Goal: Task Accomplishment & Management: Manage account settings

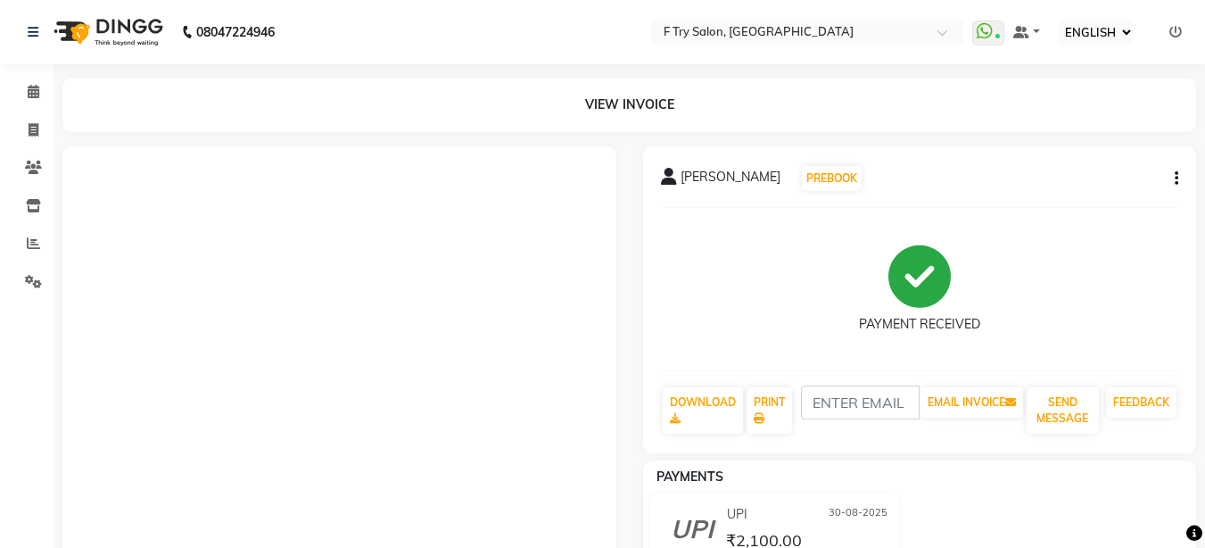
select select "ec"
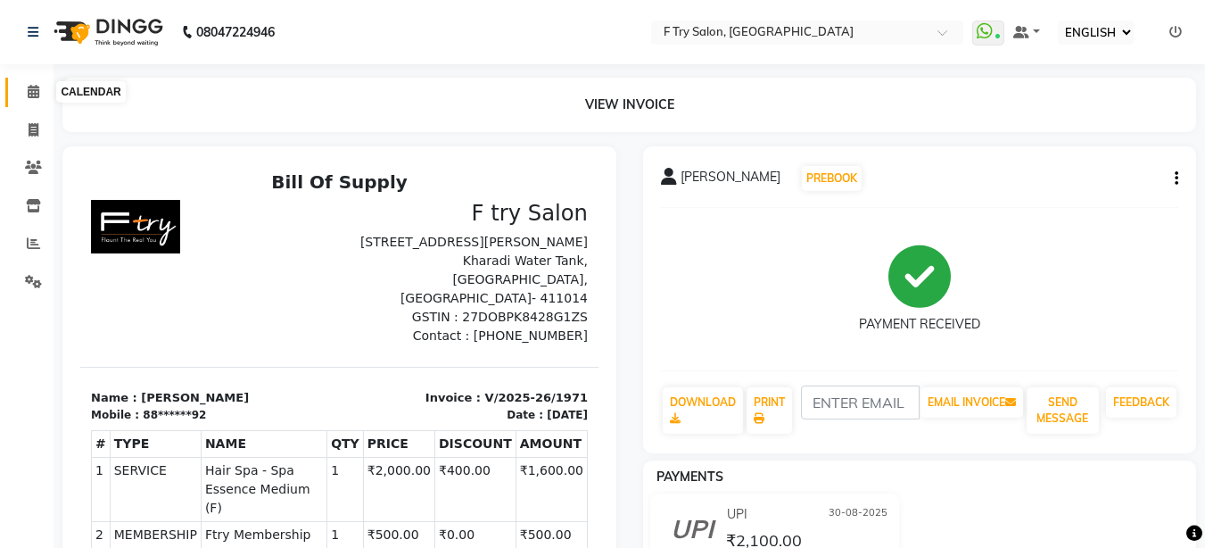
click at [37, 86] on icon at bounding box center [34, 91] width 12 height 13
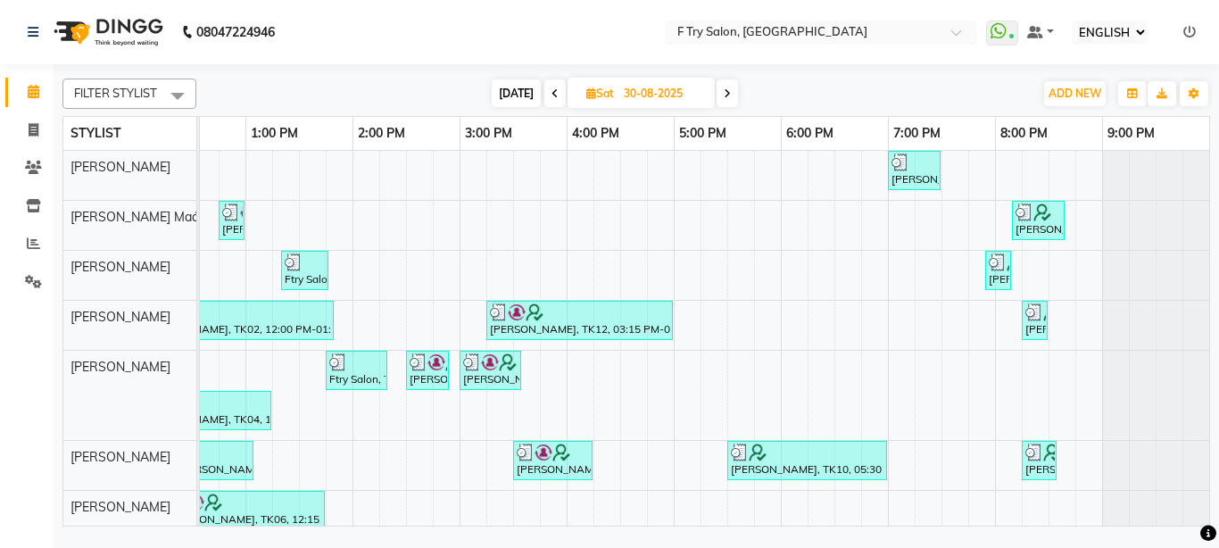
click at [500, 89] on span "[DATE]" at bounding box center [516, 93] width 49 height 28
type input "01-09-2025"
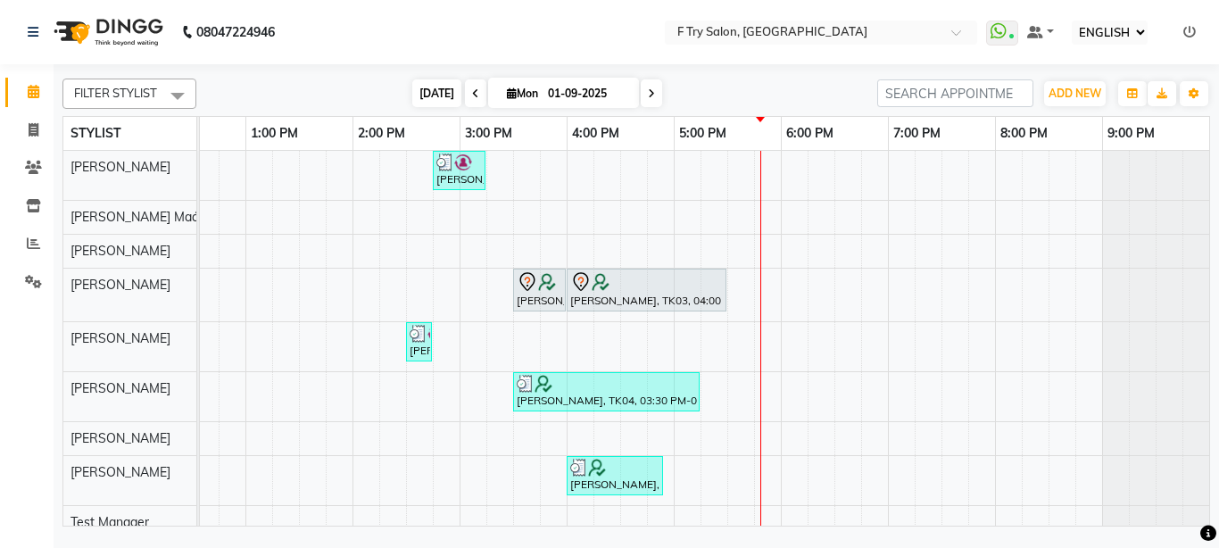
click at [418, 99] on span "[DATE]" at bounding box center [436, 93] width 49 height 28
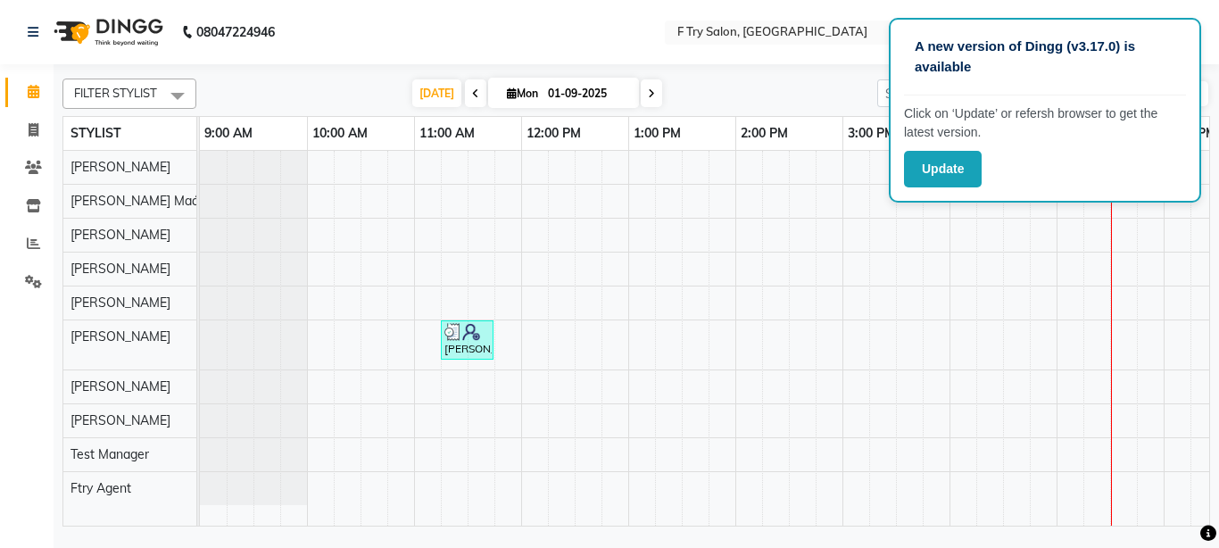
select select "ec"
click at [968, 171] on button "Update" at bounding box center [943, 169] width 78 height 37
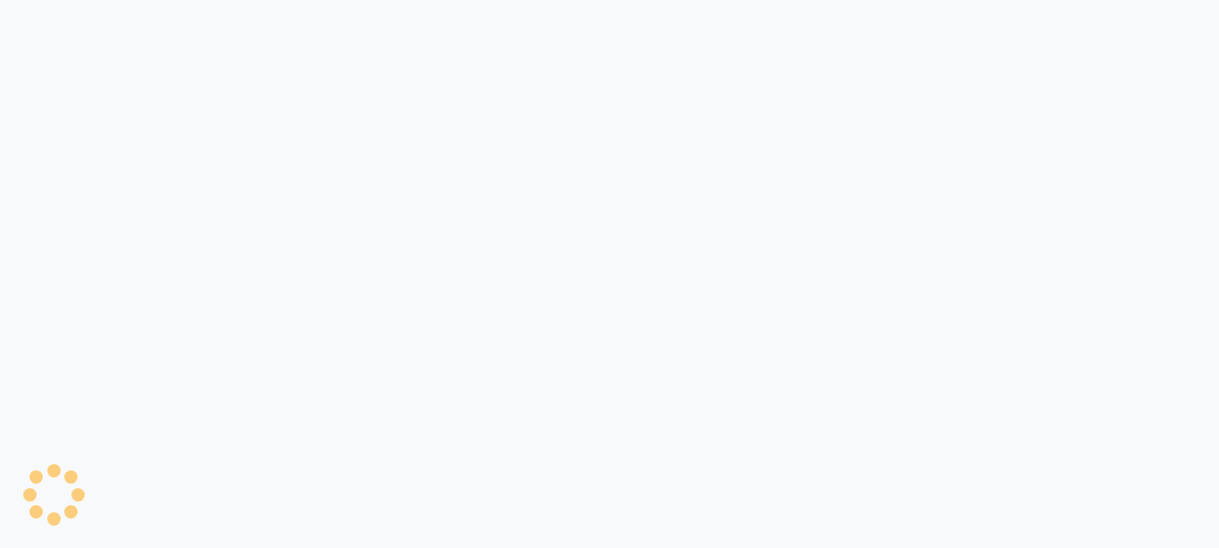
select select "ec"
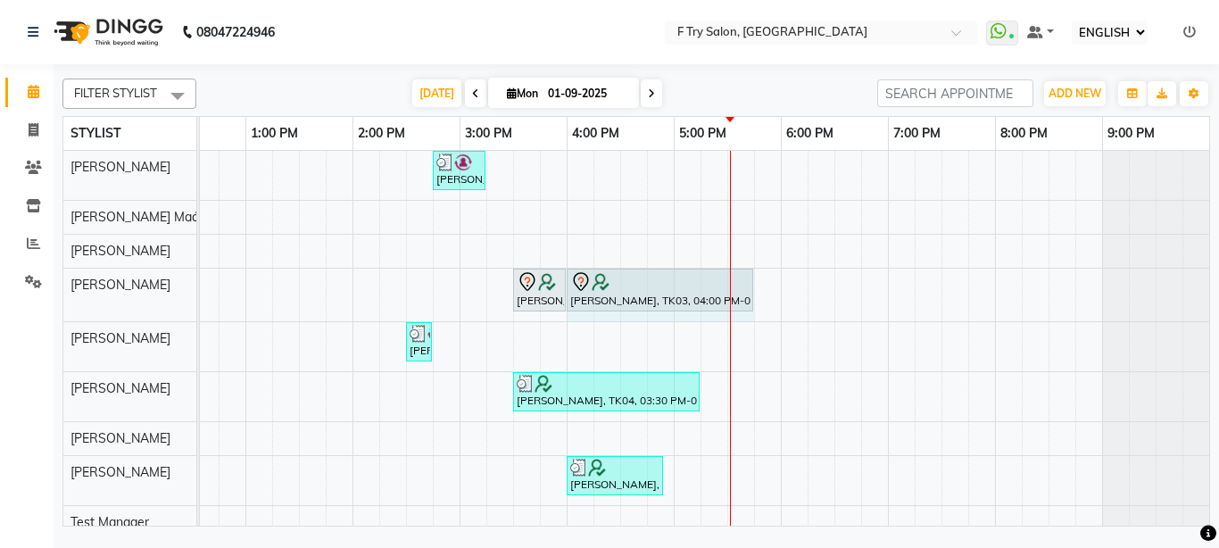
drag, startPoint x: 711, startPoint y: 291, endPoint x: 731, endPoint y: 291, distance: 19.6
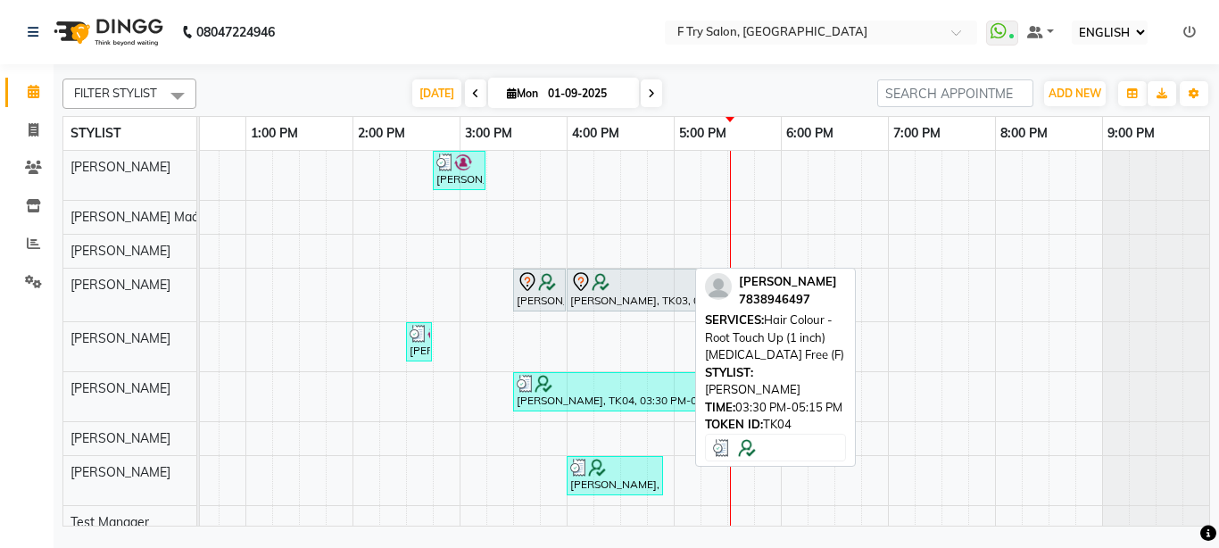
click at [627, 383] on div at bounding box center [606, 384] width 179 height 18
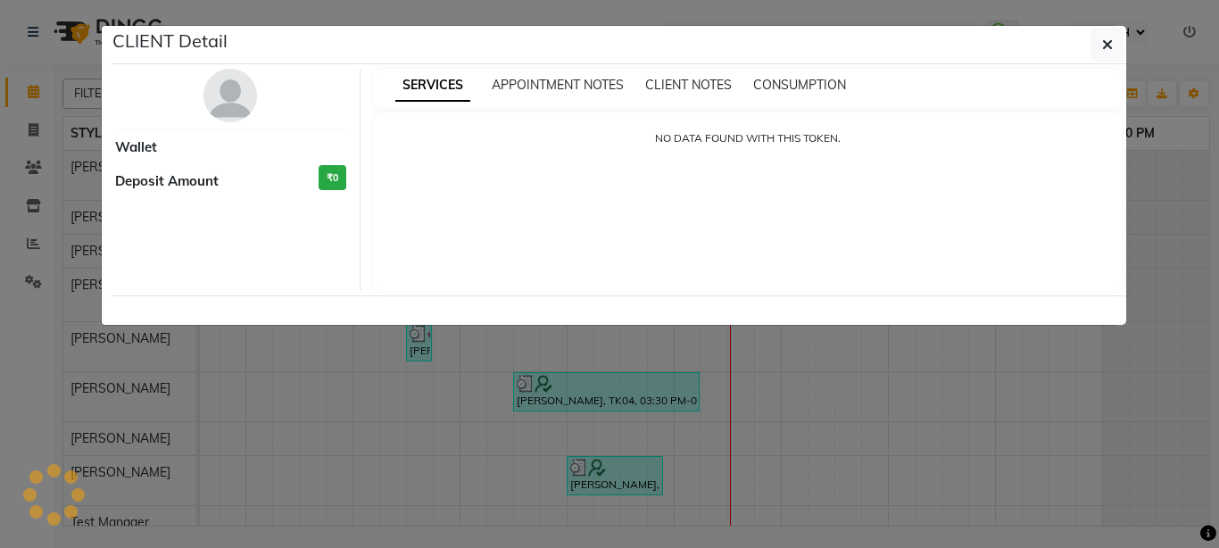
select select "3"
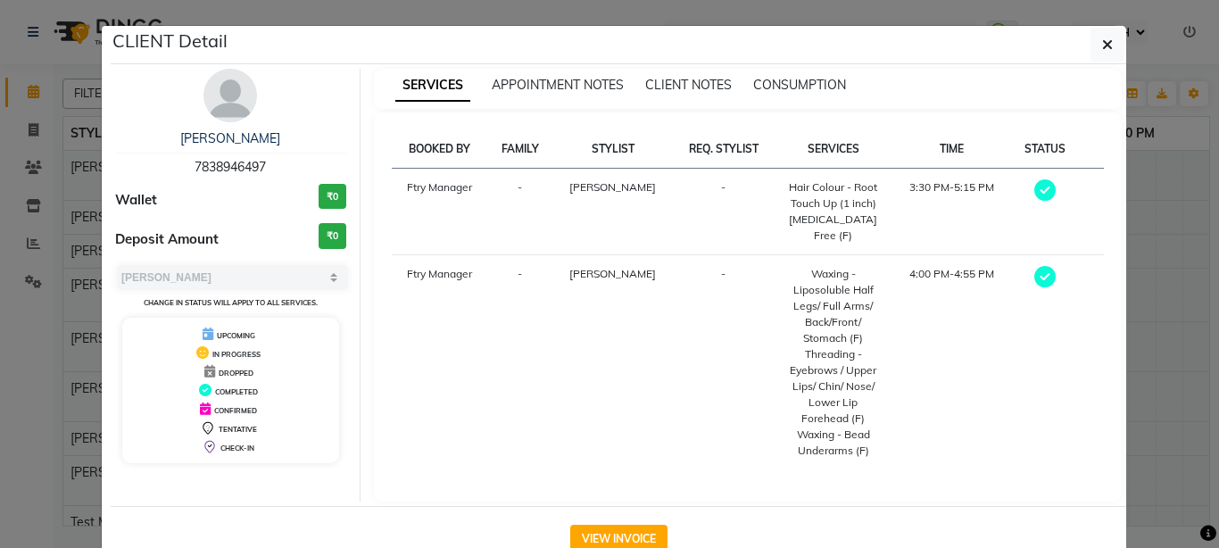
click at [219, 108] on img at bounding box center [230, 96] width 54 height 54
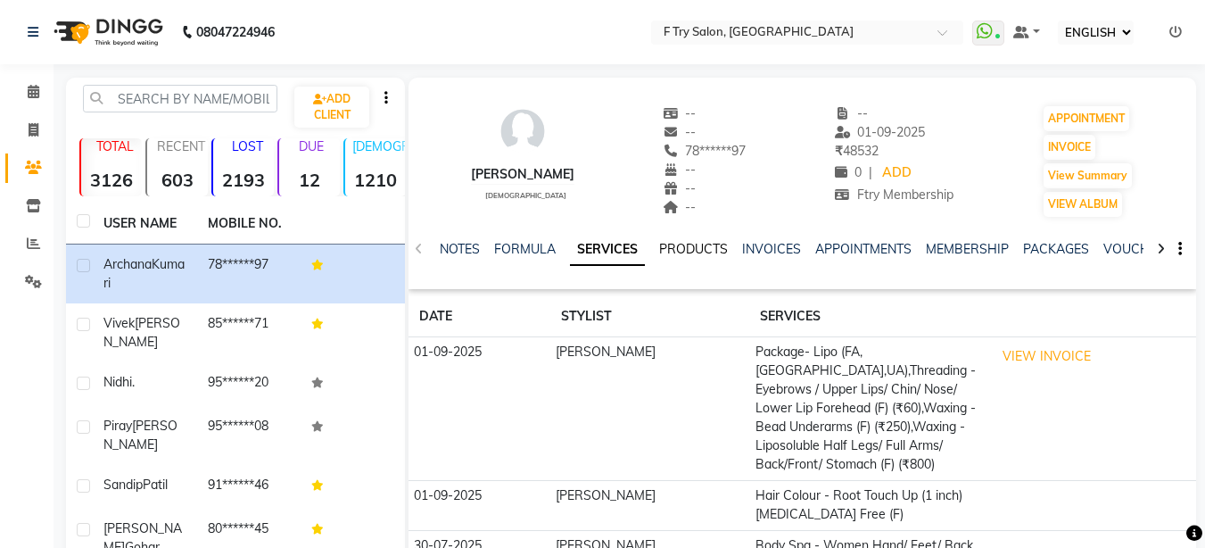
click at [698, 250] on link "PRODUCTS" at bounding box center [693, 249] width 69 height 16
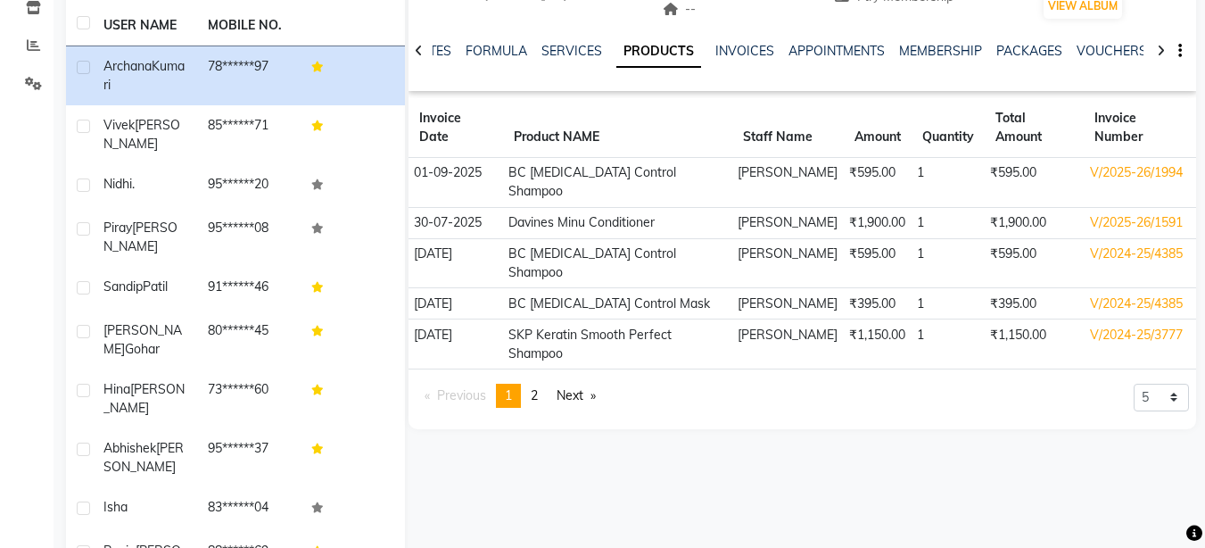
scroll to position [214, 0]
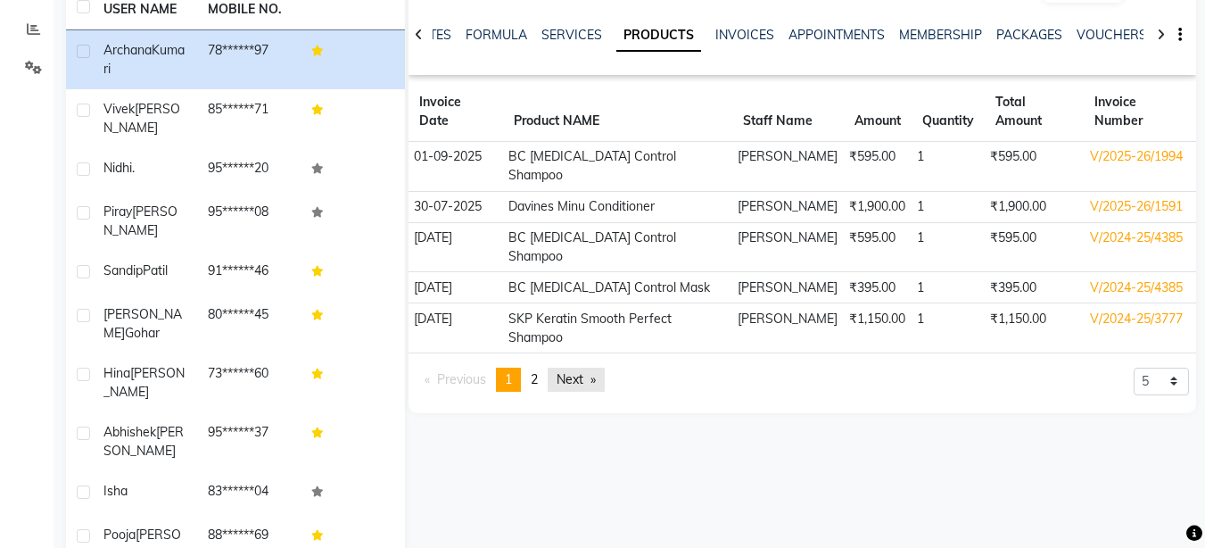
click at [577, 368] on link "Next page" at bounding box center [576, 380] width 57 height 24
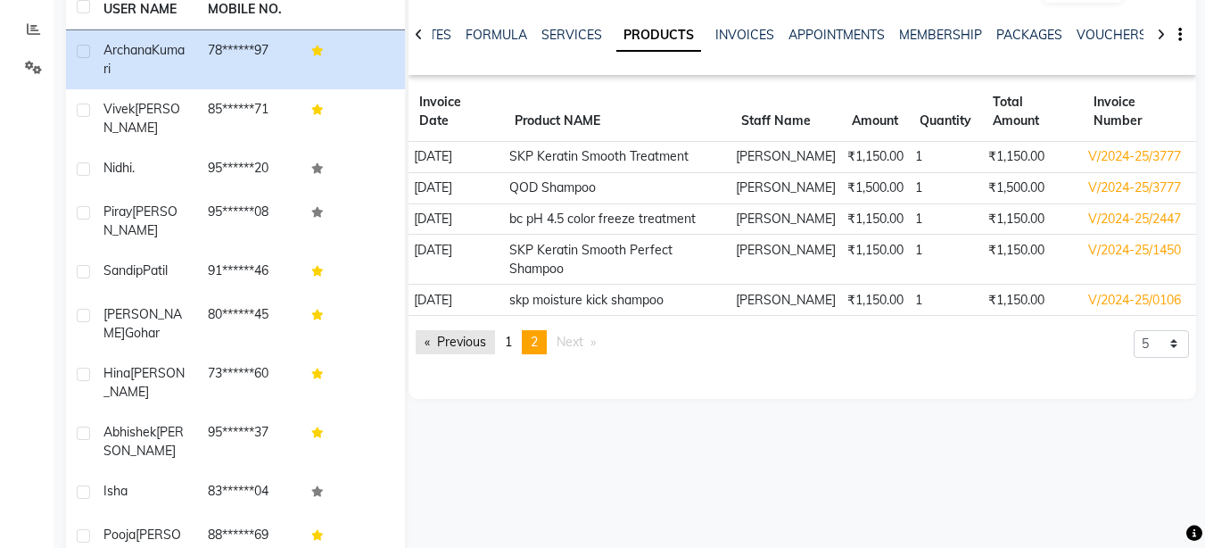
click at [484, 354] on link "Previous page" at bounding box center [455, 342] width 79 height 24
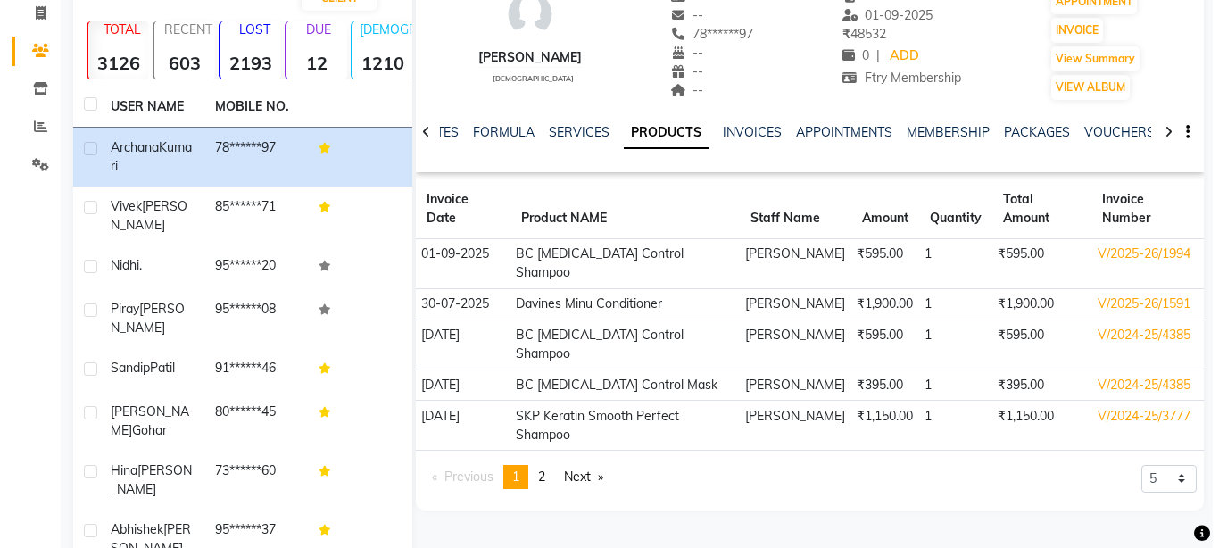
scroll to position [0, 0]
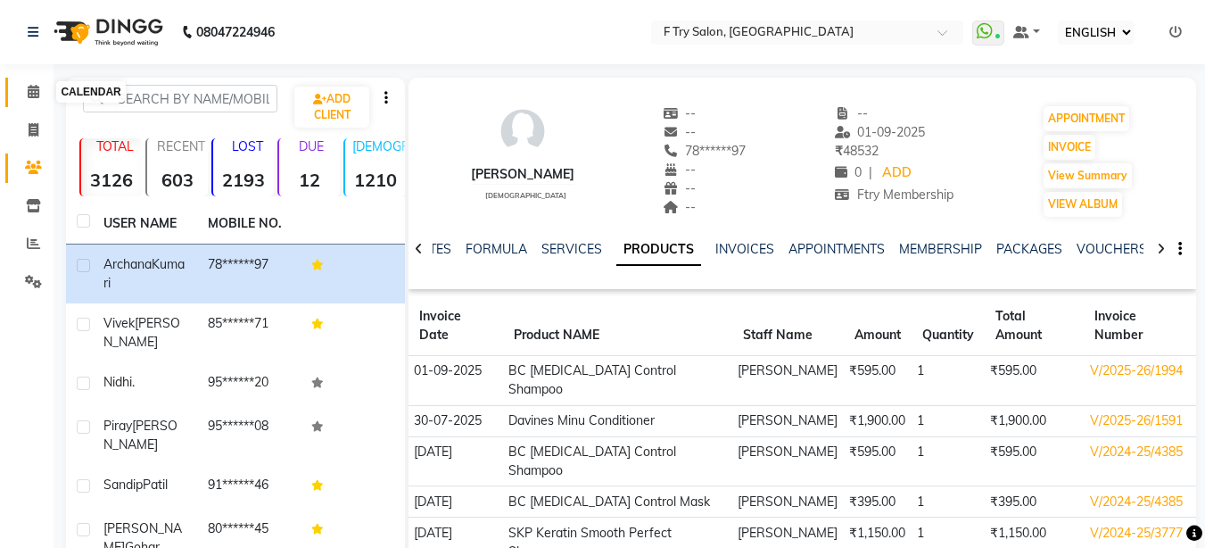
click at [34, 93] on icon at bounding box center [34, 91] width 12 height 13
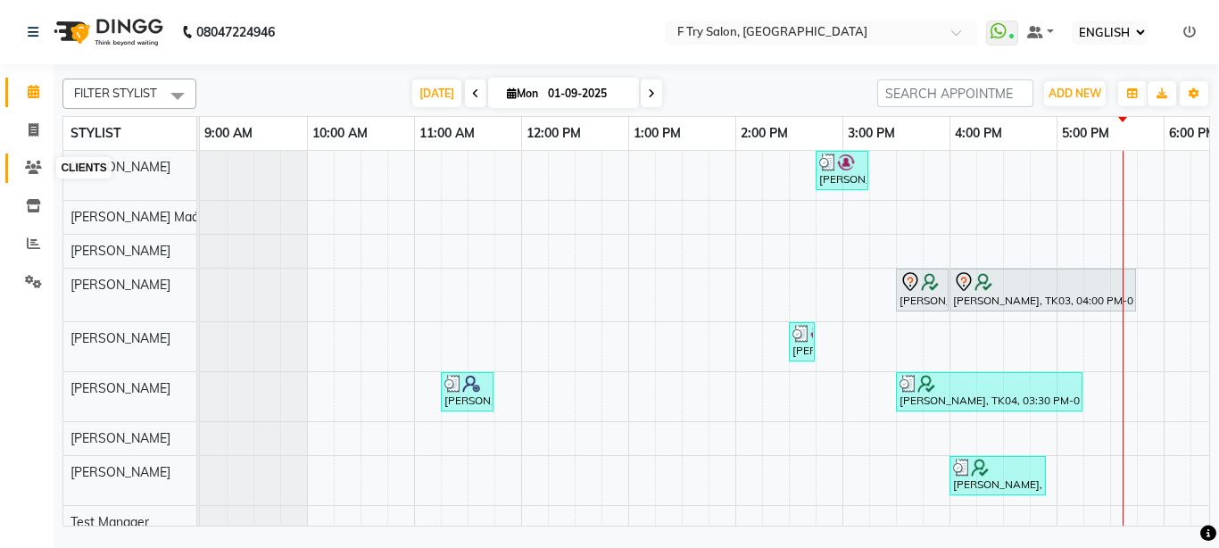
click at [34, 174] on span at bounding box center [33, 168] width 31 height 21
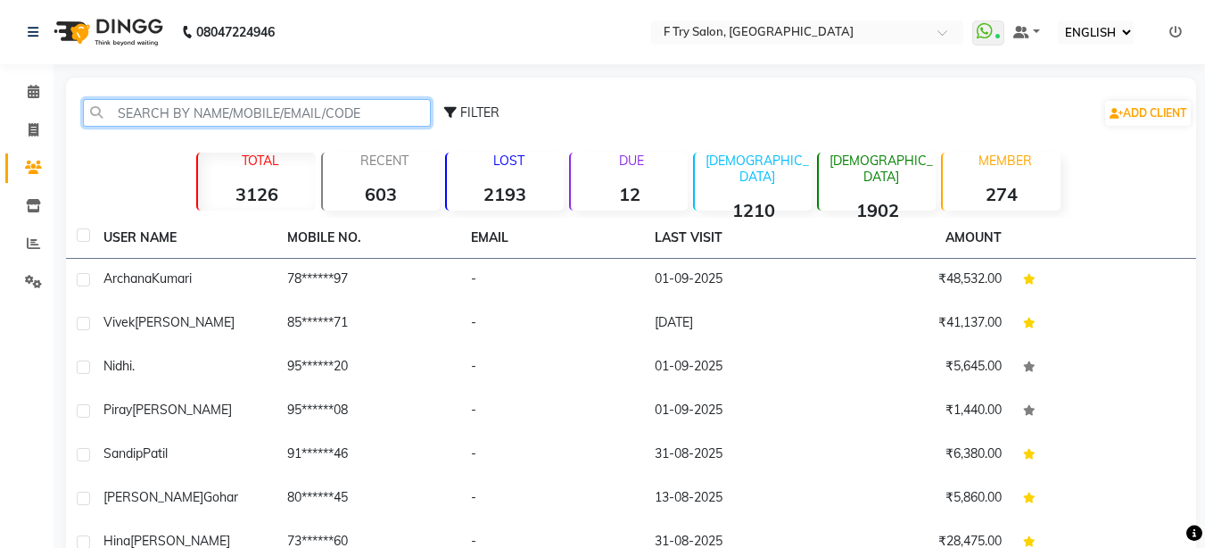
click at [165, 109] on input "text" at bounding box center [257, 113] width 348 height 28
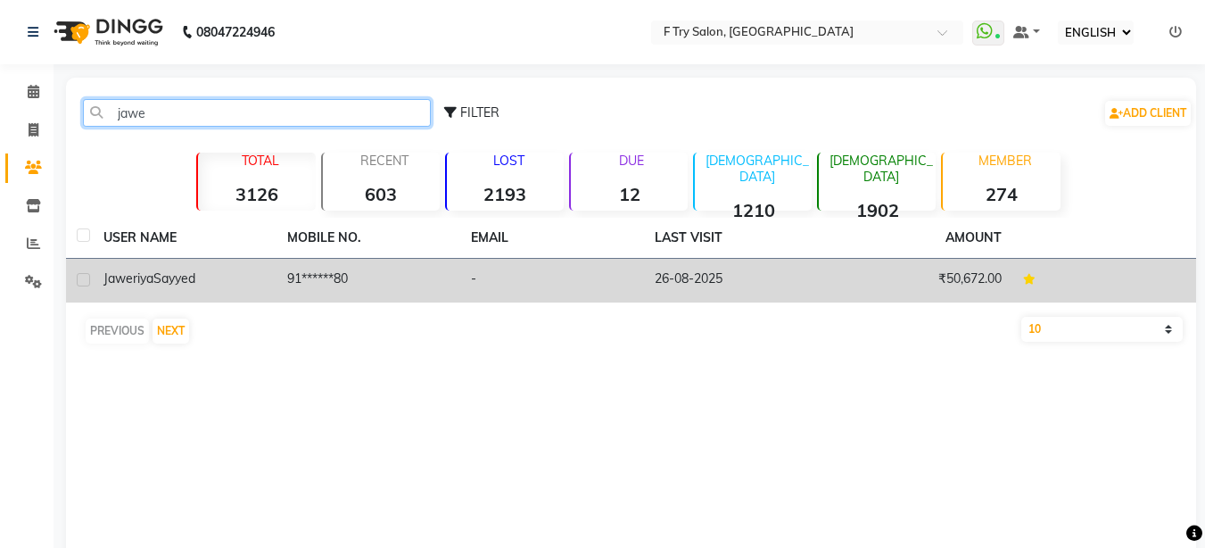
type input "jawe"
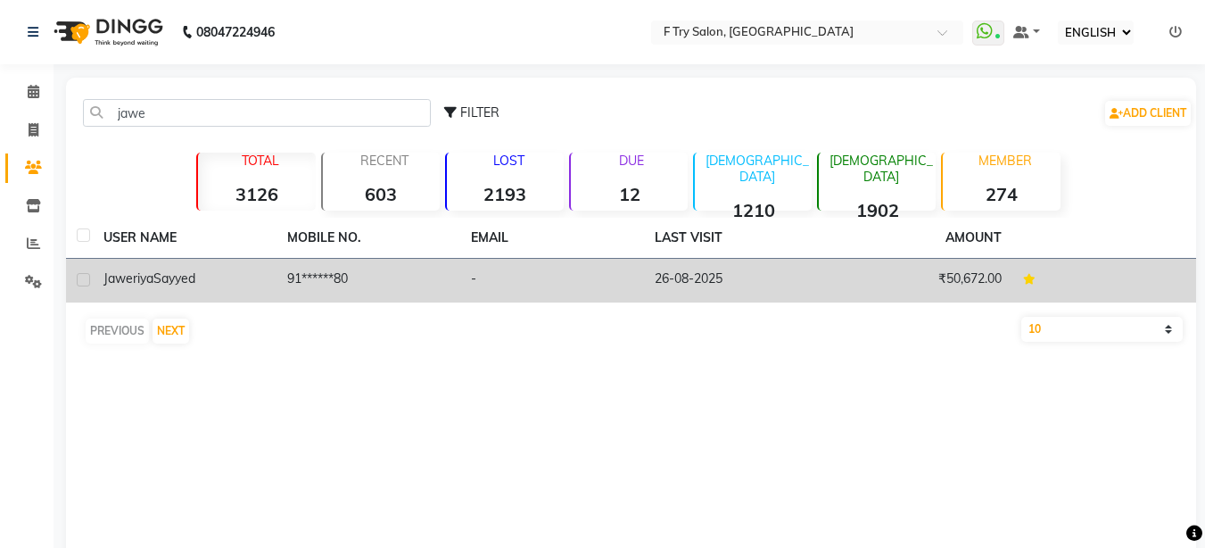
click at [159, 270] on span "Sayyed" at bounding box center [174, 278] width 42 height 16
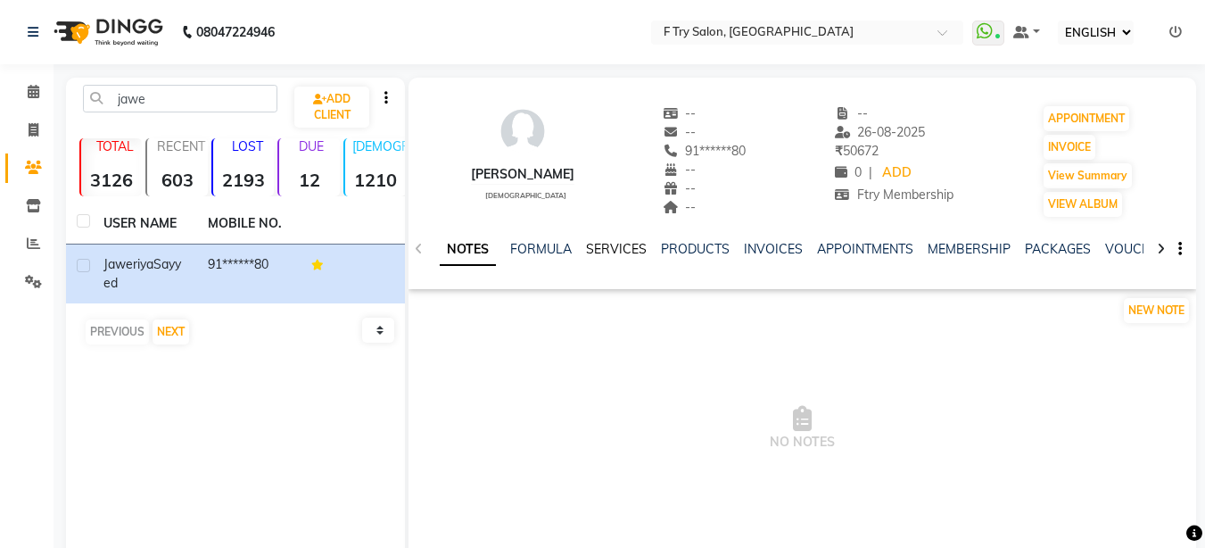
click at [616, 245] on link "SERVICES" at bounding box center [616, 249] width 61 height 16
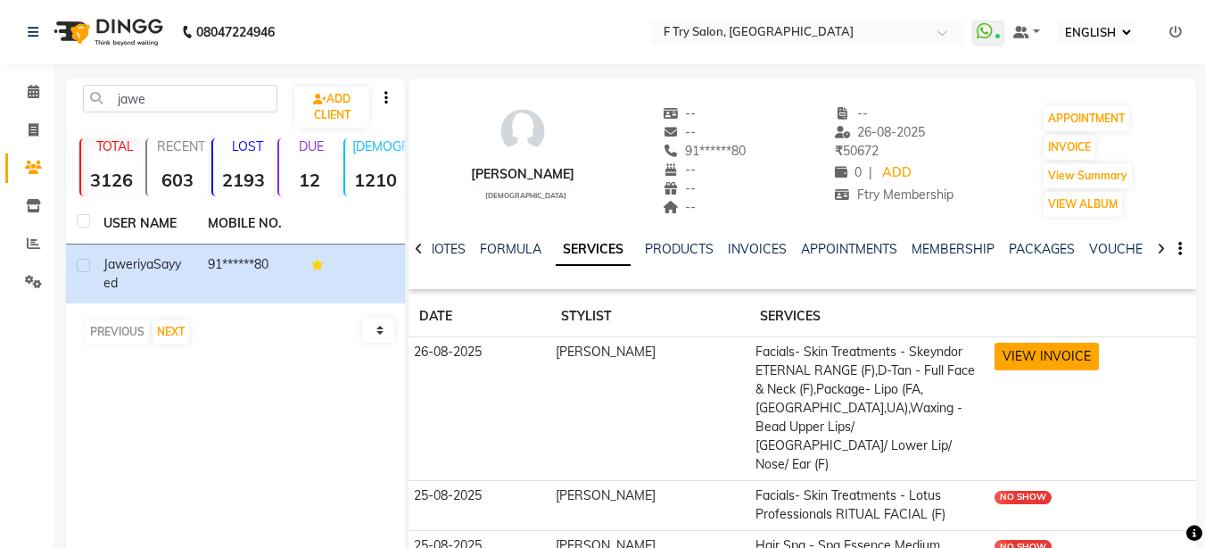
click at [1030, 349] on button "VIEW INVOICE" at bounding box center [1047, 357] width 104 height 28
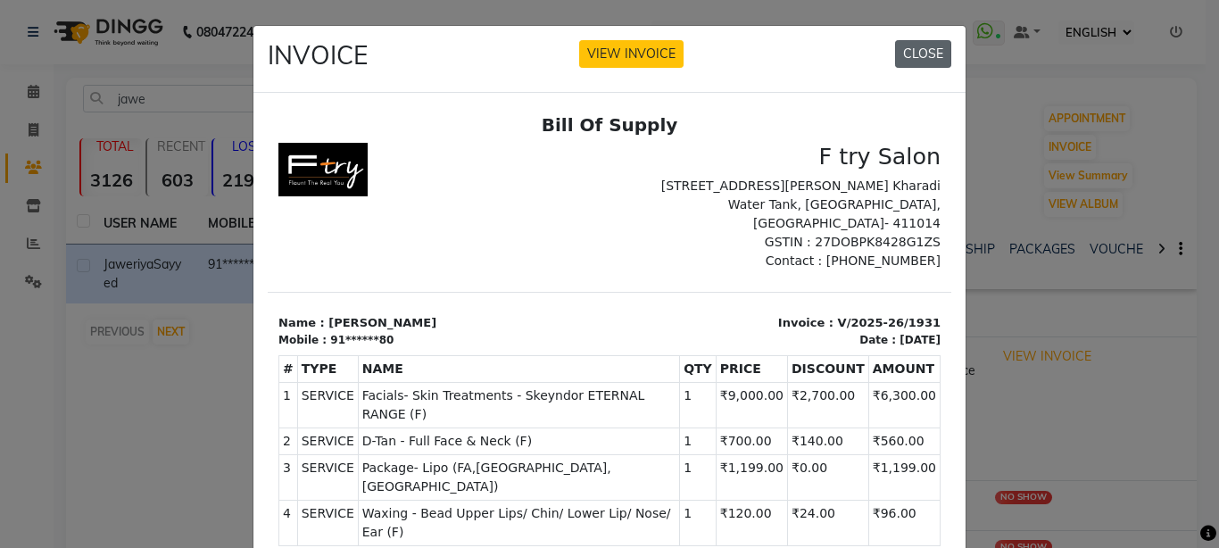
click at [923, 54] on button "CLOSE" at bounding box center [923, 54] width 56 height 28
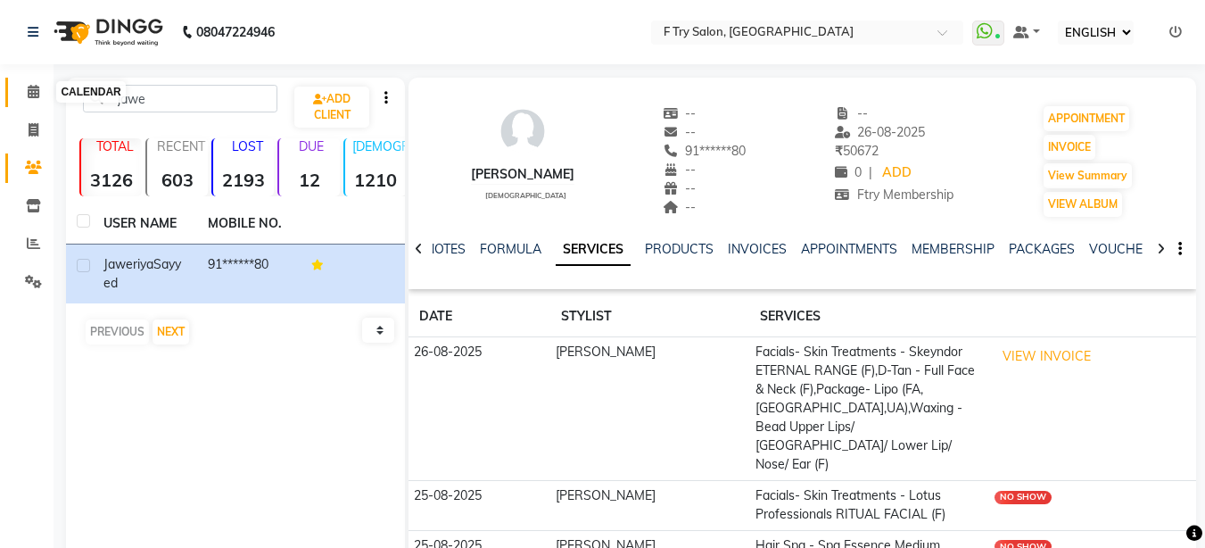
click at [32, 92] on icon at bounding box center [34, 91] width 12 height 13
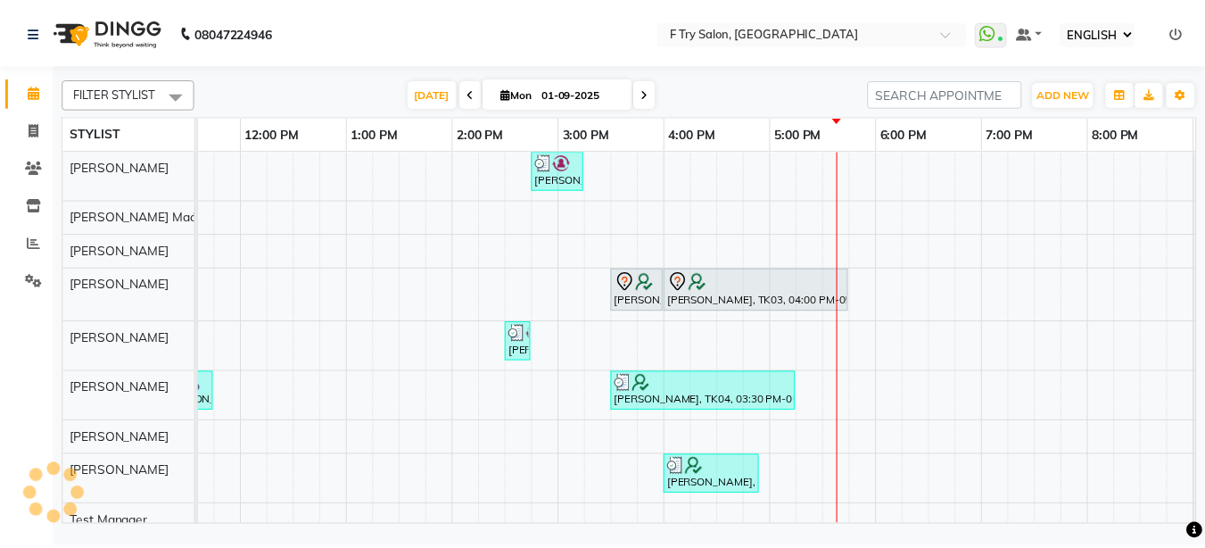
scroll to position [61, 0]
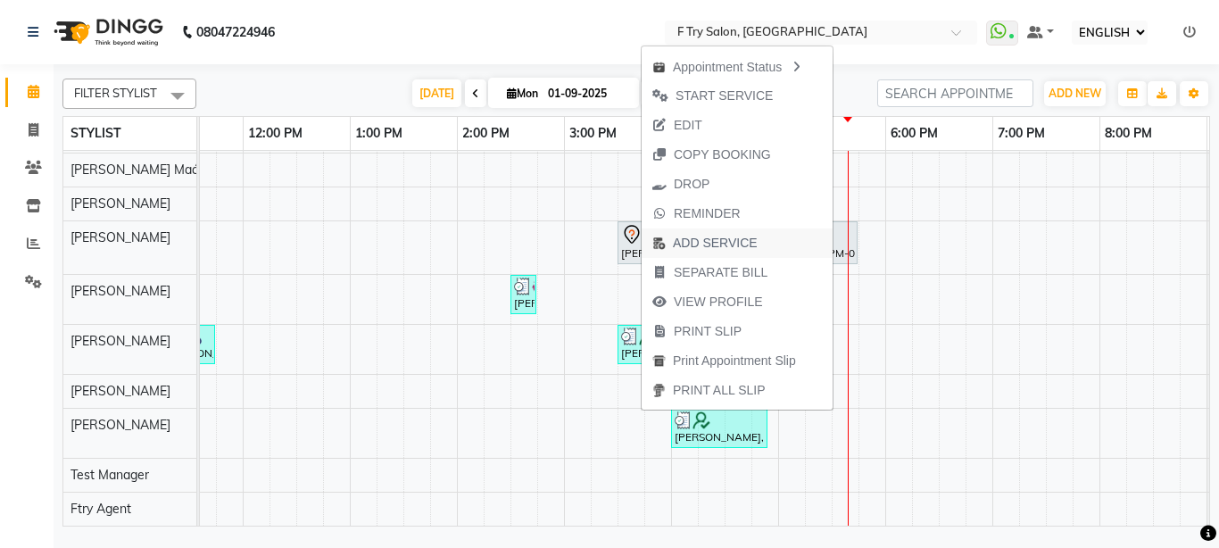
click at [683, 241] on span "ADD SERVICE" at bounding box center [715, 243] width 85 height 19
select select "51809"
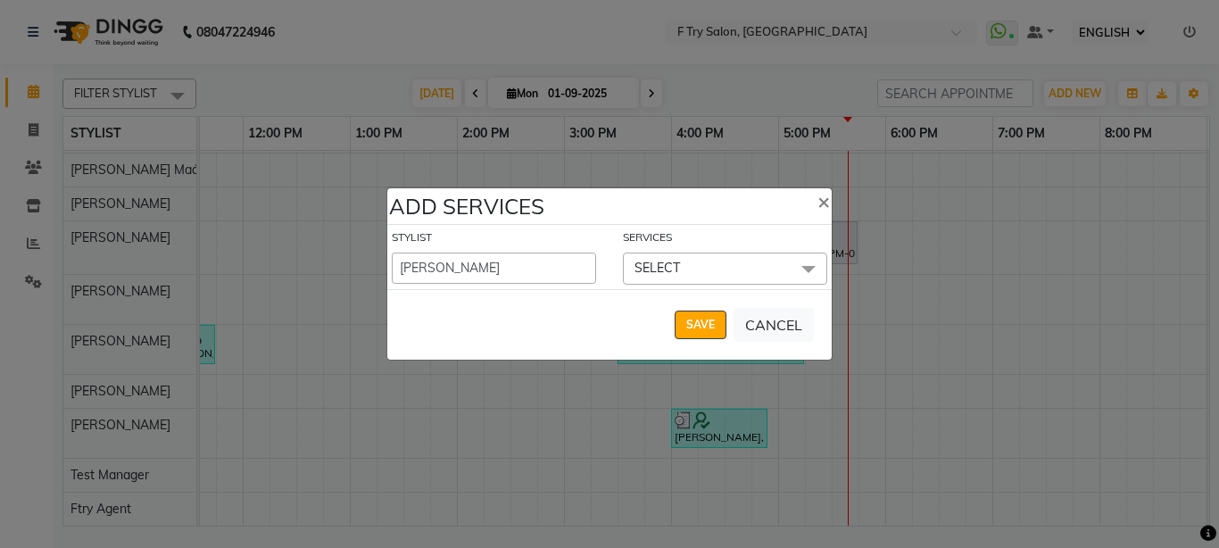
click at [654, 269] on span "SELECT" at bounding box center [657, 268] width 46 height 16
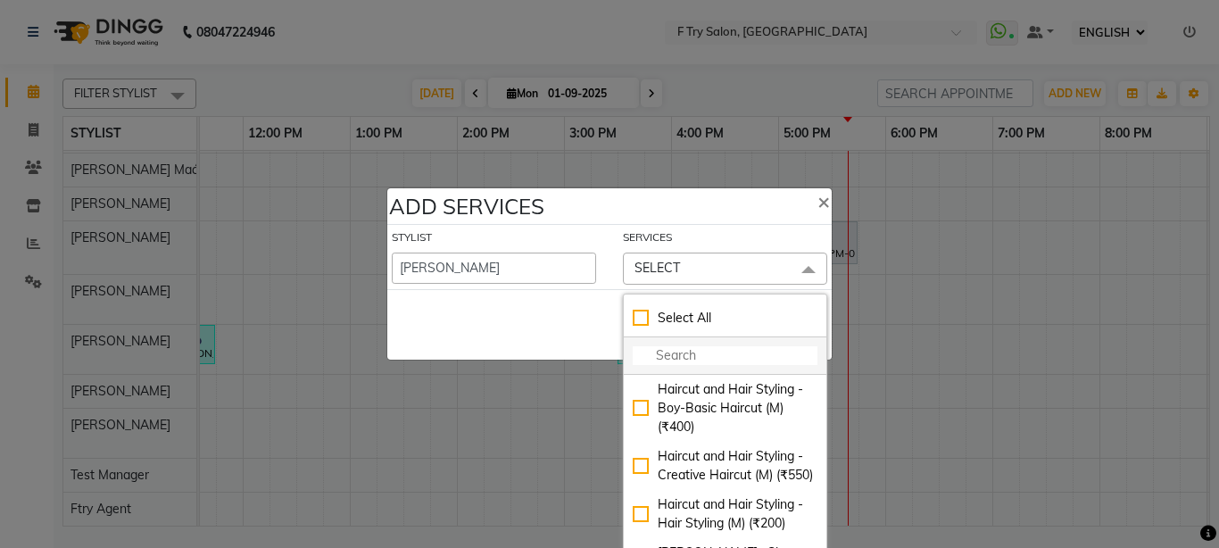
click at [682, 352] on input "multiselect-search" at bounding box center [725, 355] width 185 height 19
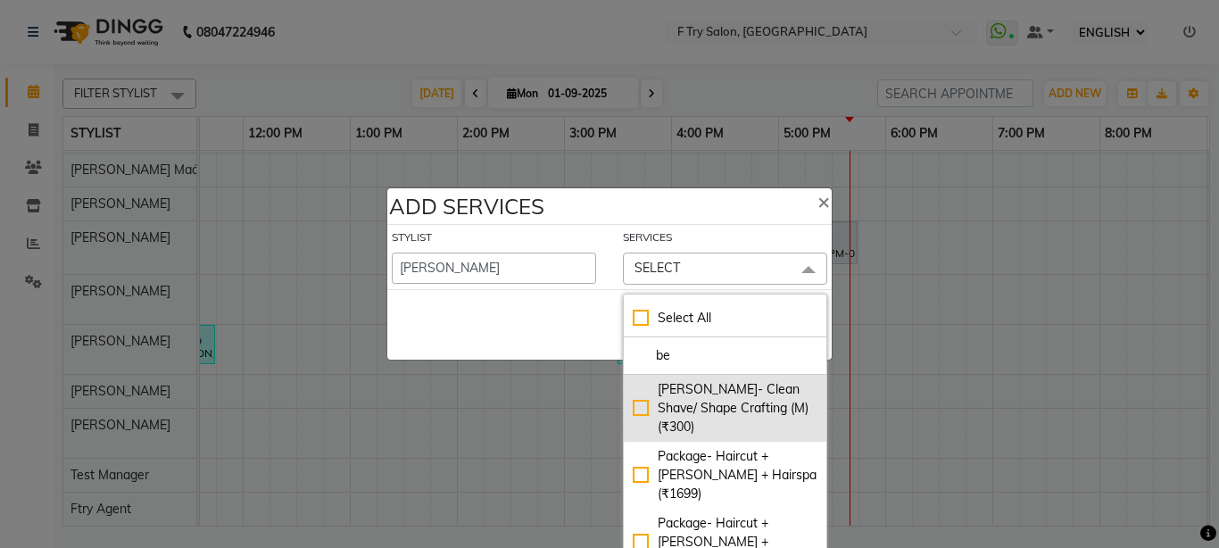
type input "be"
click at [635, 408] on div "[PERSON_NAME]- Clean Shave/ Shape Crafting (M) (₹300)" at bounding box center [725, 408] width 185 height 56
checkbox input "true"
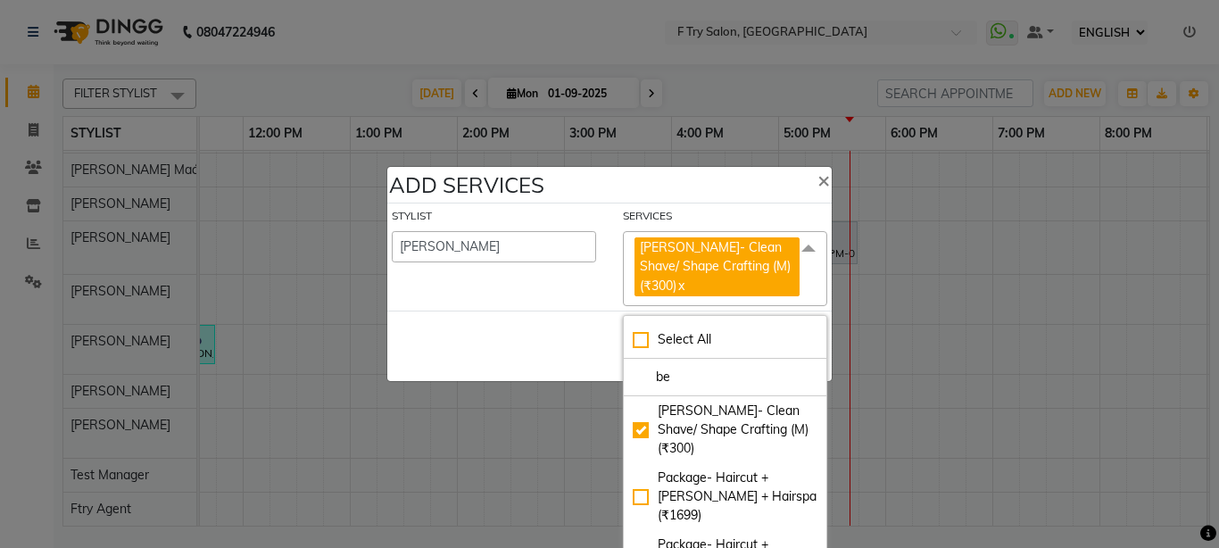
click at [546, 325] on div "SAVE CANCEL" at bounding box center [609, 345] width 444 height 70
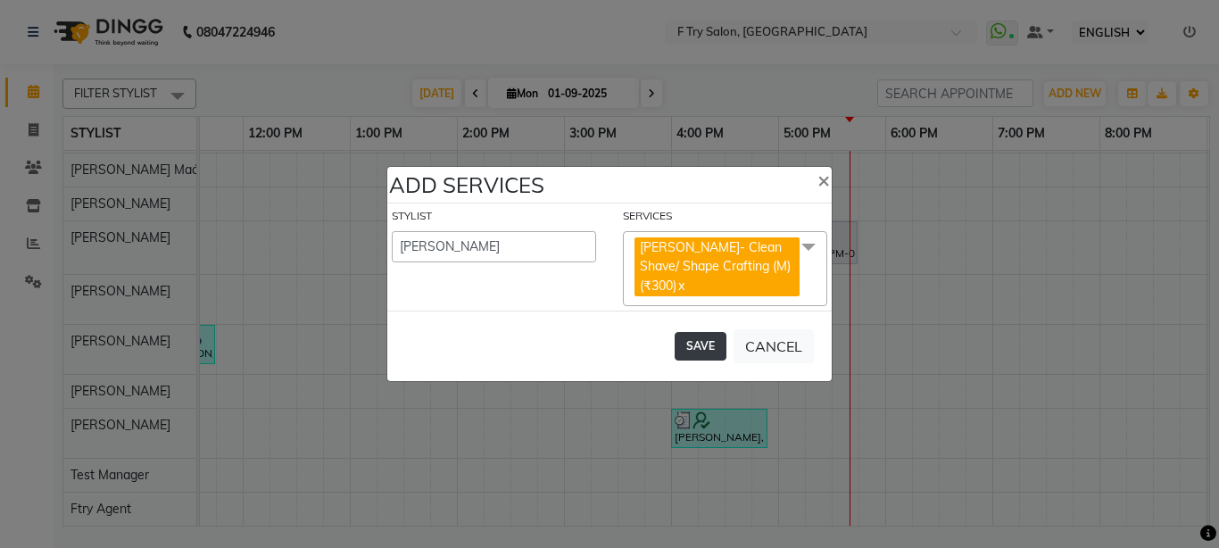
click at [717, 350] on button "SAVE" at bounding box center [700, 346] width 52 height 29
select select "54011"
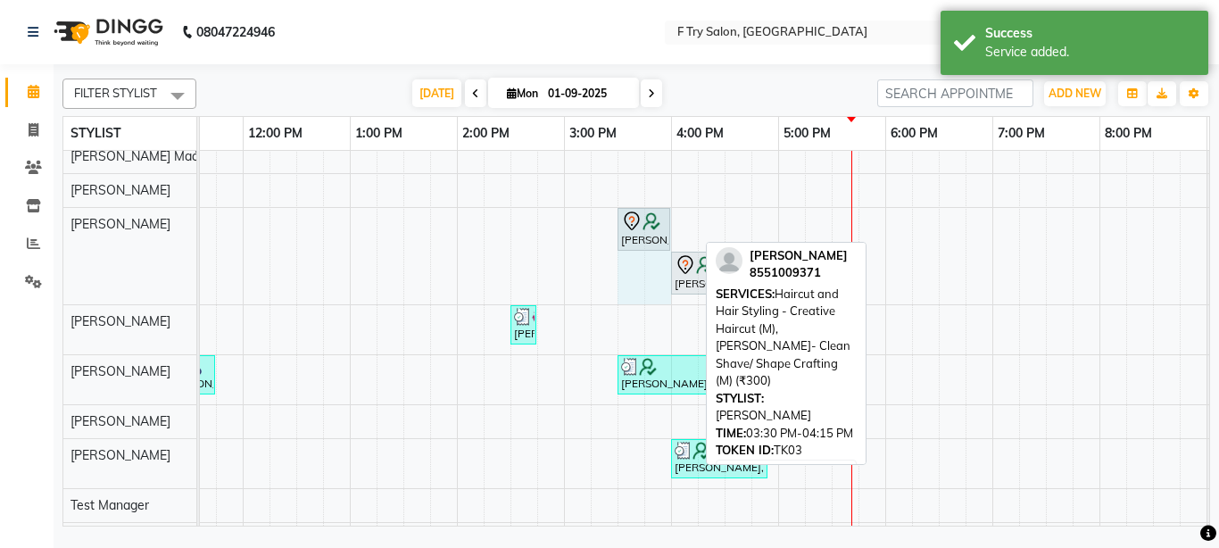
drag, startPoint x: 694, startPoint y: 228, endPoint x: 666, endPoint y: 223, distance: 28.2
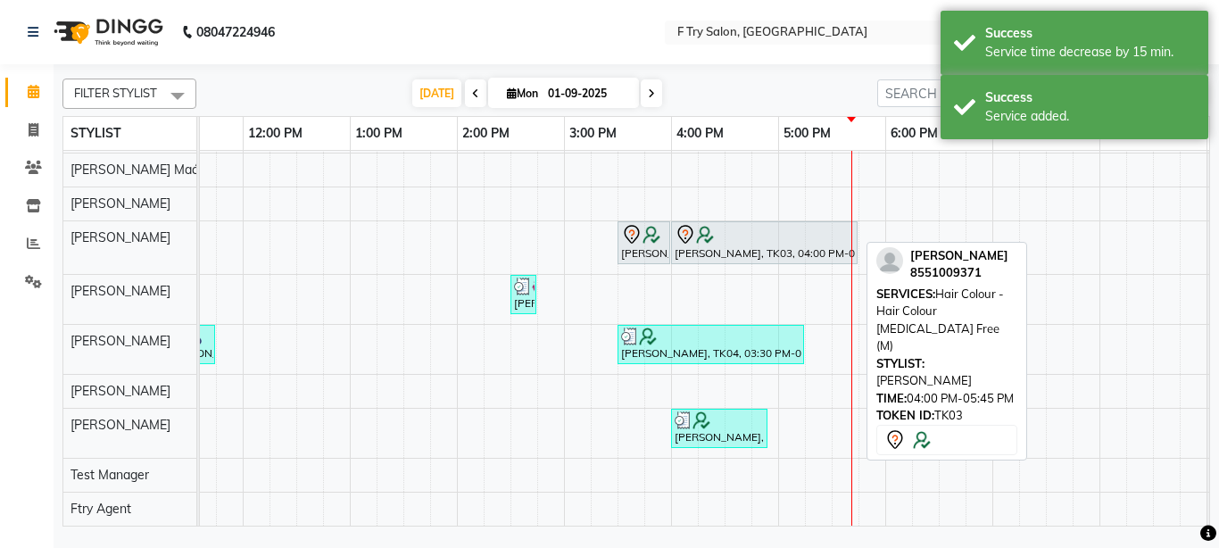
click at [750, 224] on div at bounding box center [763, 234] width 179 height 21
select select "7"
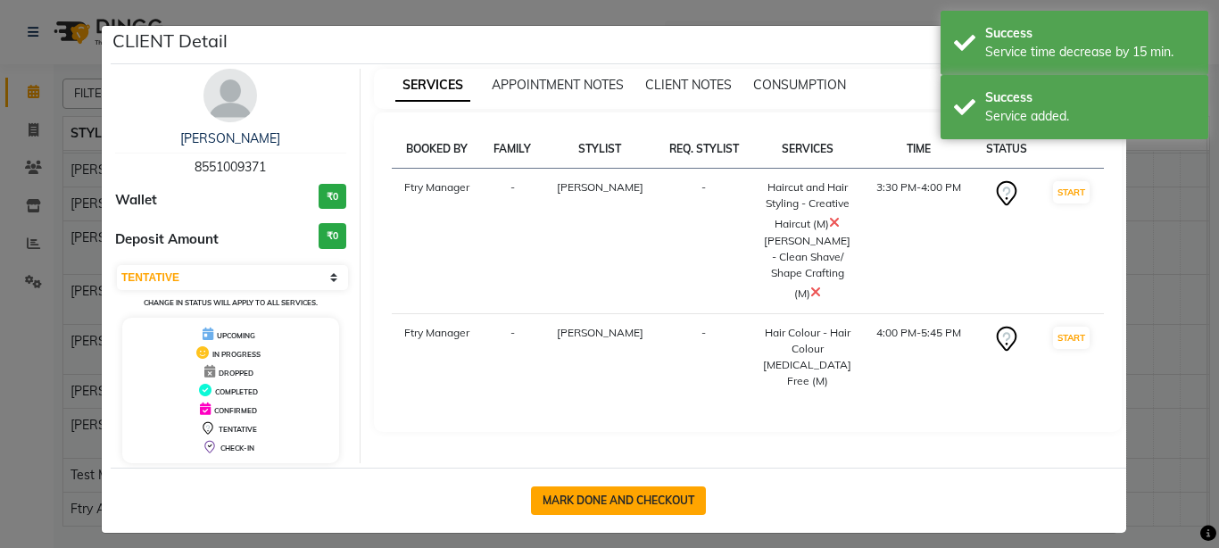
click at [631, 493] on button "MARK DONE AND CHECKOUT" at bounding box center [618, 500] width 175 height 29
select select "service"
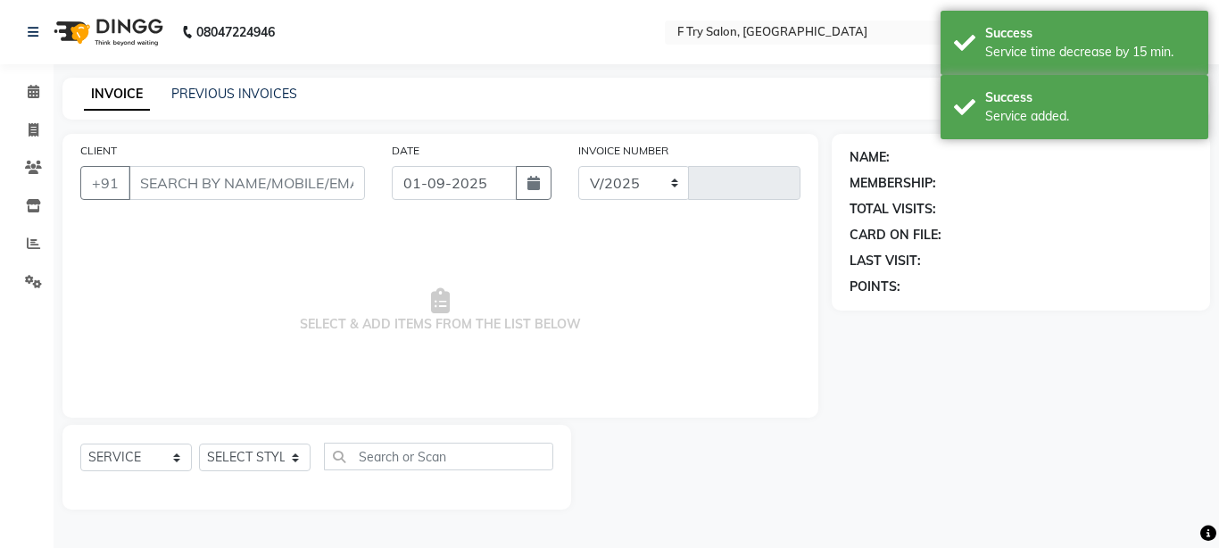
select select "793"
type input "1995"
type input "85******71"
select select "51809"
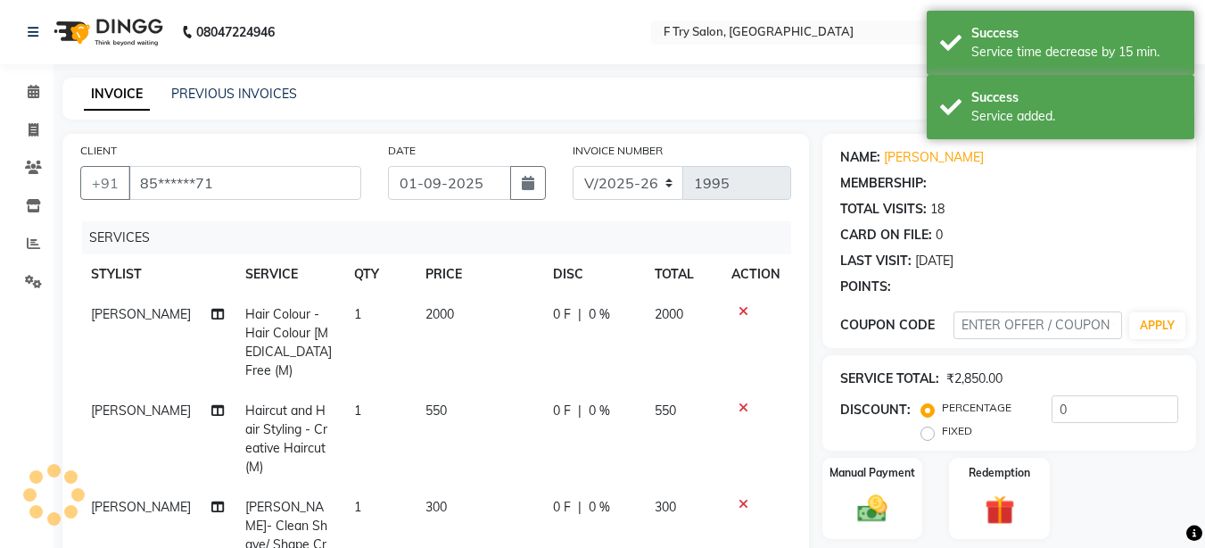
select select "1: Object"
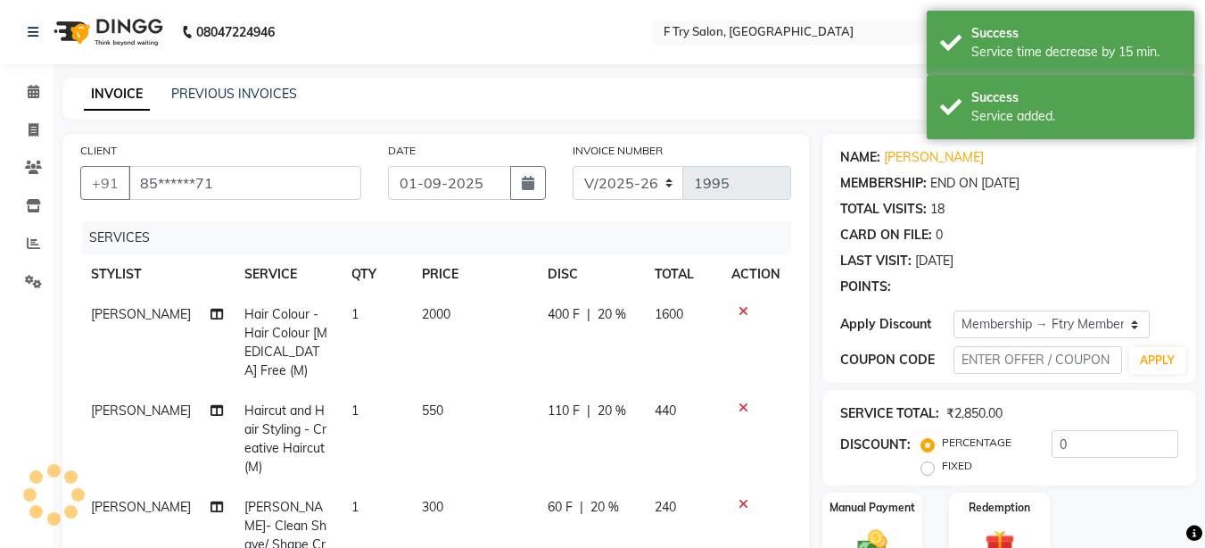
type input "20"
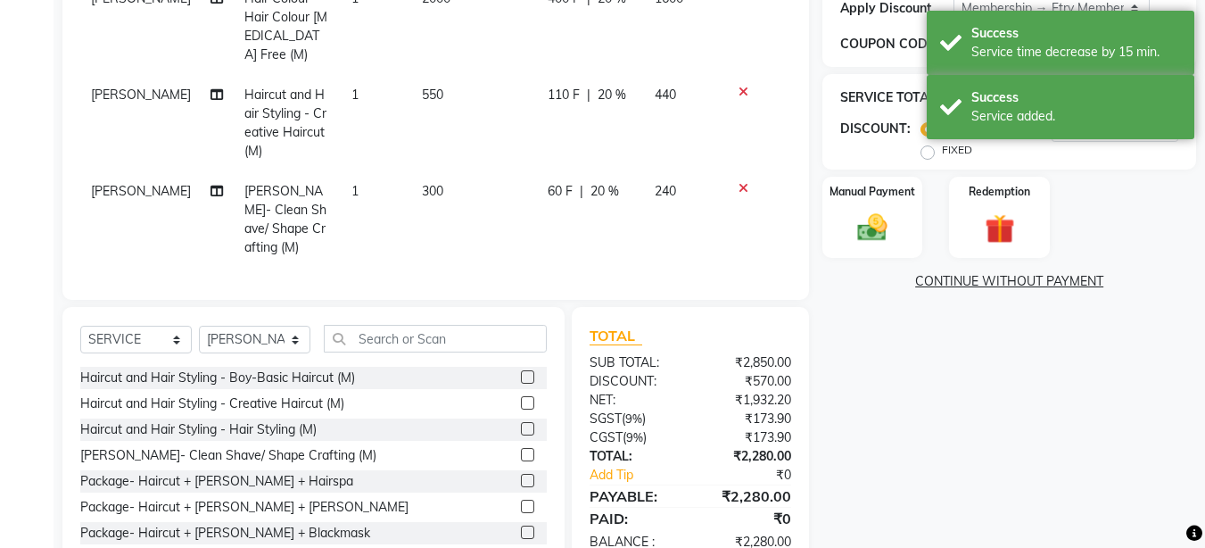
scroll to position [341, 0]
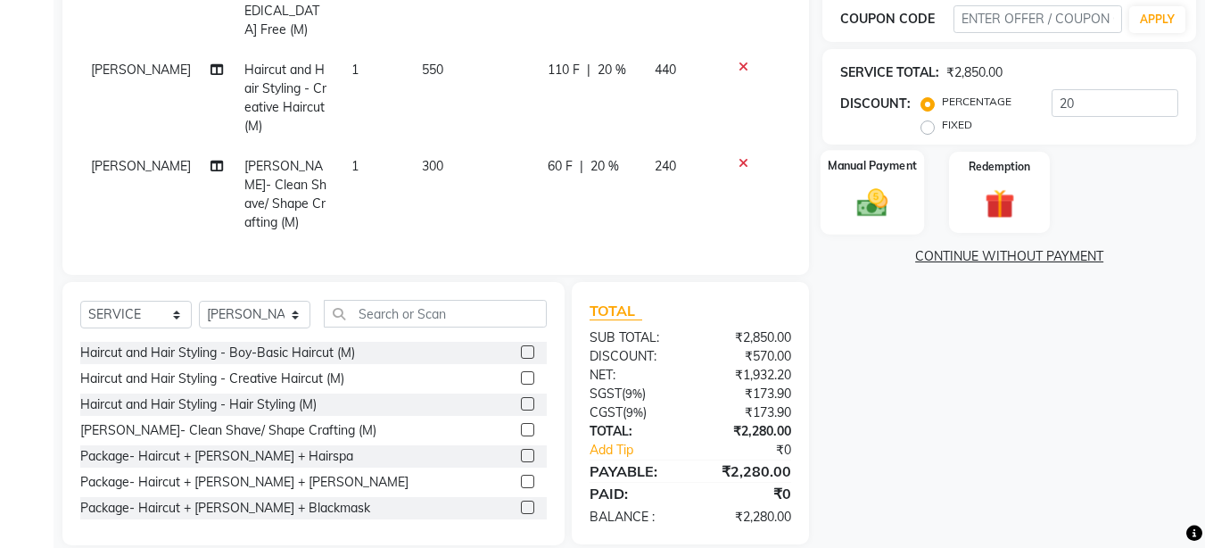
click at [906, 177] on div "Manual Payment" at bounding box center [873, 192] width 104 height 85
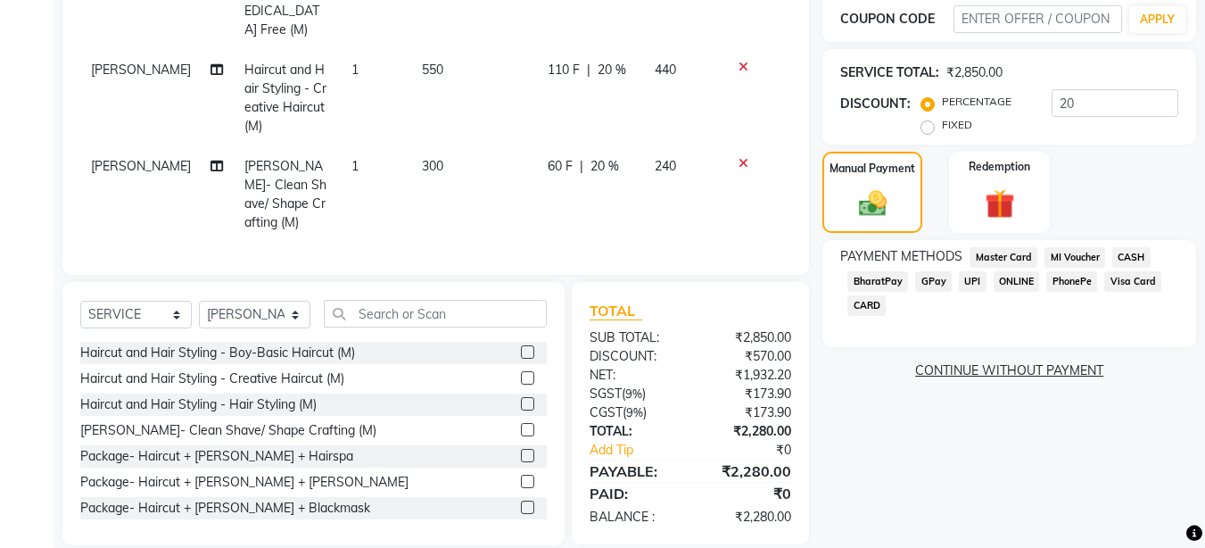
click at [975, 279] on span "UPI" at bounding box center [973, 281] width 28 height 21
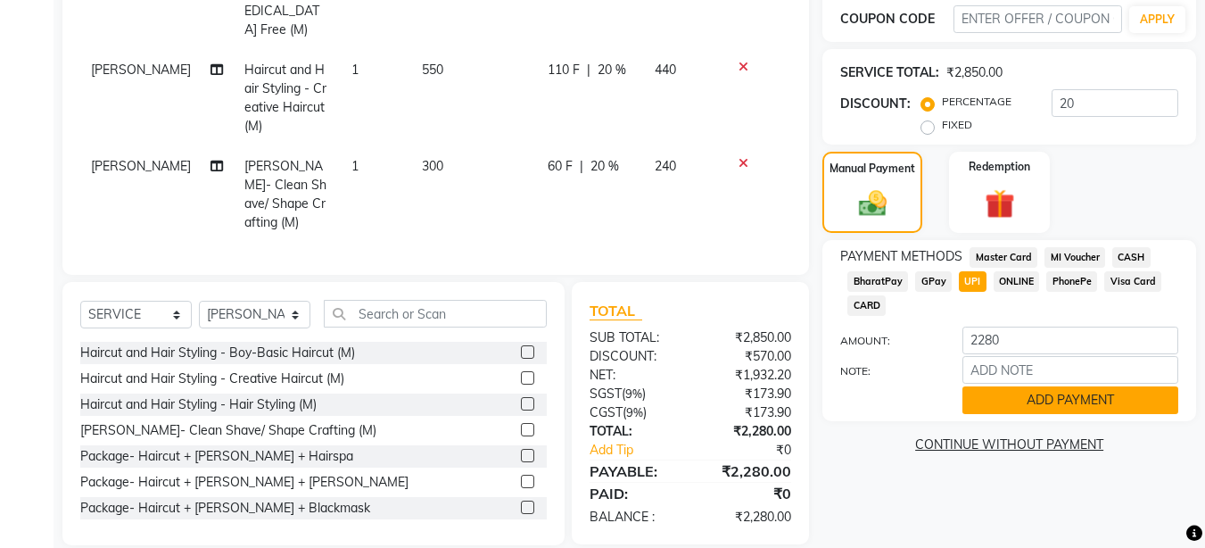
click at [1008, 402] on button "ADD PAYMENT" at bounding box center [1071, 400] width 216 height 28
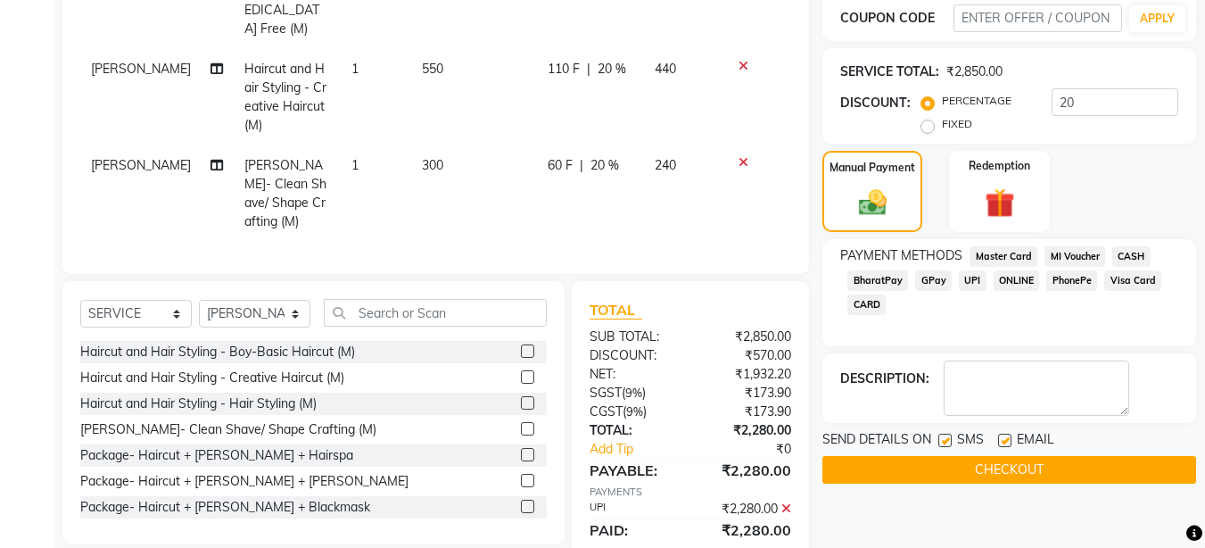
scroll to position [377, 0]
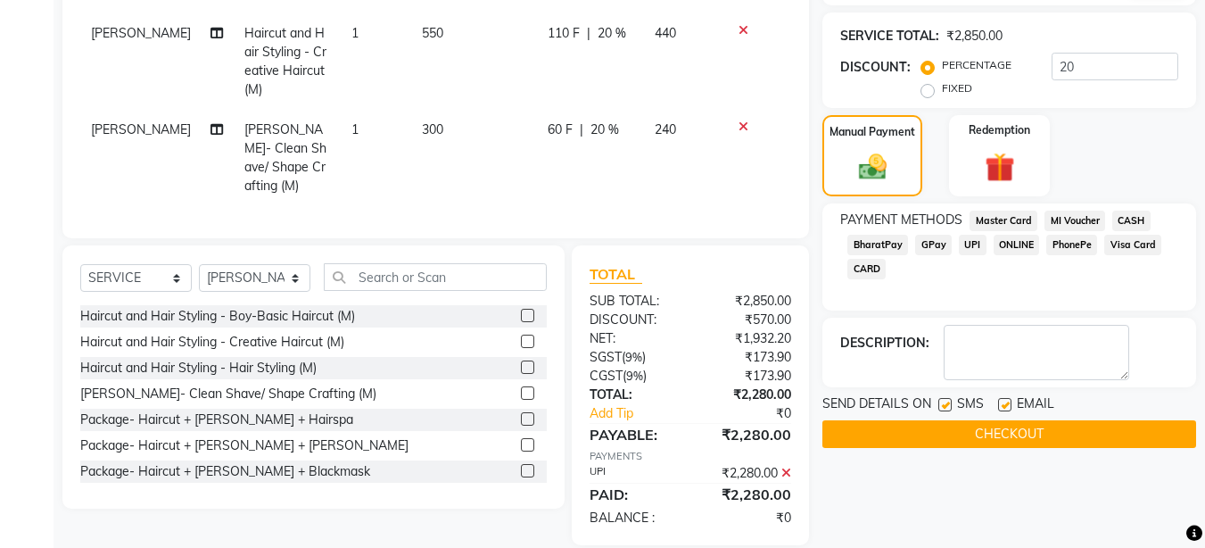
click at [1045, 430] on button "CHECKOUT" at bounding box center [1010, 434] width 374 height 28
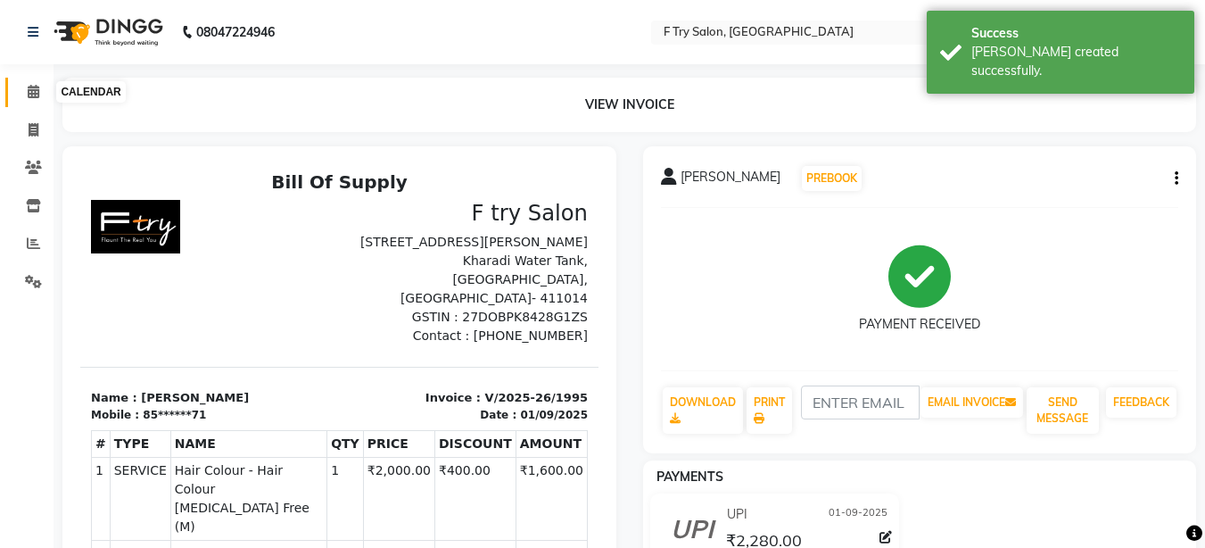
click at [33, 92] on icon at bounding box center [34, 91] width 12 height 13
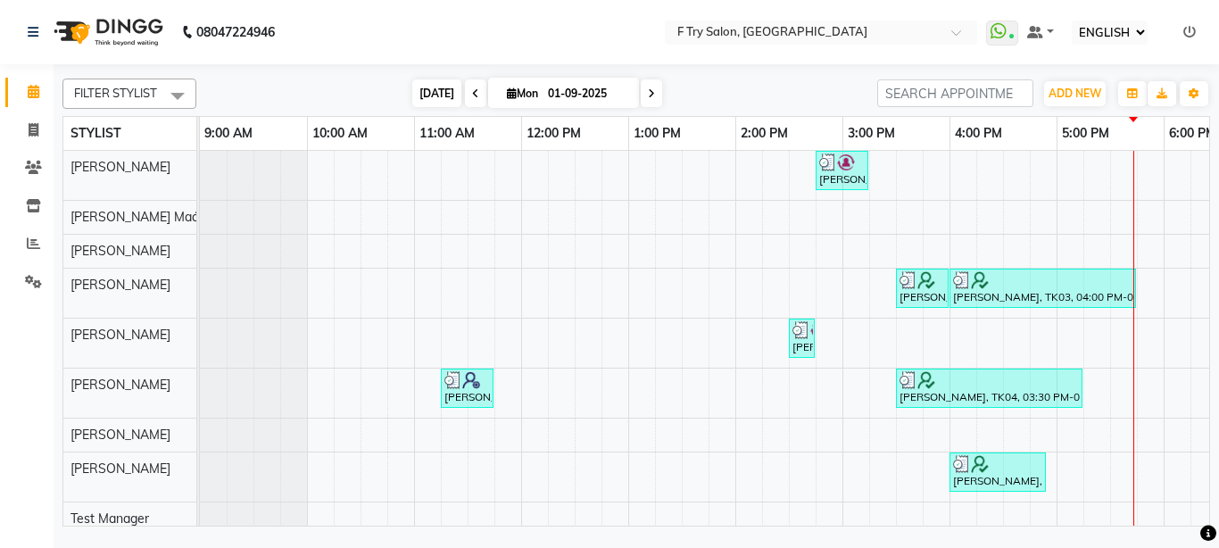
click at [438, 94] on span "[DATE]" at bounding box center [436, 93] width 49 height 28
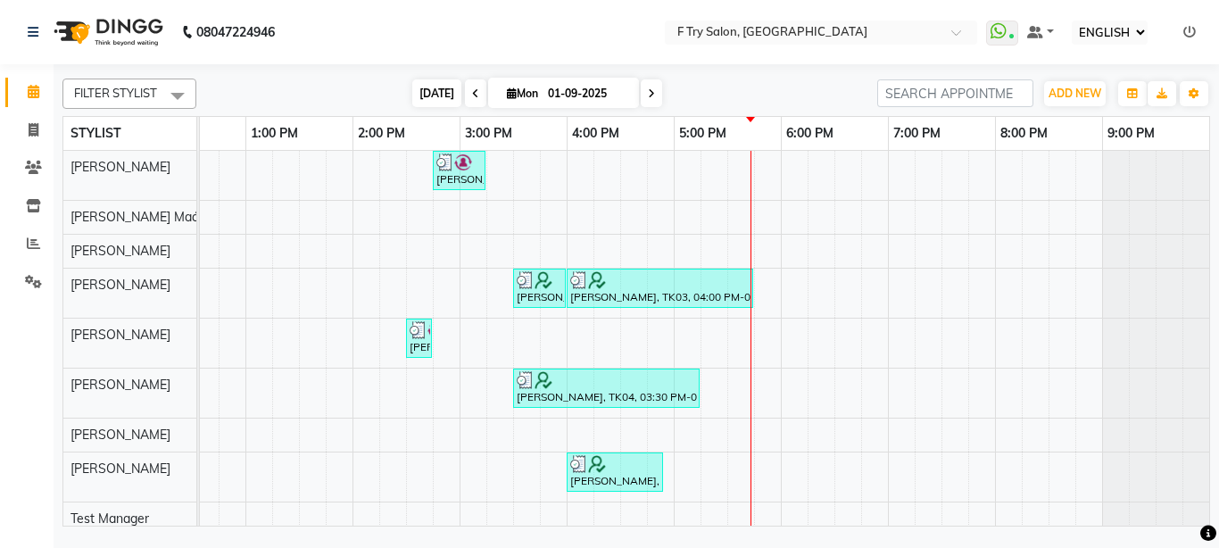
click at [412, 96] on span "[DATE]" at bounding box center [436, 93] width 49 height 28
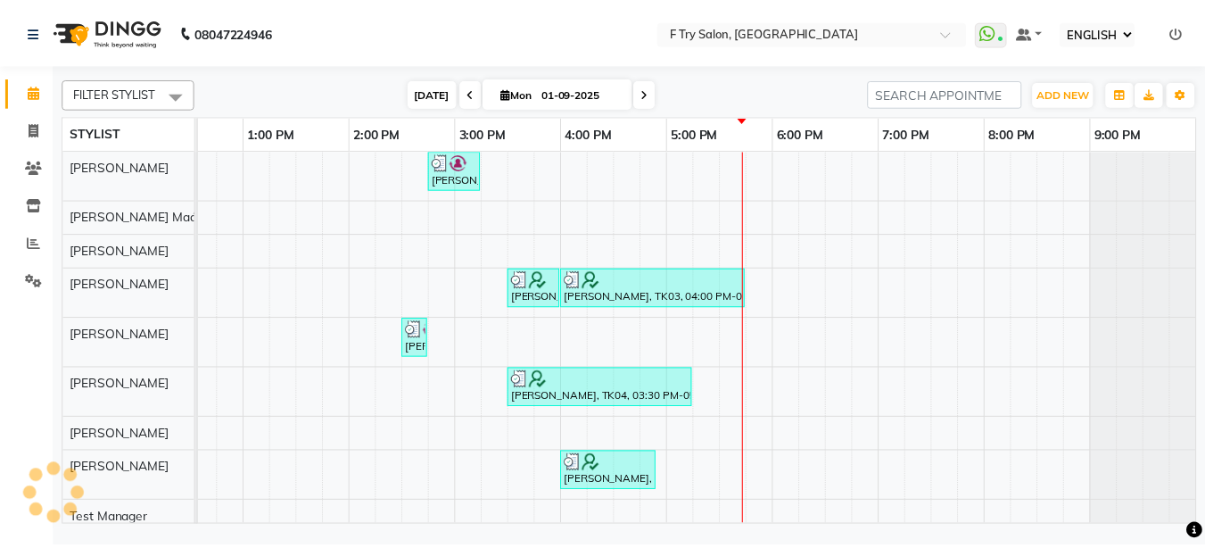
scroll to position [0, 383]
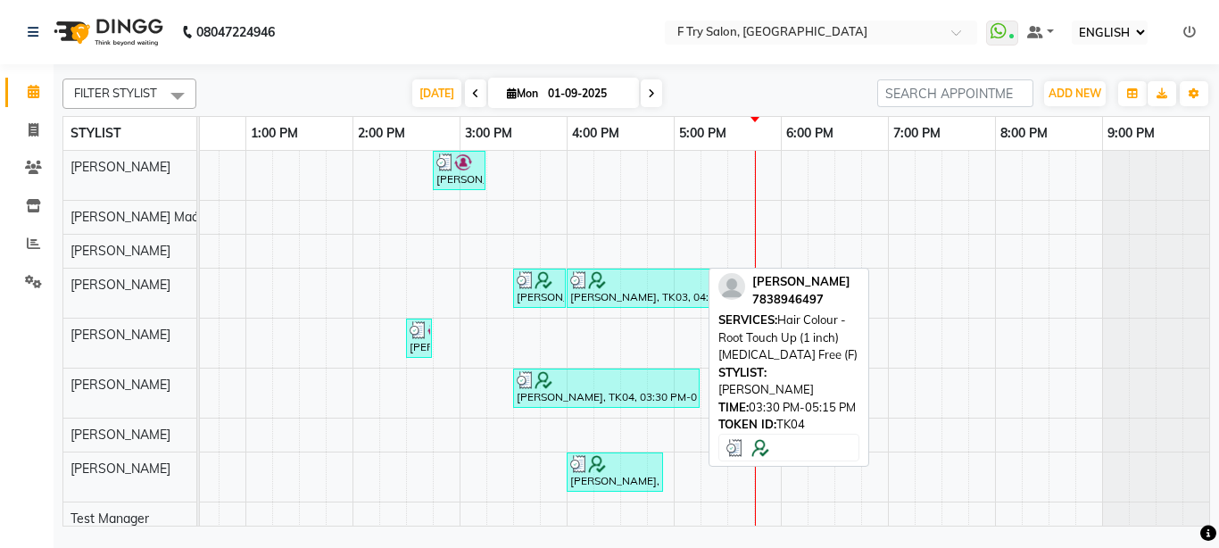
click at [561, 394] on div "[PERSON_NAME], TK04, 03:30 PM-05:15 PM, Hair Colour - Root Touch Up (1 inch) [M…" at bounding box center [606, 388] width 183 height 34
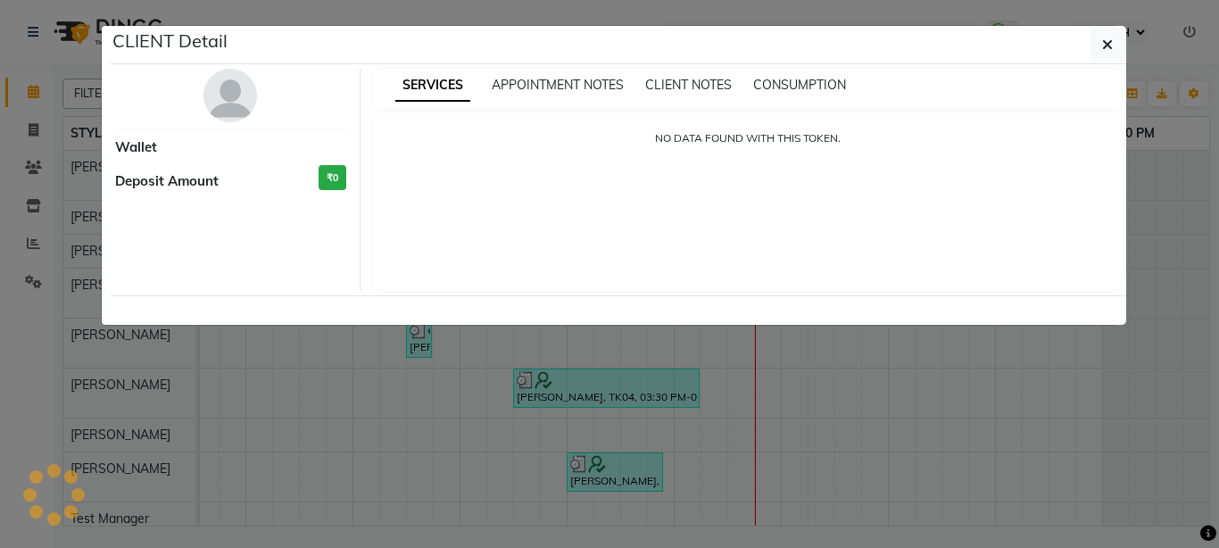
select select "3"
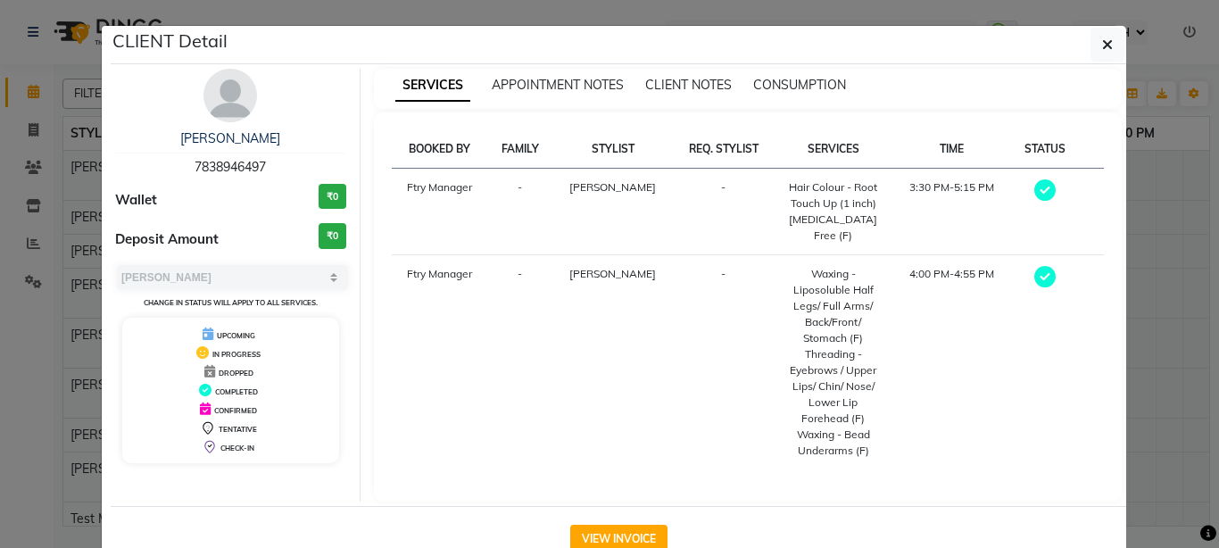
click at [236, 92] on img at bounding box center [230, 96] width 54 height 54
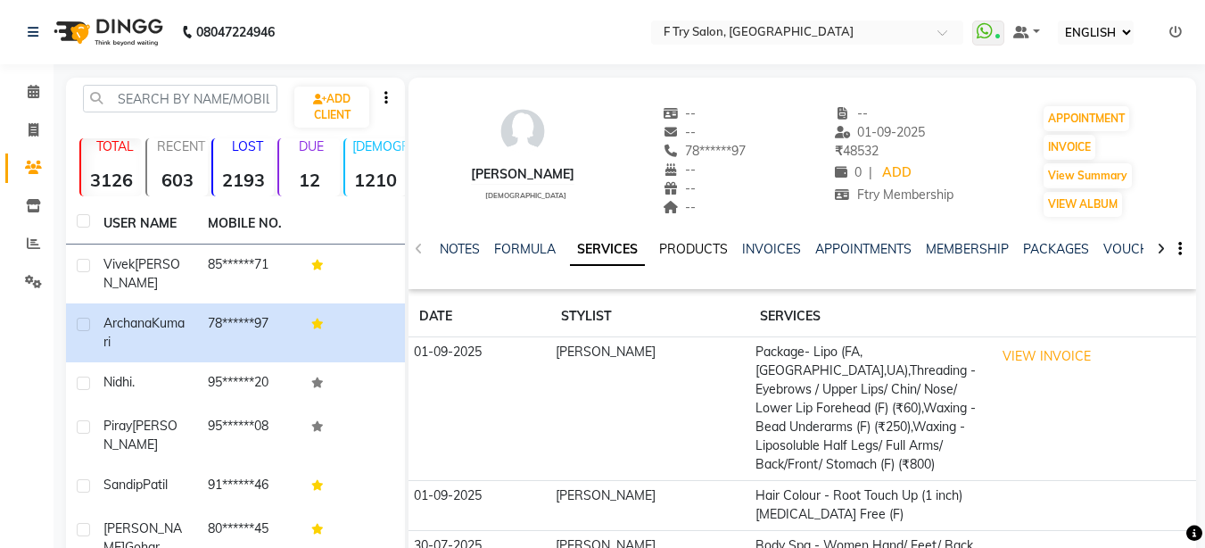
click at [697, 247] on link "PRODUCTS" at bounding box center [693, 249] width 69 height 16
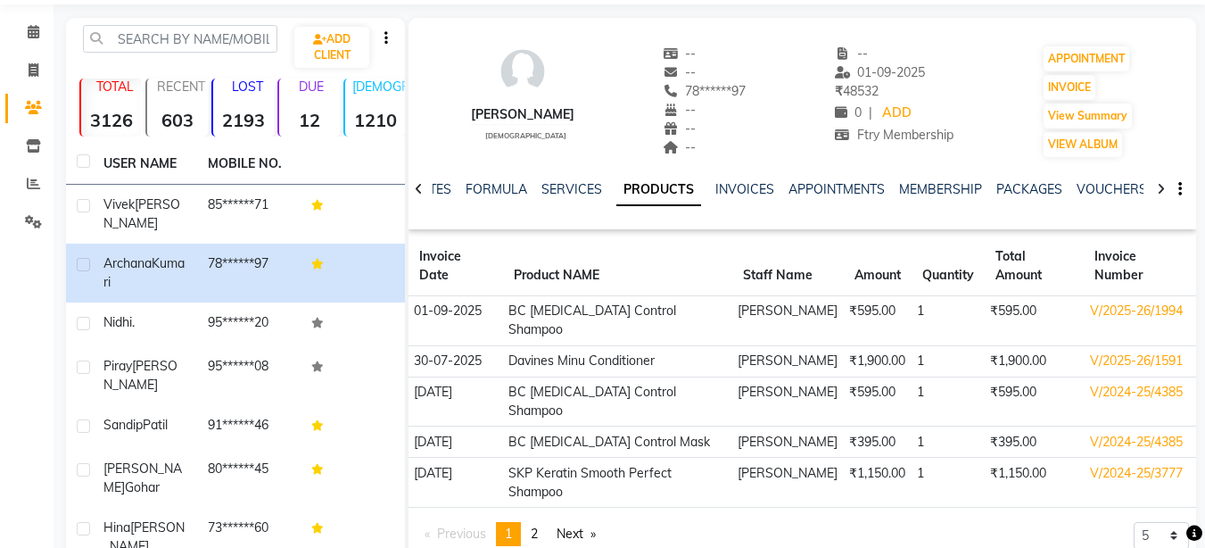
scroll to position [107, 0]
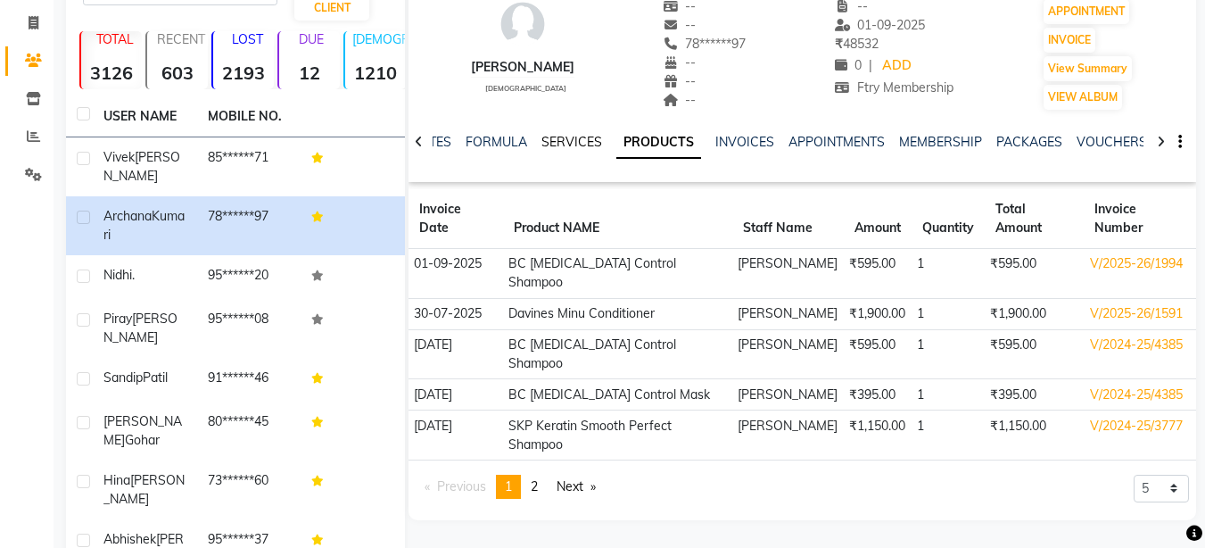
click at [571, 141] on link "SERVICES" at bounding box center [572, 142] width 61 height 16
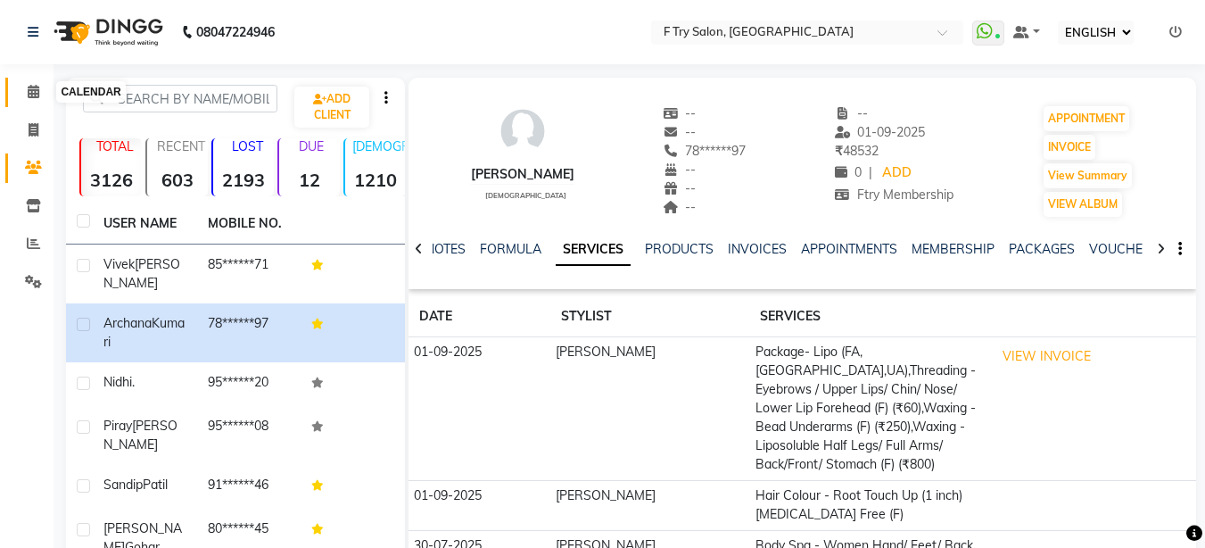
click at [31, 87] on icon at bounding box center [34, 91] width 12 height 13
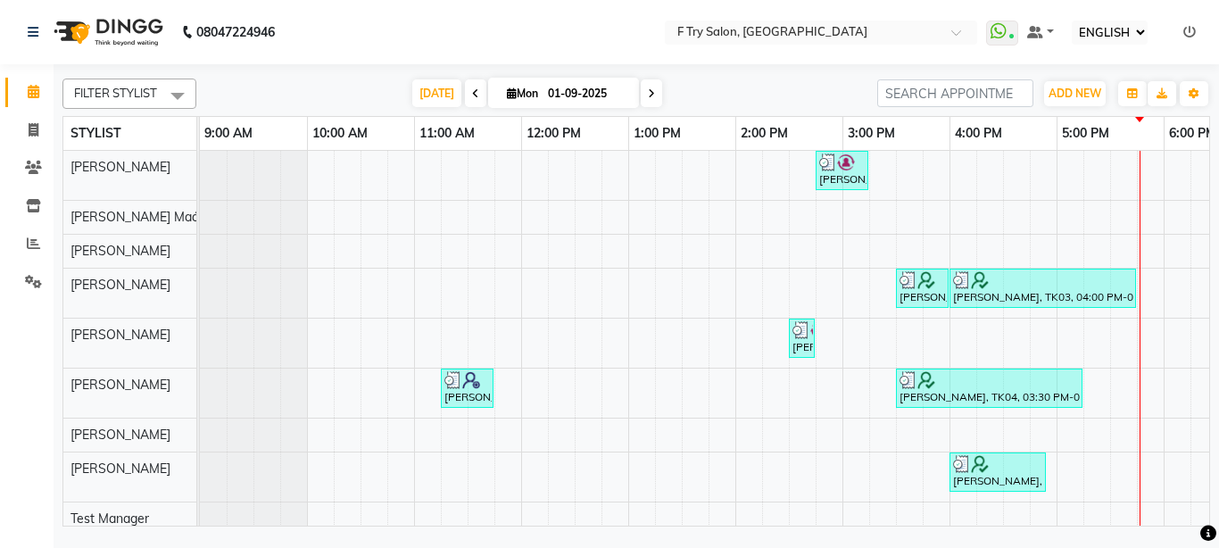
click at [472, 88] on icon at bounding box center [475, 93] width 7 height 11
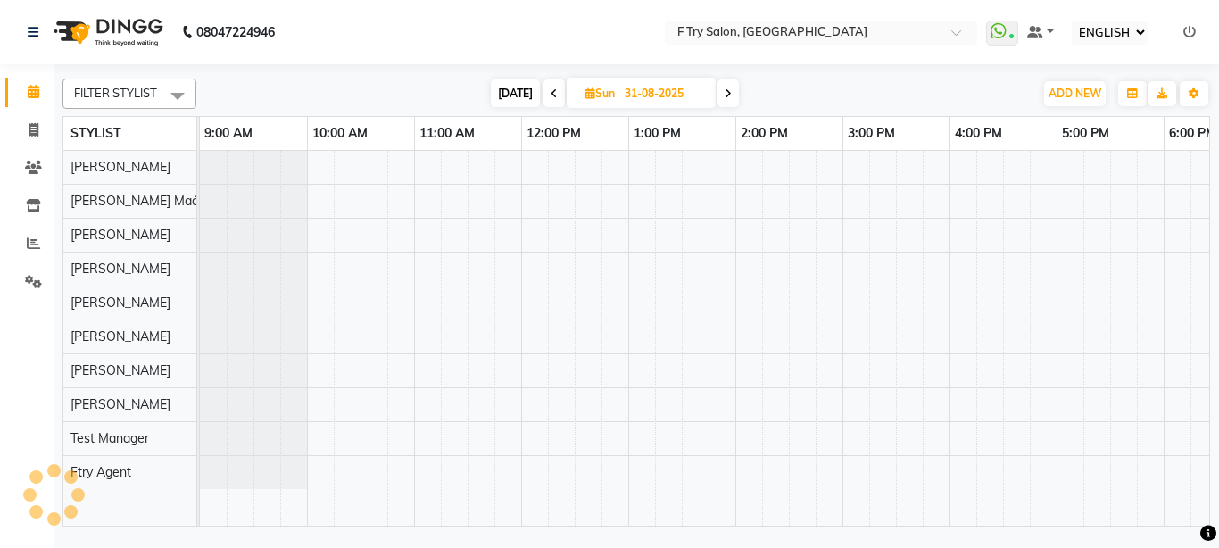
scroll to position [0, 383]
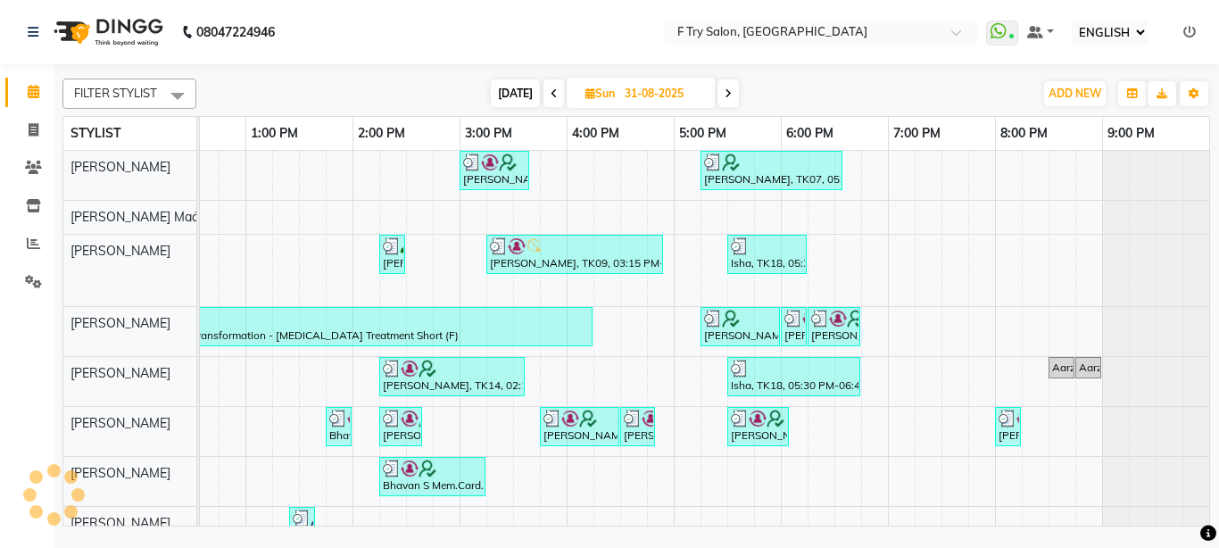
click at [556, 92] on icon at bounding box center [553, 93] width 7 height 11
type input "30-08-2025"
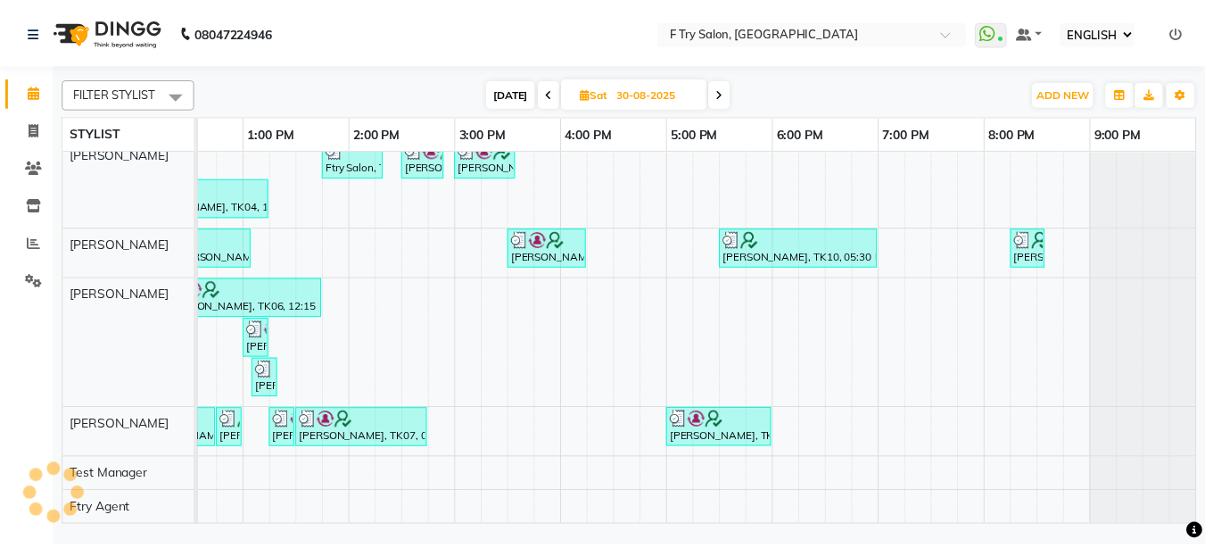
scroll to position [226, 0]
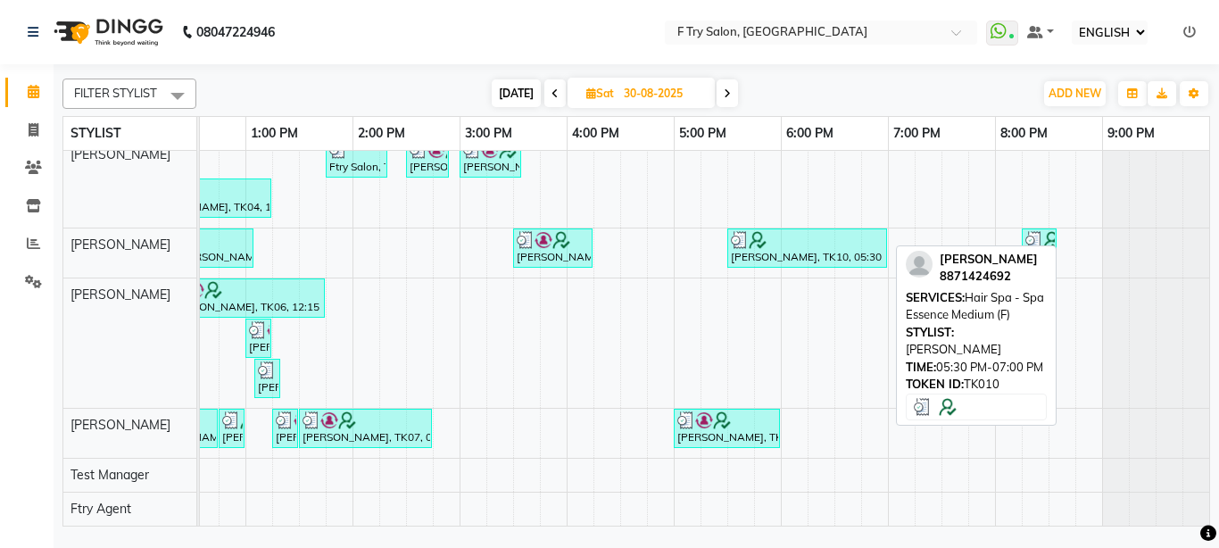
click at [799, 240] on div "[PERSON_NAME], TK10, 05:30 PM-07:00 PM, Hair Spa - Spa Essence Medium (F)" at bounding box center [807, 248] width 156 height 34
select select "3"
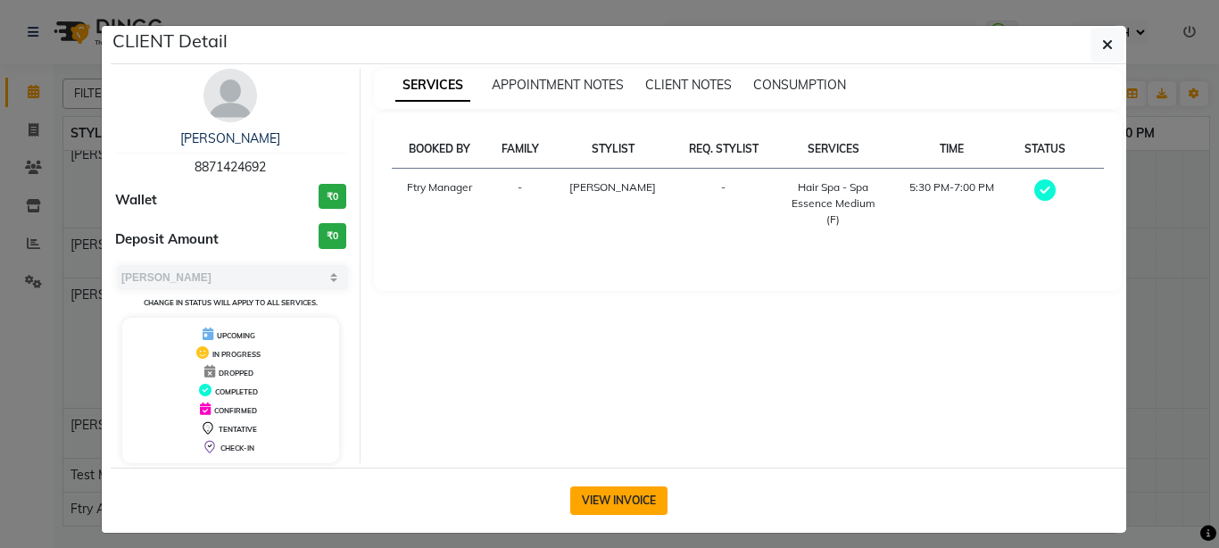
click at [609, 502] on button "VIEW INVOICE" at bounding box center [618, 500] width 97 height 29
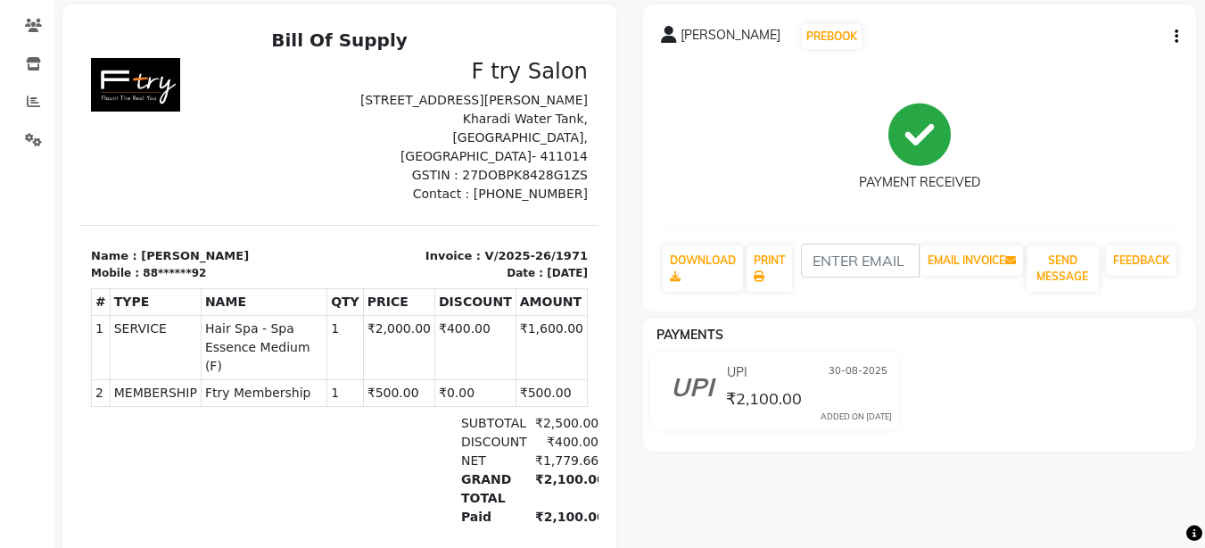
scroll to position [93, 0]
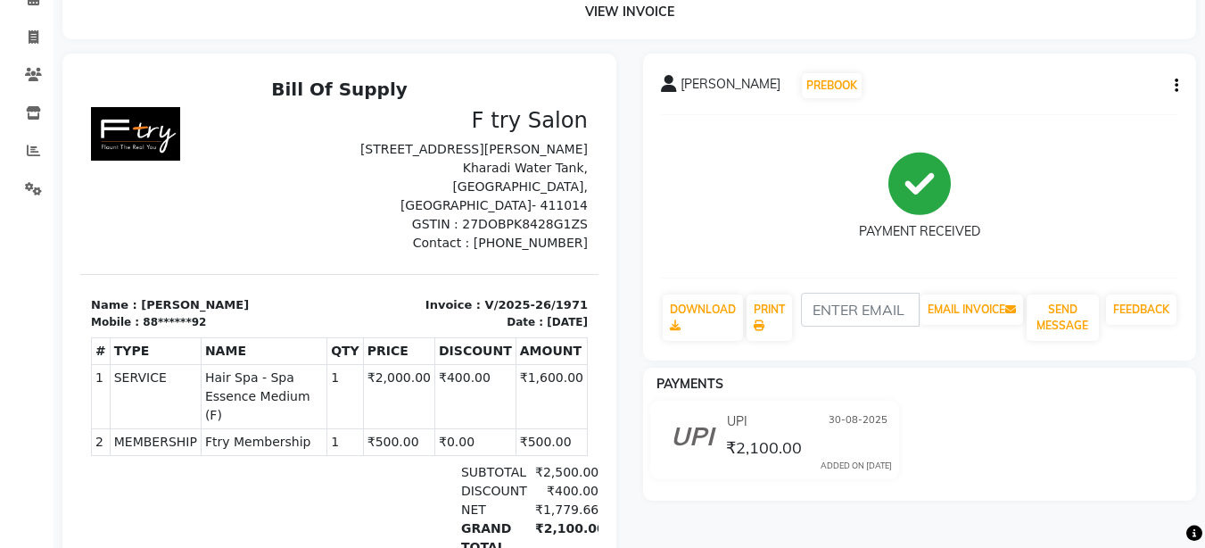
click at [1176, 87] on icon "button" at bounding box center [1177, 86] width 4 height 1
click at [1072, 82] on div "EDIT ITEM STAFF" at bounding box center [1070, 86] width 157 height 22
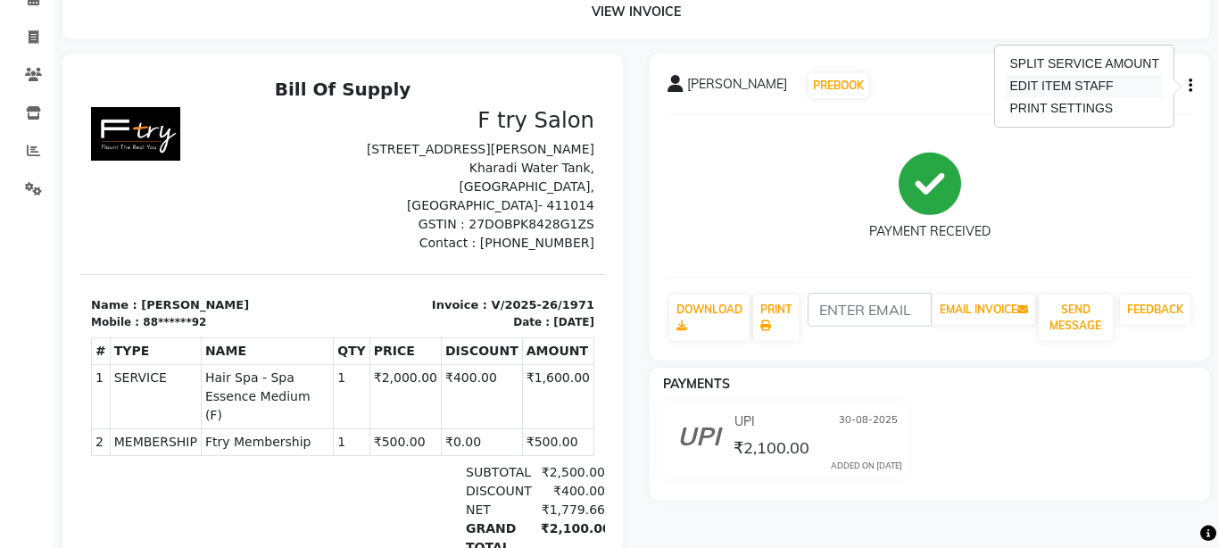
select select
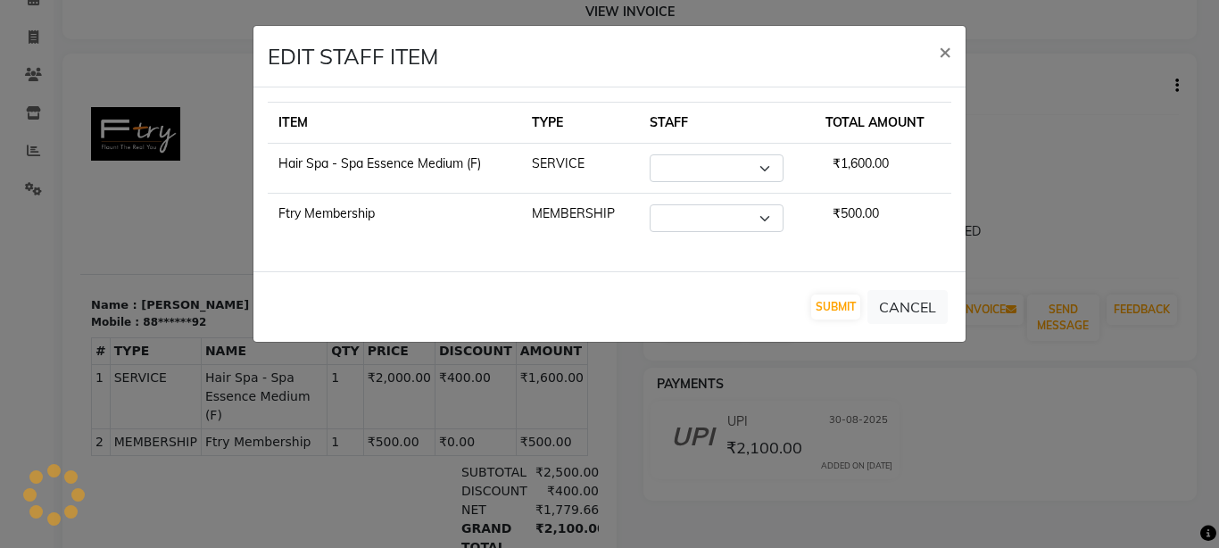
select select "81046"
select select "14056"
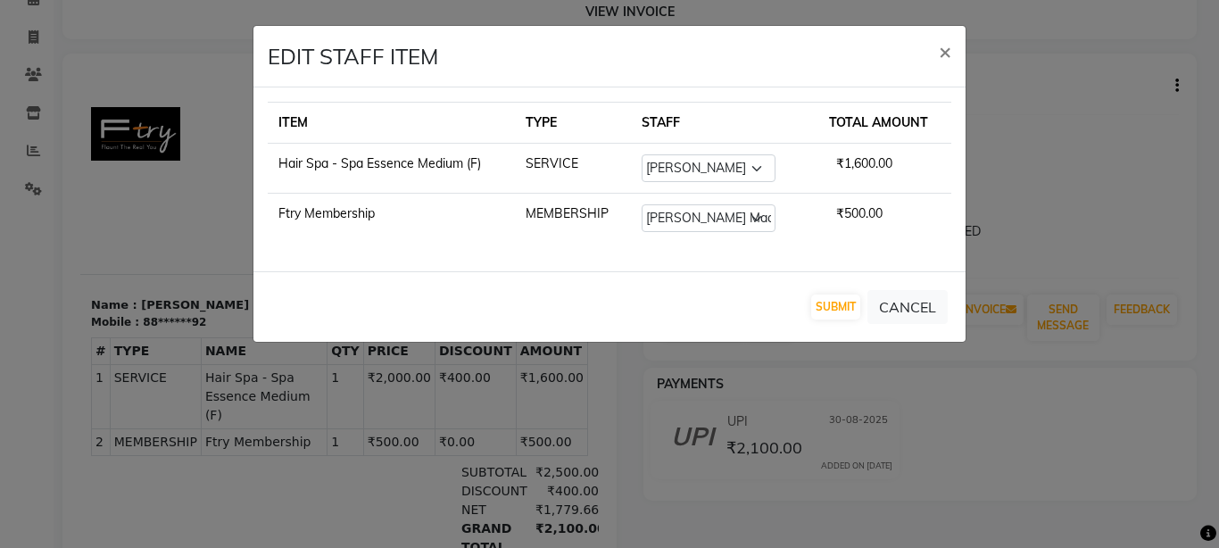
click at [1014, 178] on ngb-modal-window "EDIT STAFF ITEM × ITEM TYPE STAFF TOTAL AMOUNT Hair Spa - Spa Essence Medium (F…" at bounding box center [609, 274] width 1219 height 548
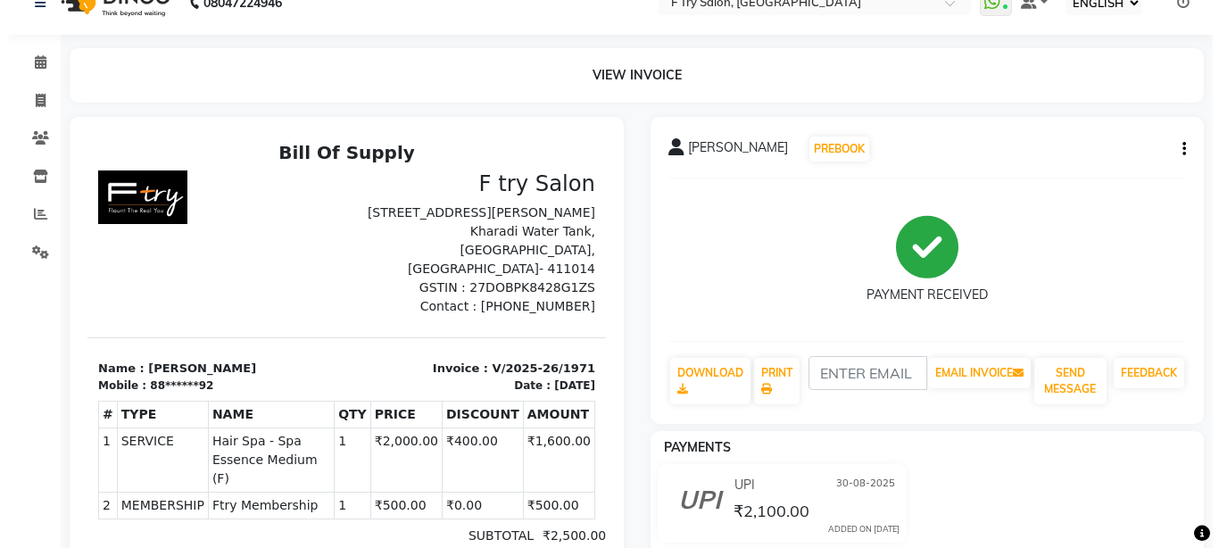
scroll to position [0, 0]
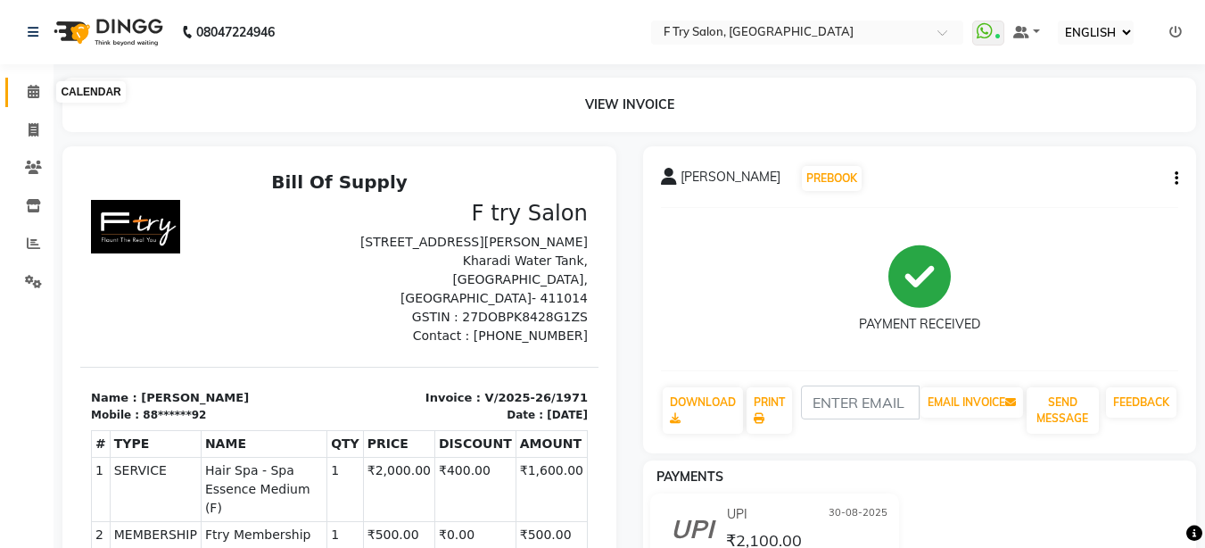
click at [37, 91] on icon at bounding box center [34, 91] width 12 height 13
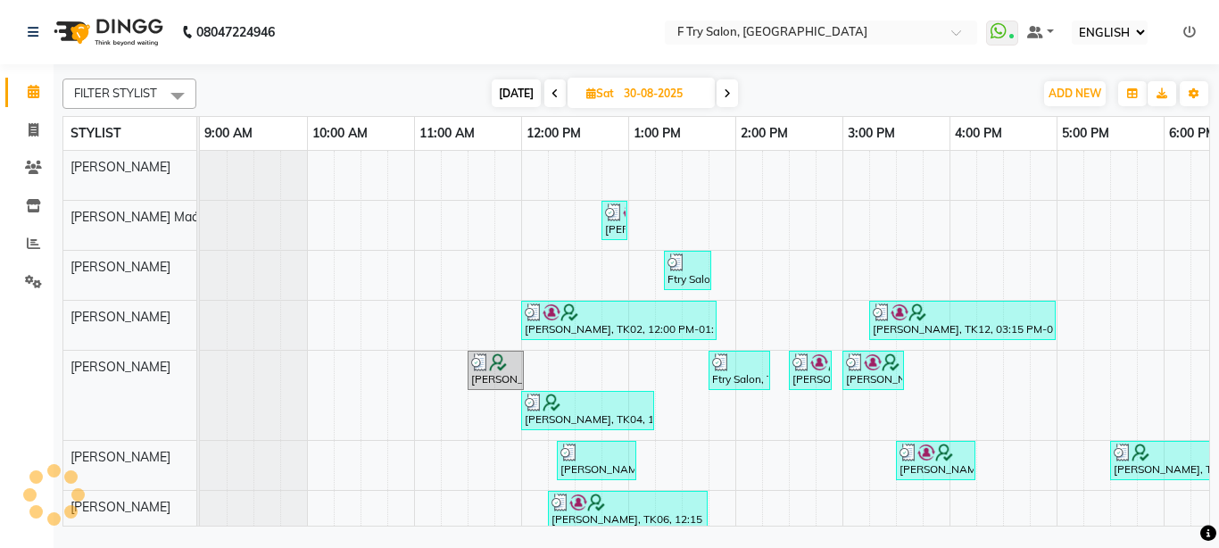
scroll to position [0, 383]
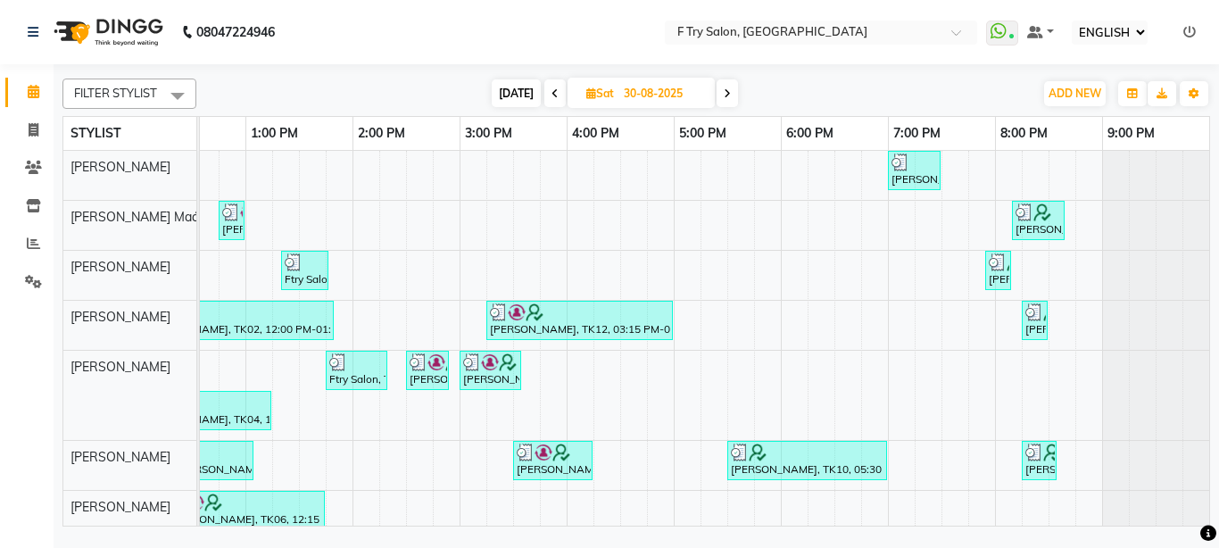
click at [515, 92] on span "[DATE]" at bounding box center [516, 93] width 49 height 28
type input "01-09-2025"
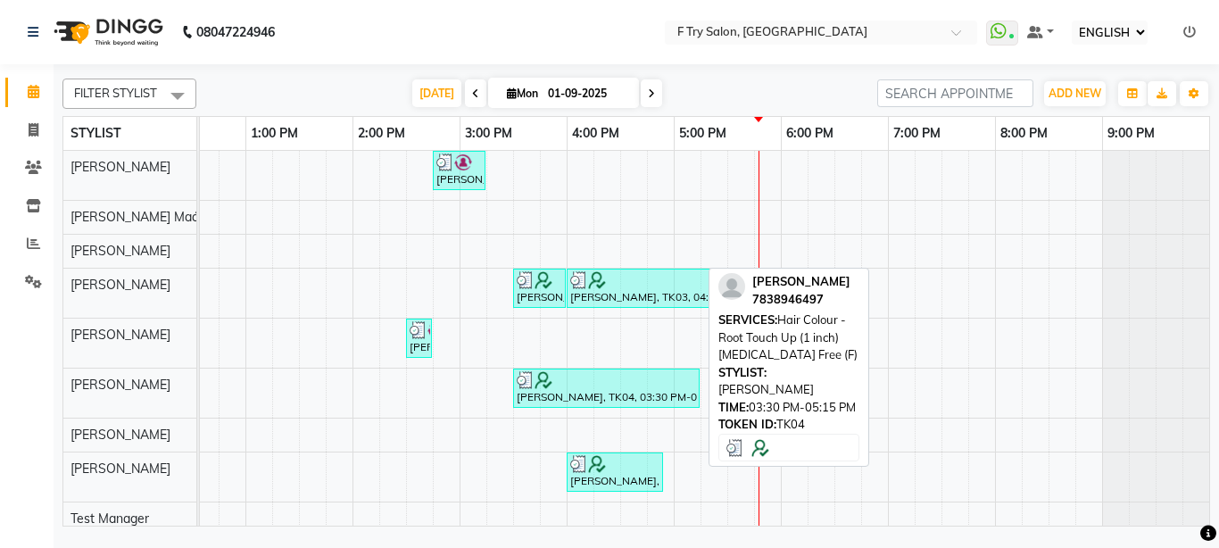
click at [613, 390] on div "[PERSON_NAME], TK04, 03:30 PM-05:15 PM, Hair Colour - Root Touch Up (1 inch) [M…" at bounding box center [606, 388] width 183 height 34
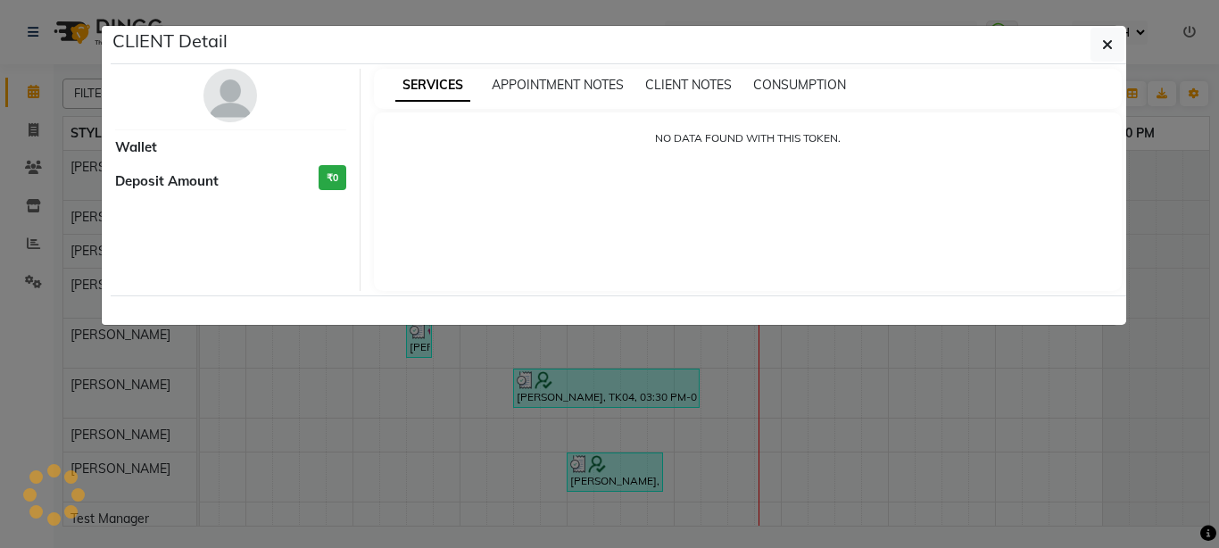
select select "3"
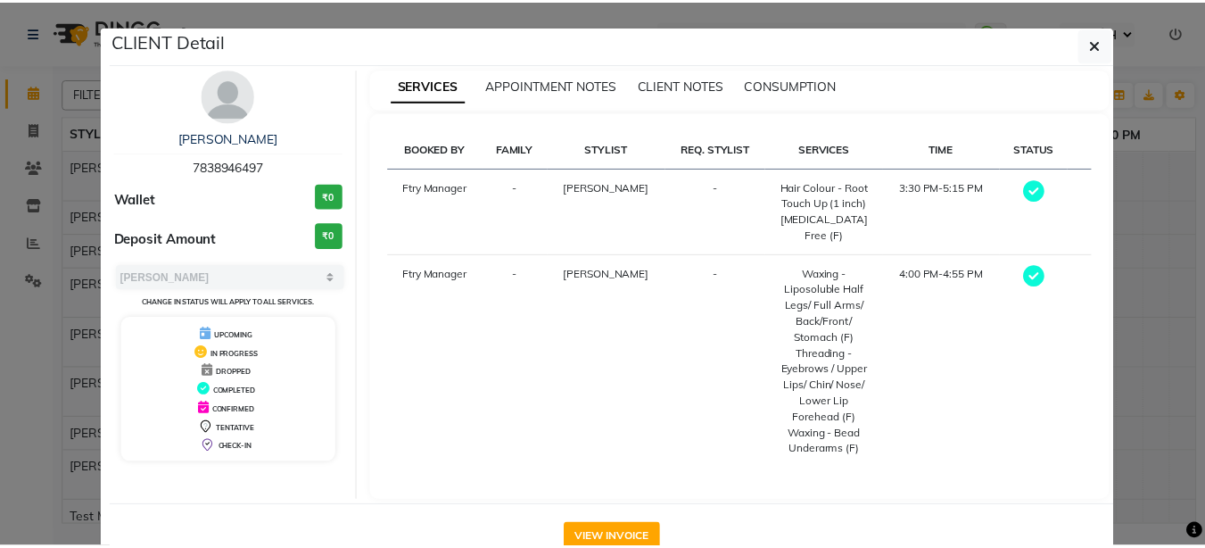
scroll to position [33, 0]
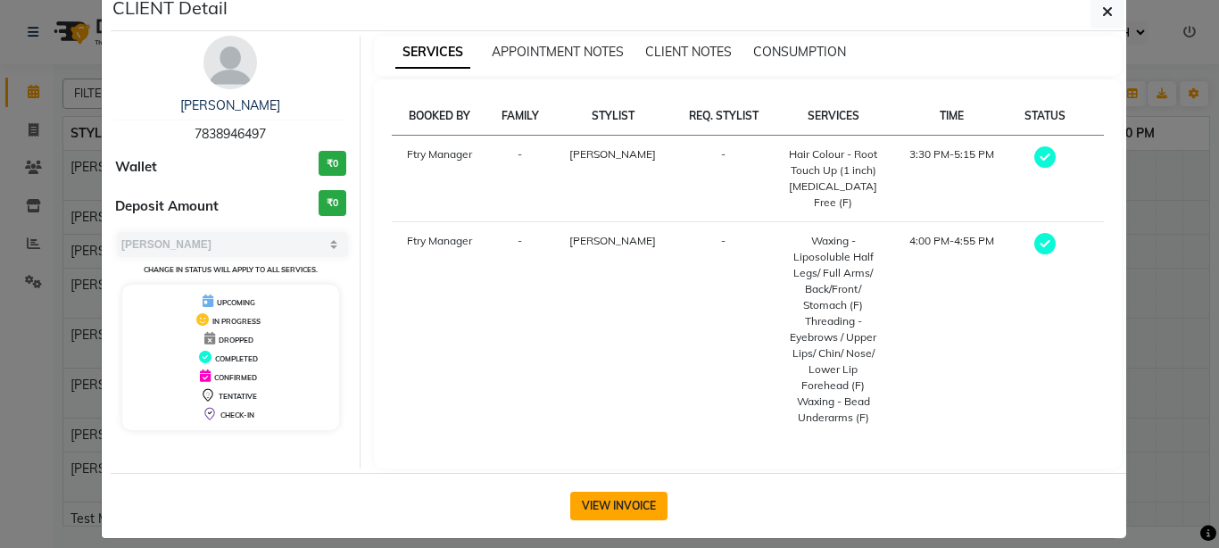
click at [617, 492] on button "VIEW INVOICE" at bounding box center [618, 506] width 97 height 29
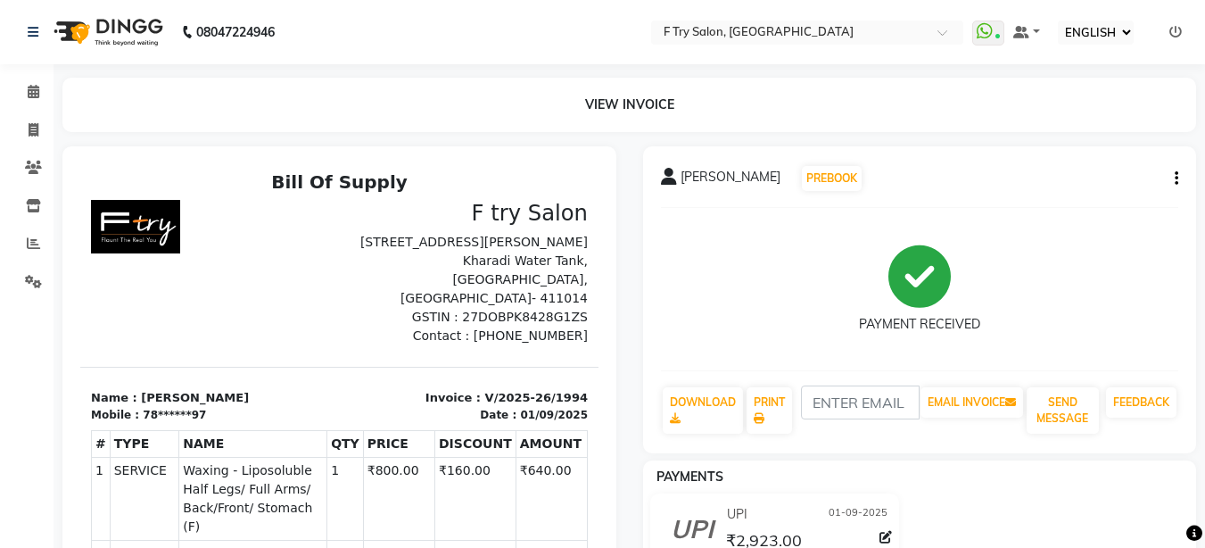
click at [1176, 178] on icon "button" at bounding box center [1177, 178] width 4 height 1
click at [1051, 173] on div "EDIT ITEM STAFF" at bounding box center [1070, 179] width 157 height 22
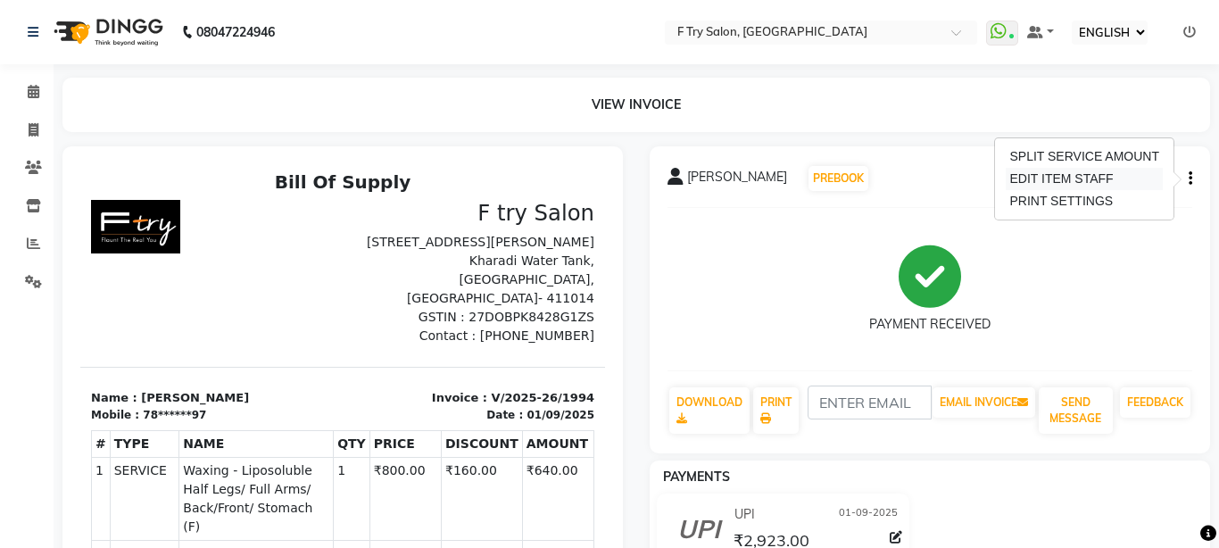
select select "79186"
select select "81046"
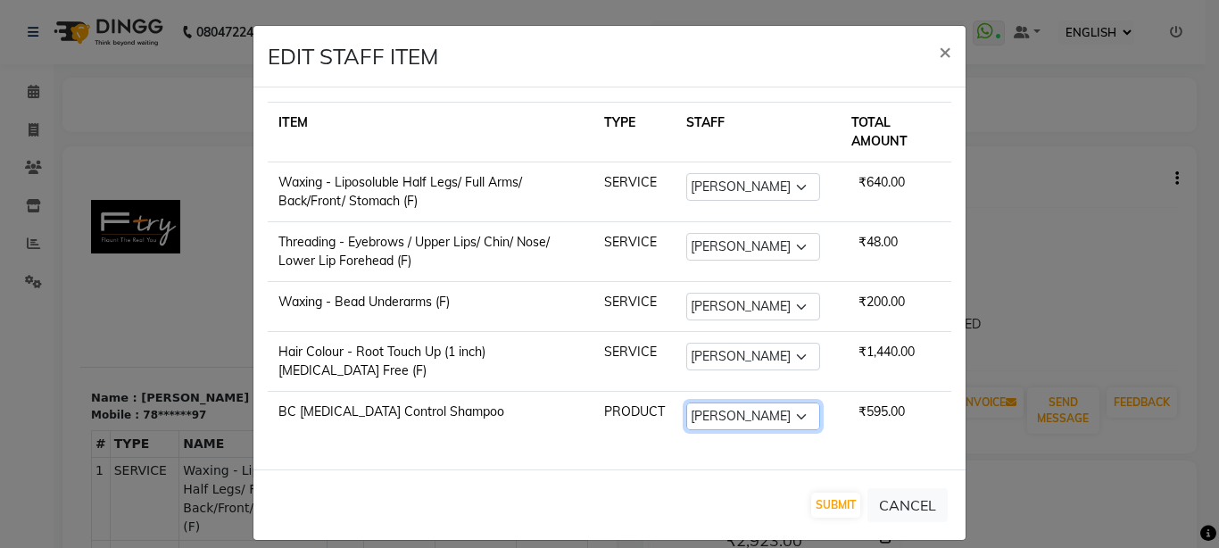
select select "14056"
click at [686, 402] on select "SELECT [PERSON_NAME] [PERSON_NAME] Ftry Agent Ftry Manager [PERSON_NAME] [PERSO…" at bounding box center [753, 416] width 134 height 28
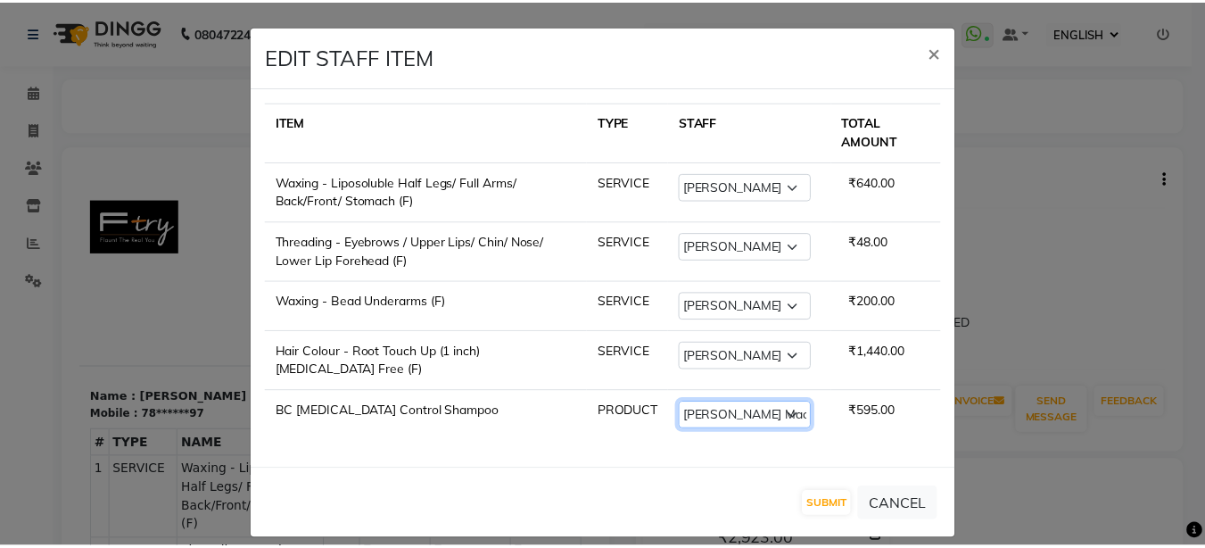
scroll to position [18, 0]
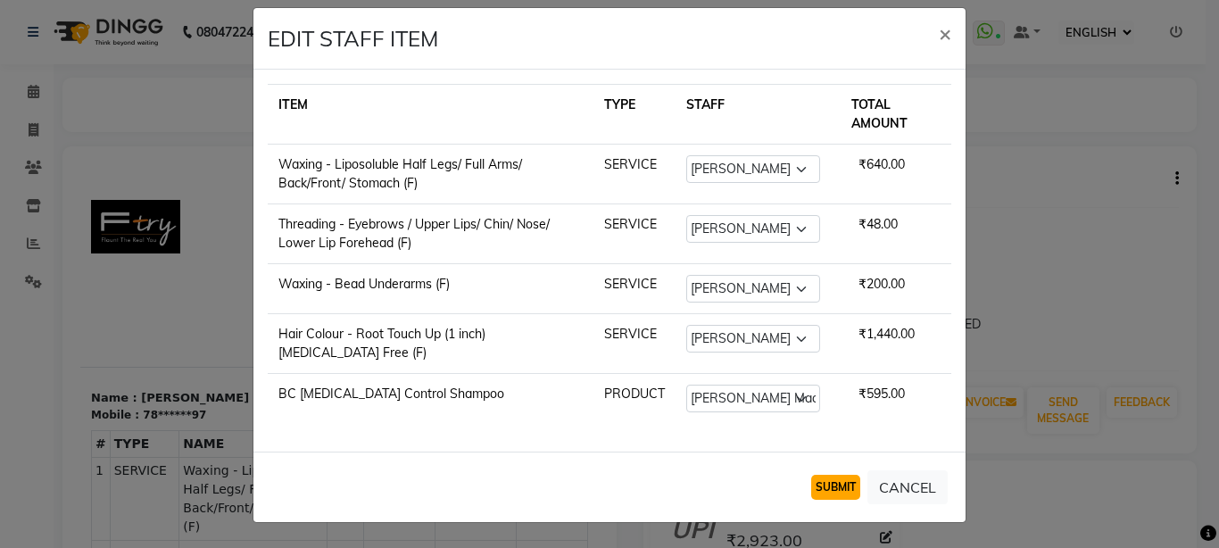
click at [819, 492] on button "SUBMIT" at bounding box center [835, 487] width 49 height 25
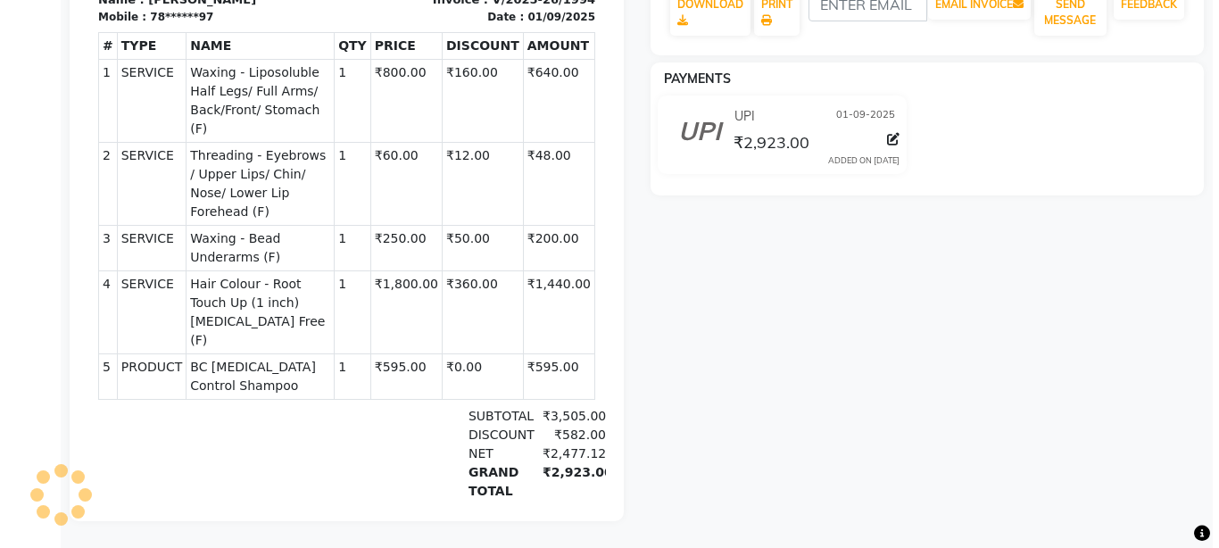
scroll to position [0, 0]
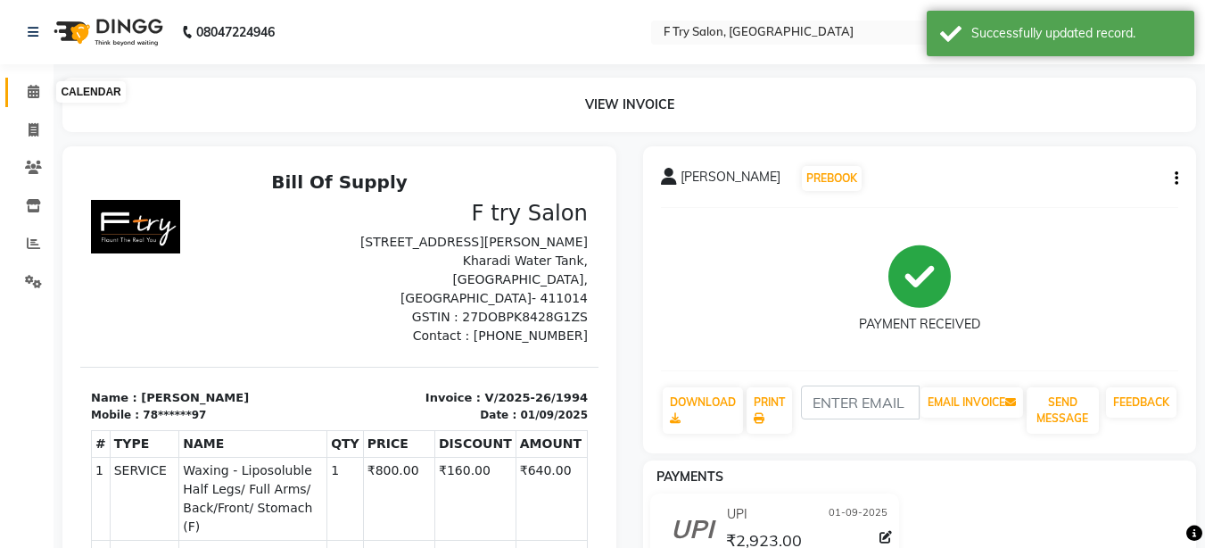
click at [32, 87] on icon at bounding box center [34, 91] width 12 height 13
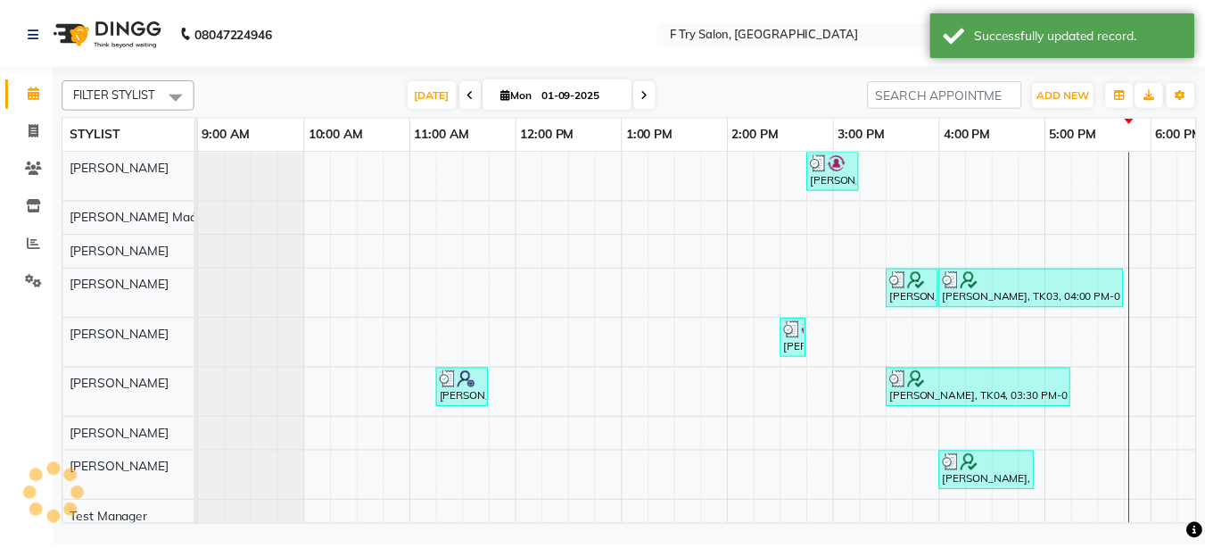
scroll to position [0, 383]
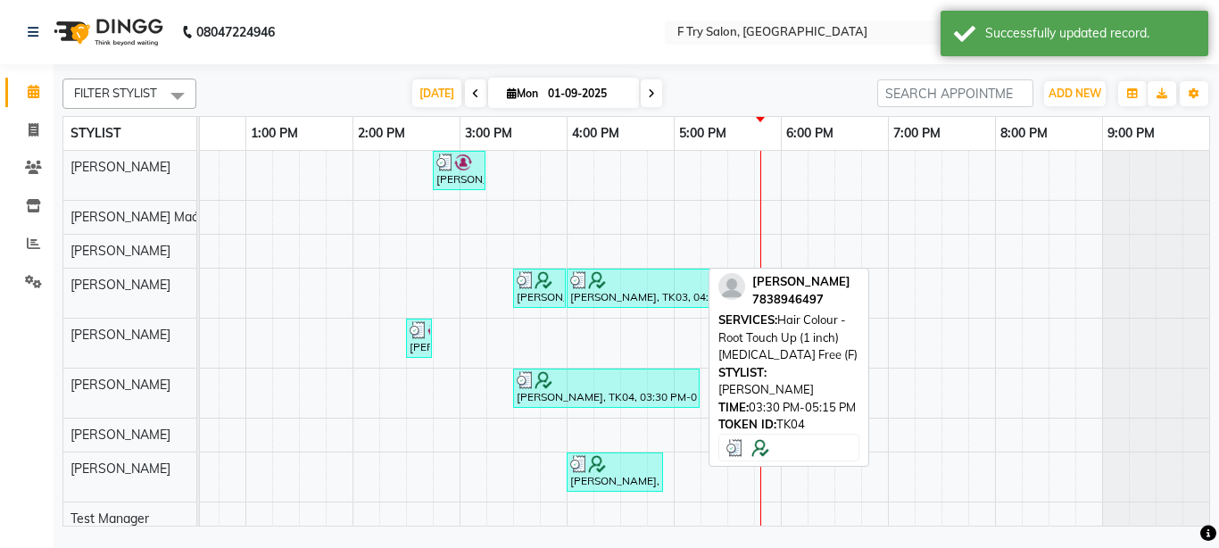
click at [654, 386] on div at bounding box center [606, 380] width 179 height 18
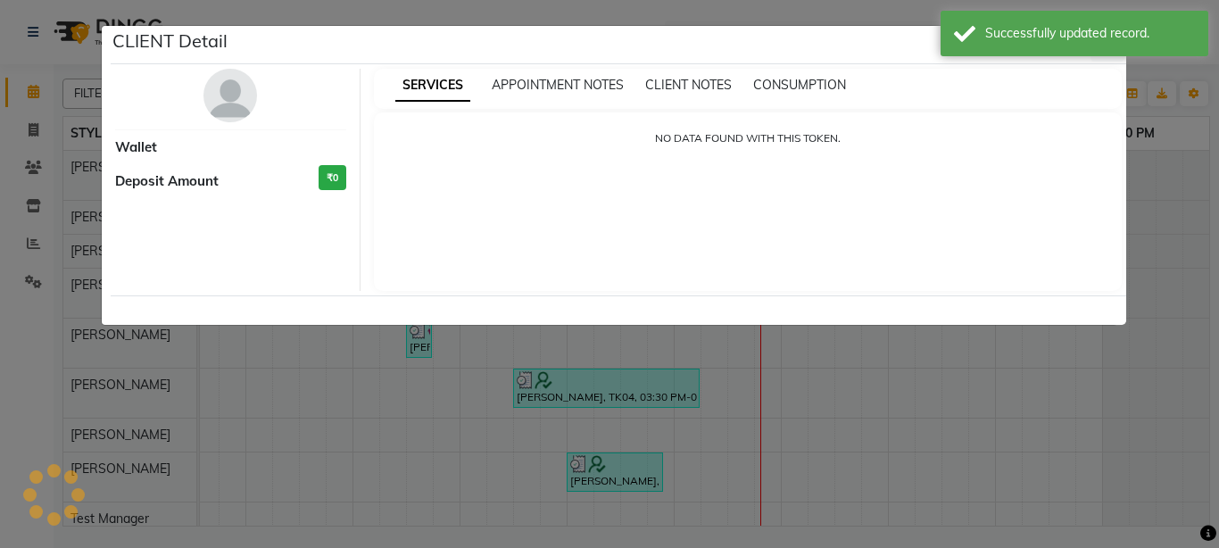
select select "3"
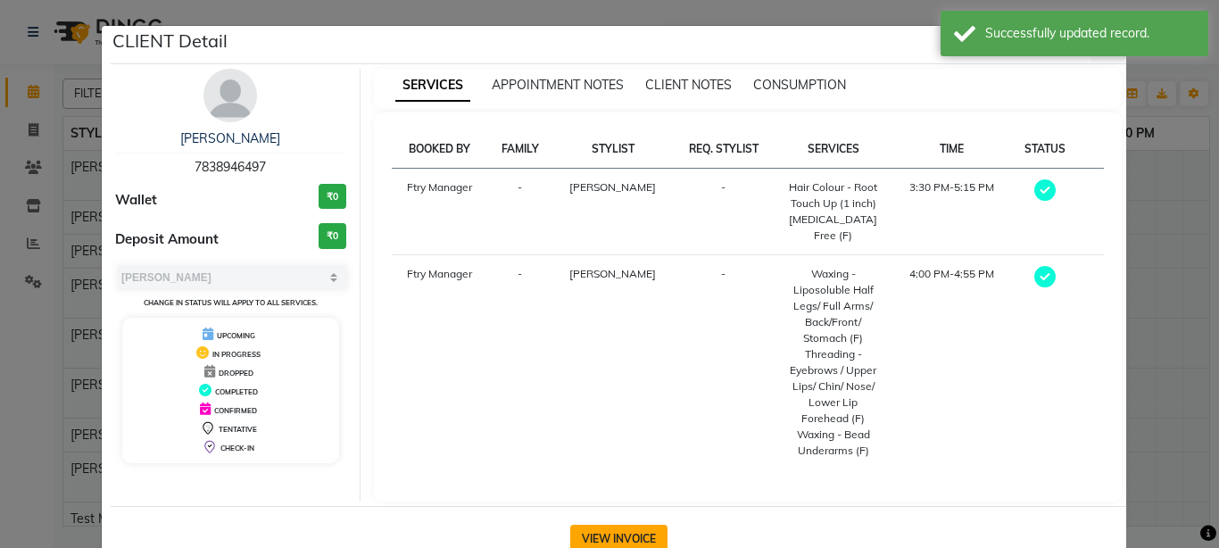
click at [608, 525] on button "VIEW INVOICE" at bounding box center [618, 539] width 97 height 29
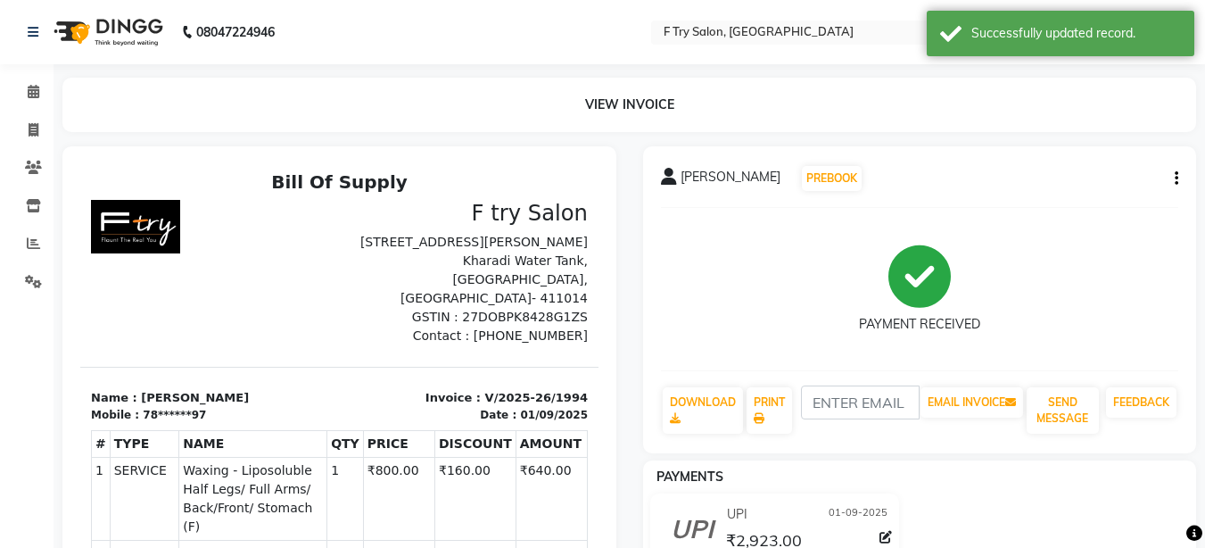
click at [1176, 178] on icon "button" at bounding box center [1177, 178] width 4 height 1
click at [1017, 172] on div "EDIT ITEM STAFF" at bounding box center [1070, 179] width 157 height 22
select select
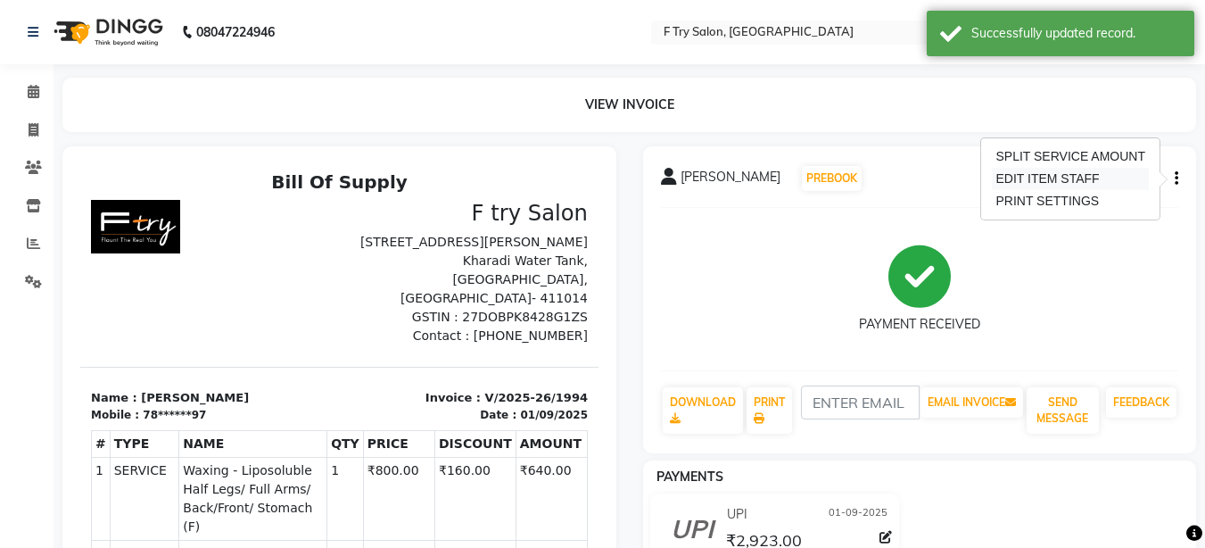
select select
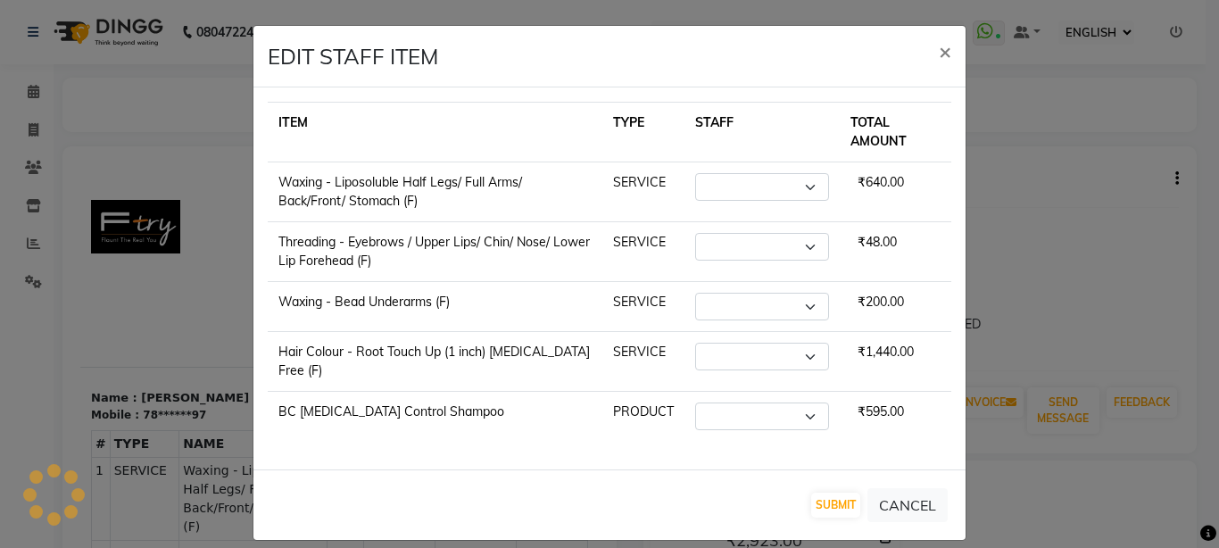
select select "79186"
select select "81046"
select select "14056"
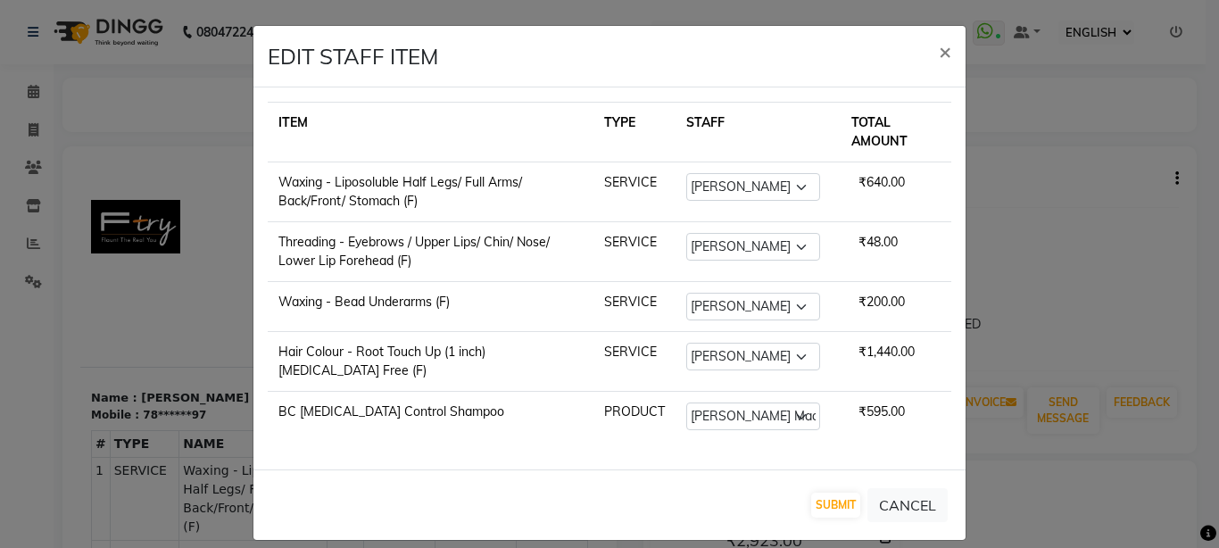
click at [1036, 261] on ngb-modal-window "EDIT STAFF ITEM × ITEM TYPE STAFF TOTAL AMOUNT Waxing - Liposoluble Half Legs/ …" at bounding box center [609, 274] width 1219 height 548
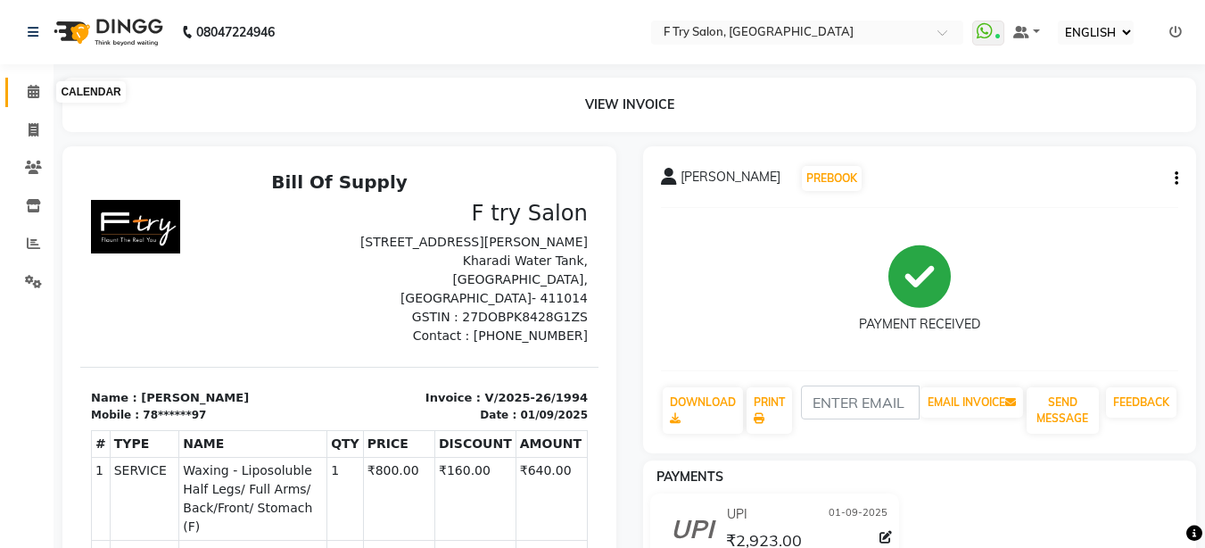
click at [34, 92] on icon at bounding box center [34, 91] width 12 height 13
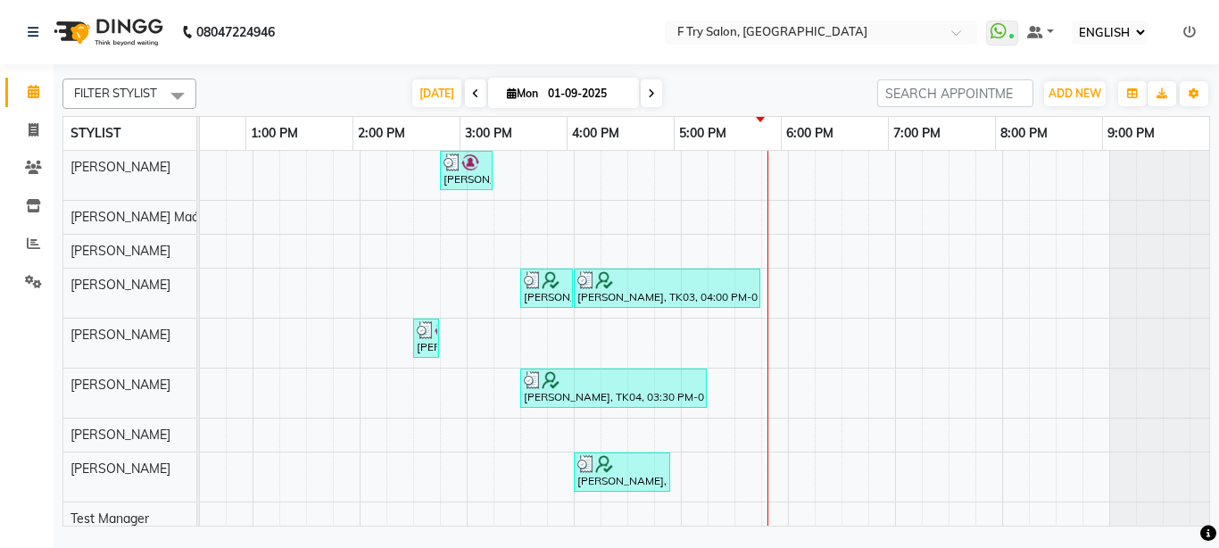
scroll to position [0, 376]
click at [414, 95] on span "[DATE]" at bounding box center [436, 93] width 49 height 28
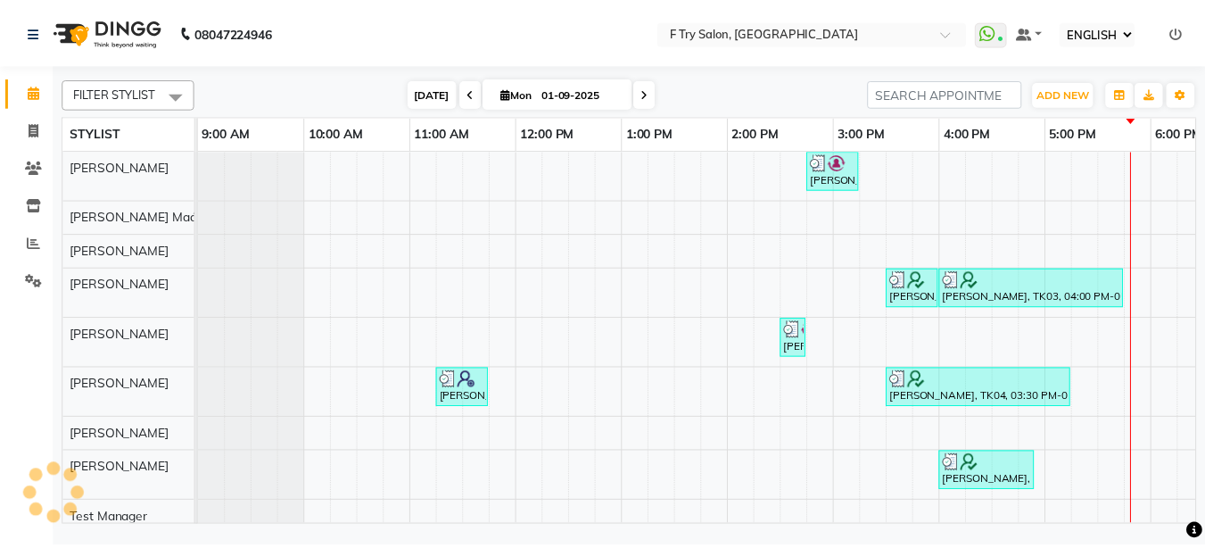
scroll to position [0, 383]
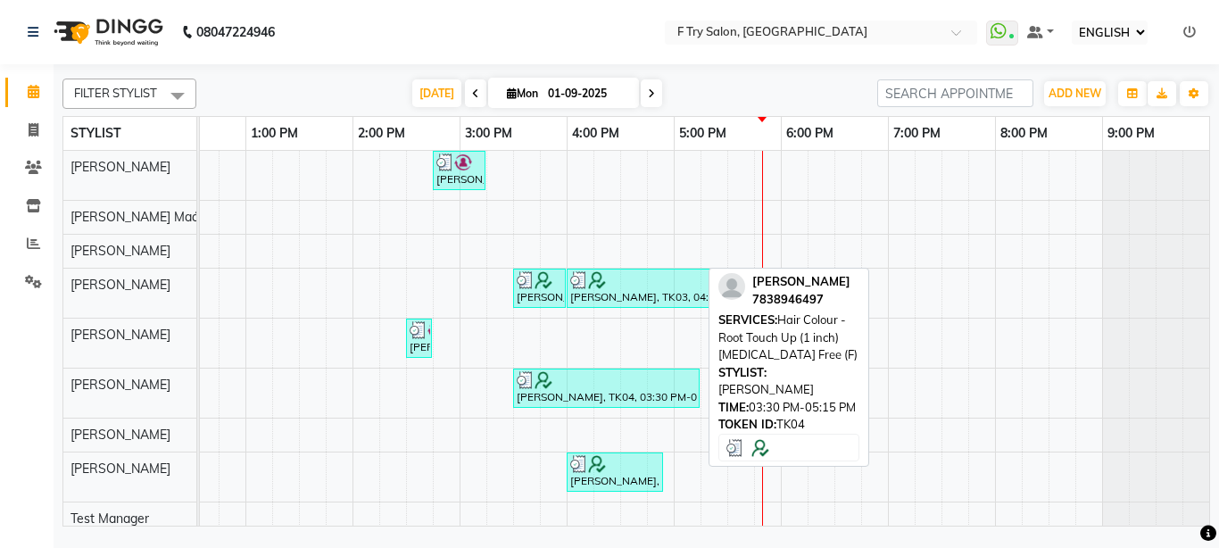
click at [626, 387] on div at bounding box center [606, 380] width 179 height 18
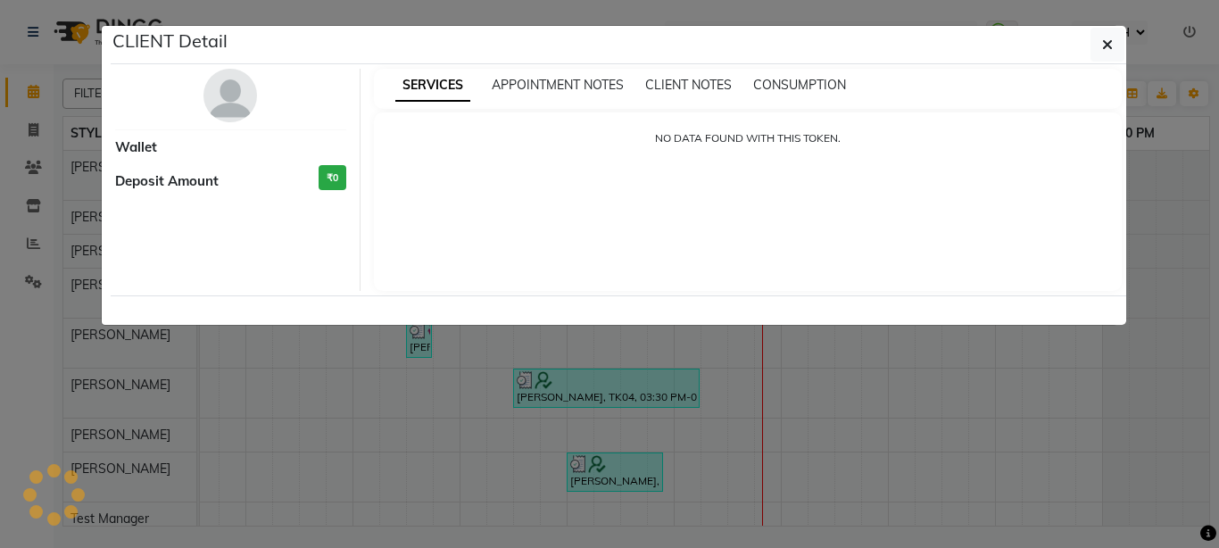
select select "3"
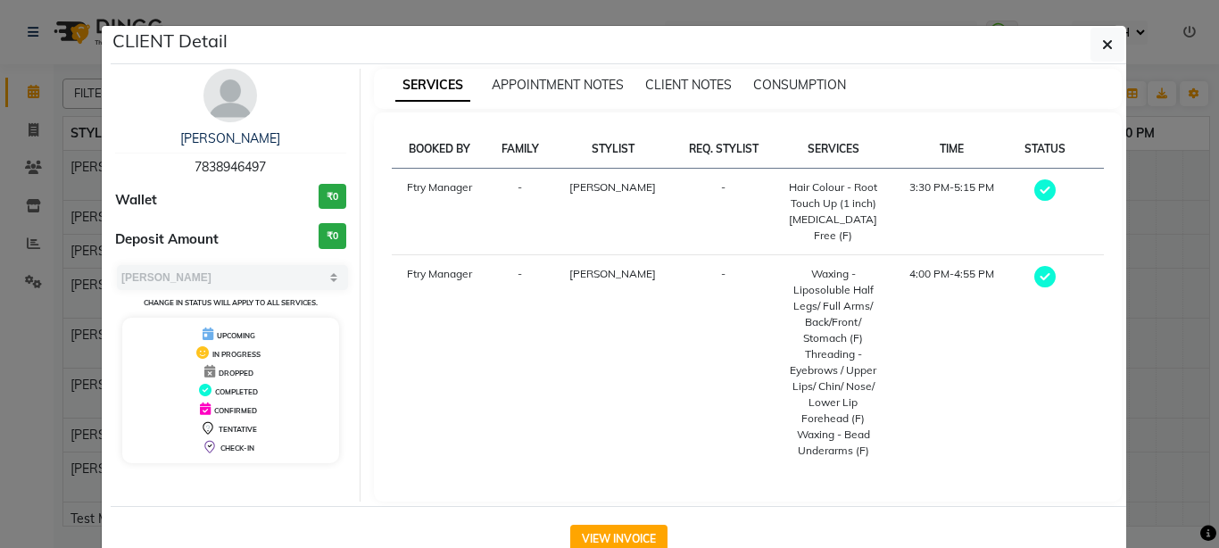
click at [1165, 328] on ngb-modal-window "CLIENT Detail [PERSON_NAME] 7838946497 Wallet ₹0 Deposit Amount ₹0 SELECT MARK …" at bounding box center [609, 274] width 1219 height 548
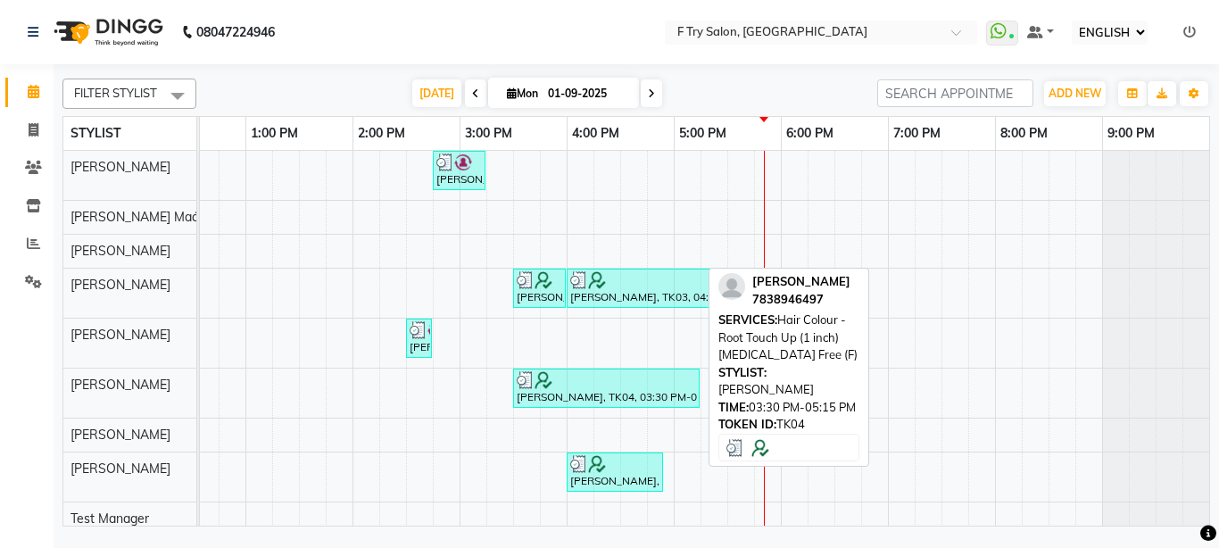
click at [610, 387] on div at bounding box center [606, 380] width 179 height 18
select select "3"
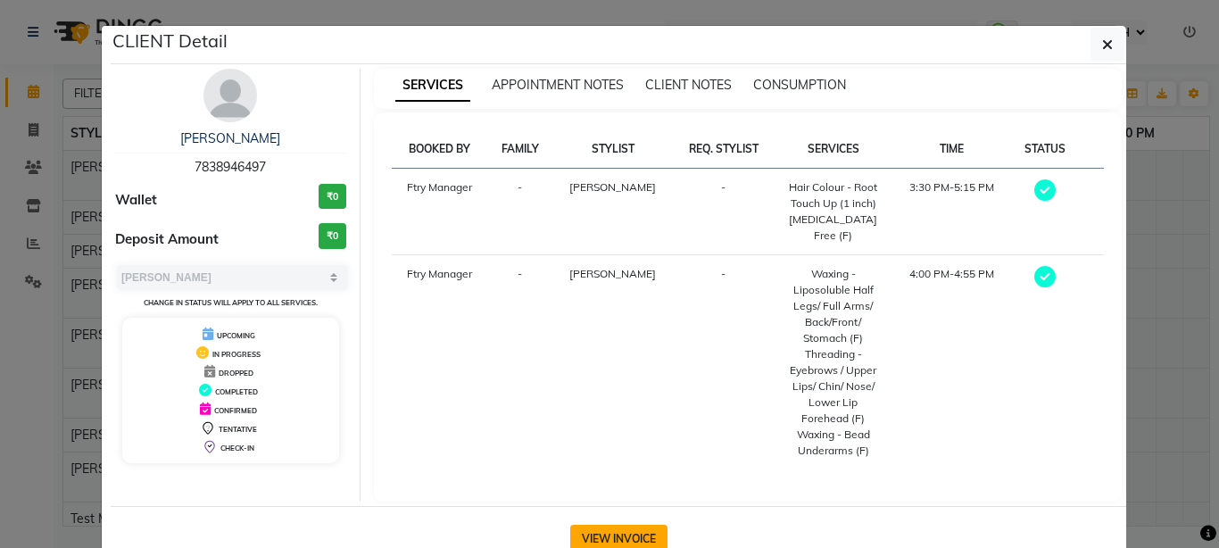
click at [624, 525] on button "VIEW INVOICE" at bounding box center [618, 539] width 97 height 29
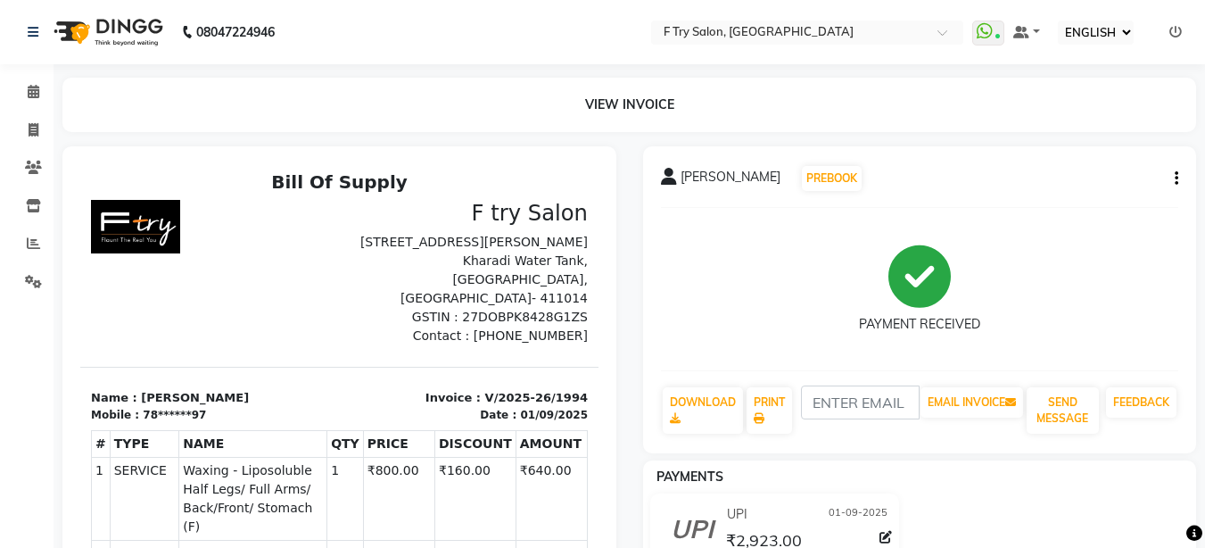
click at [1178, 178] on icon "button" at bounding box center [1177, 178] width 4 height 1
click at [1092, 173] on div "EDIT ITEM STAFF" at bounding box center [1070, 179] width 157 height 22
select select
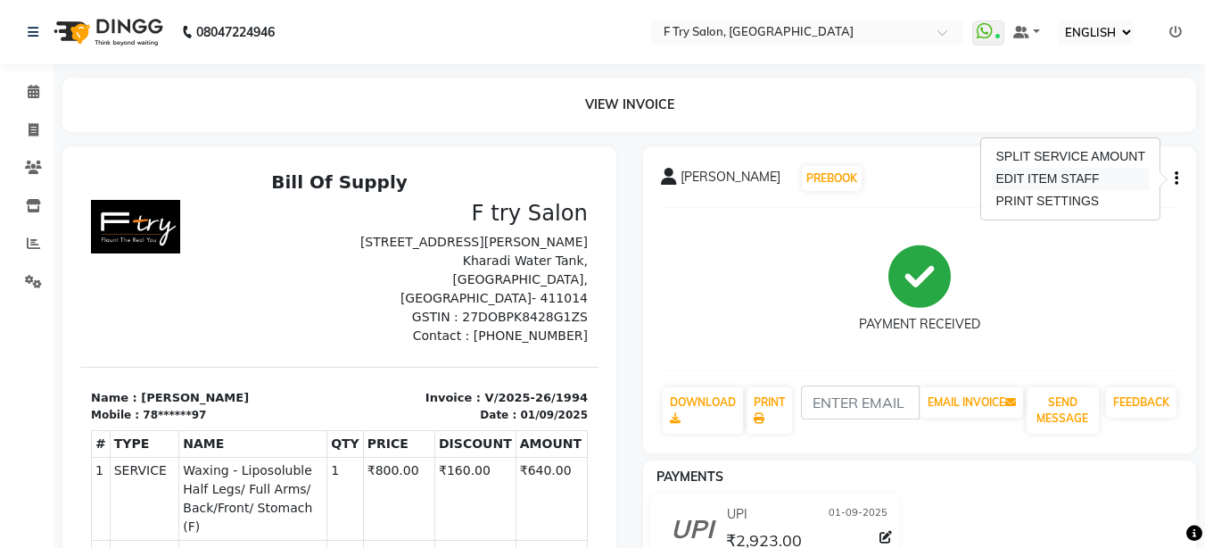
select select
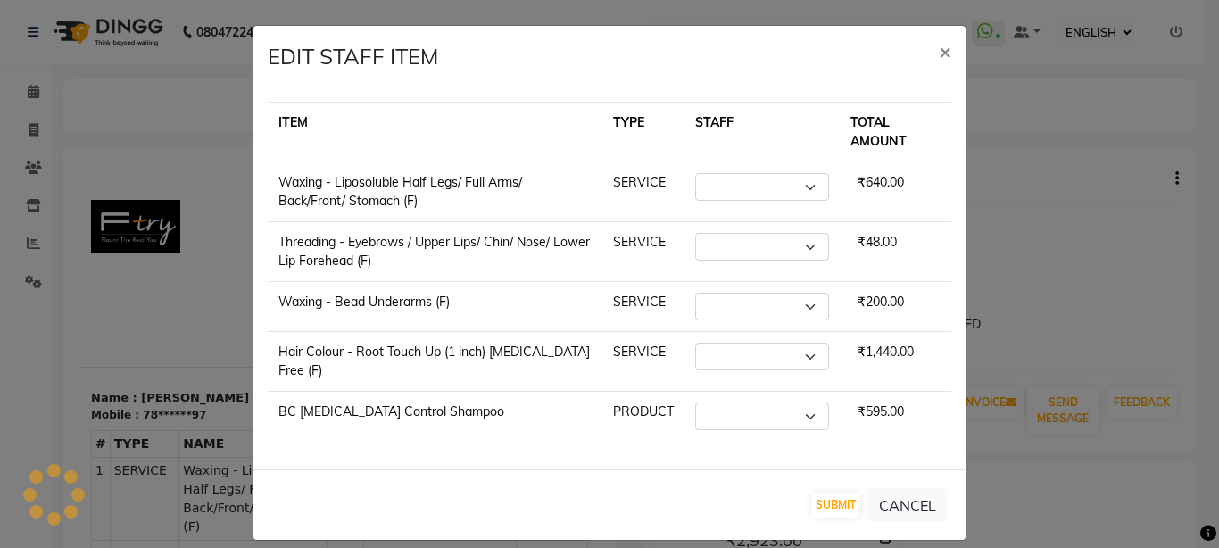
select select "79186"
select select "81046"
select select "14056"
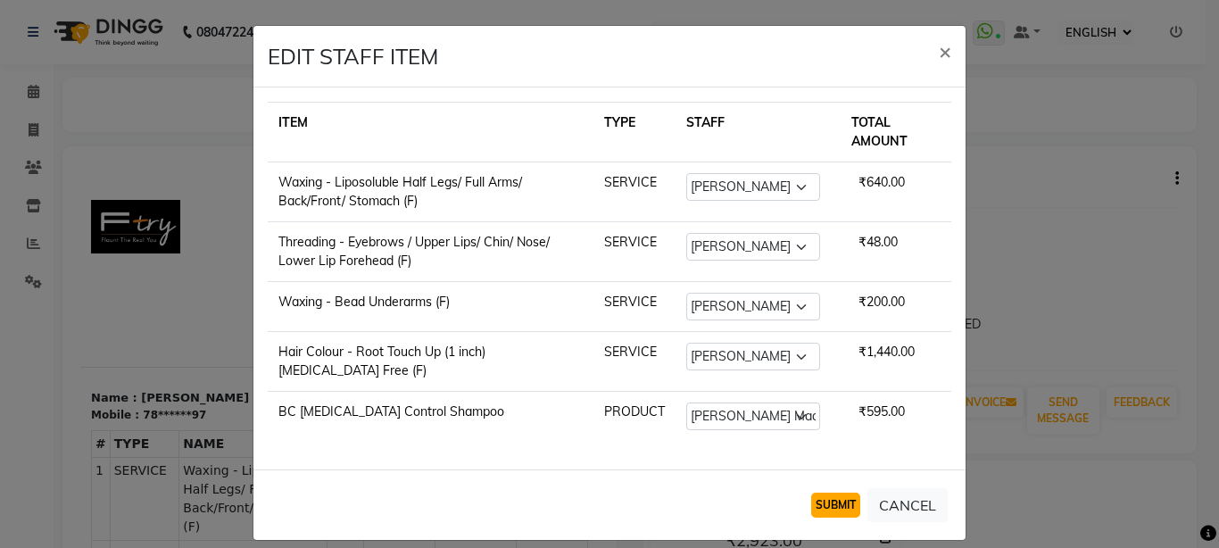
click at [830, 506] on button "SUBMIT" at bounding box center [835, 504] width 49 height 25
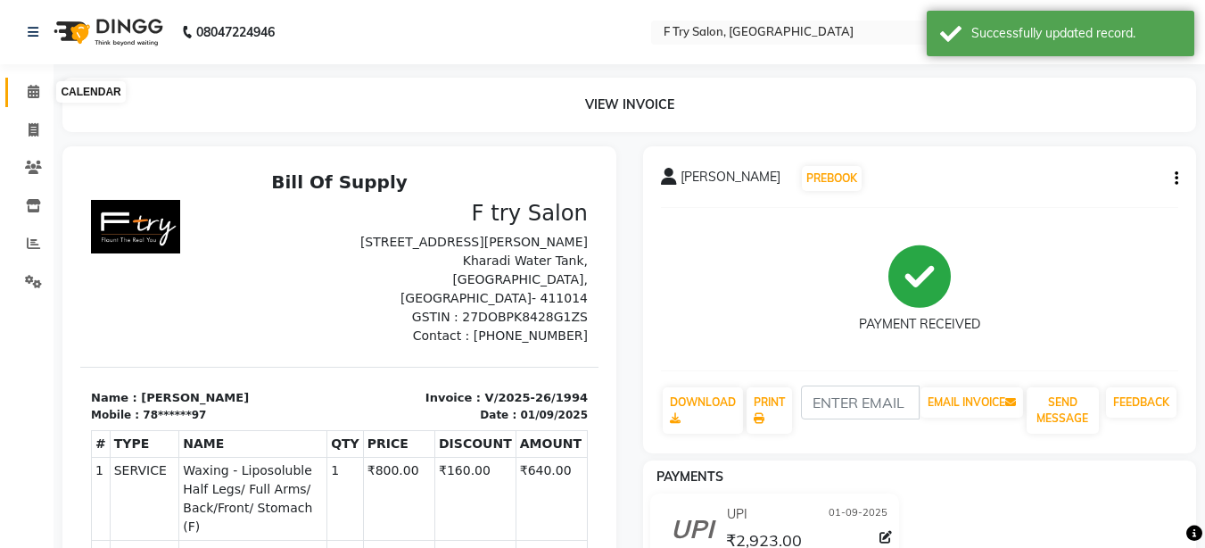
click at [38, 93] on icon at bounding box center [34, 91] width 12 height 13
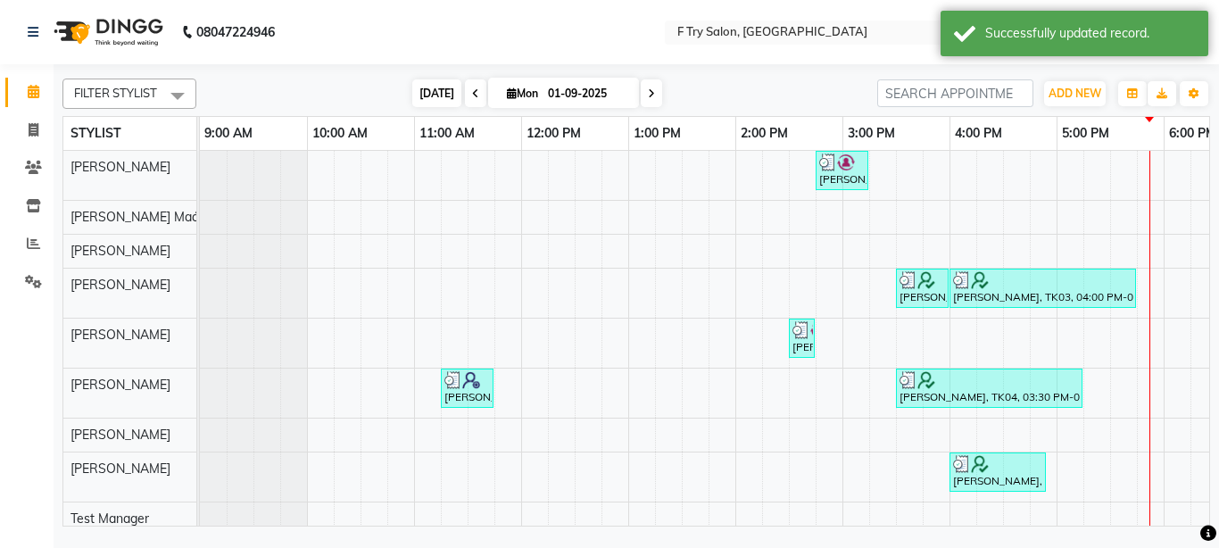
click at [418, 91] on span "[DATE]" at bounding box center [436, 93] width 49 height 28
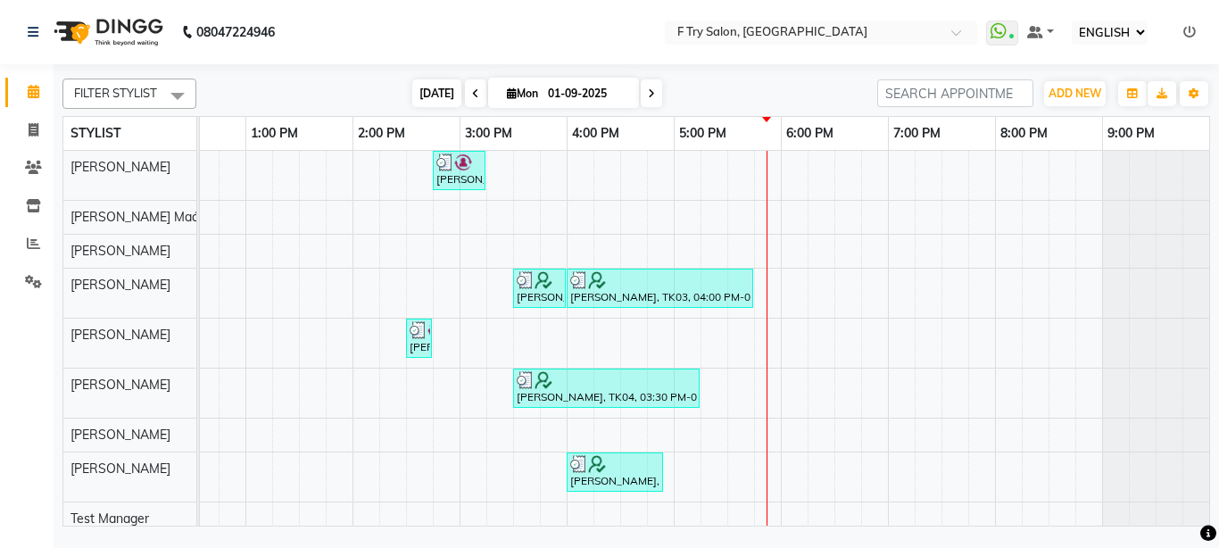
click at [432, 86] on span "[DATE]" at bounding box center [436, 93] width 49 height 28
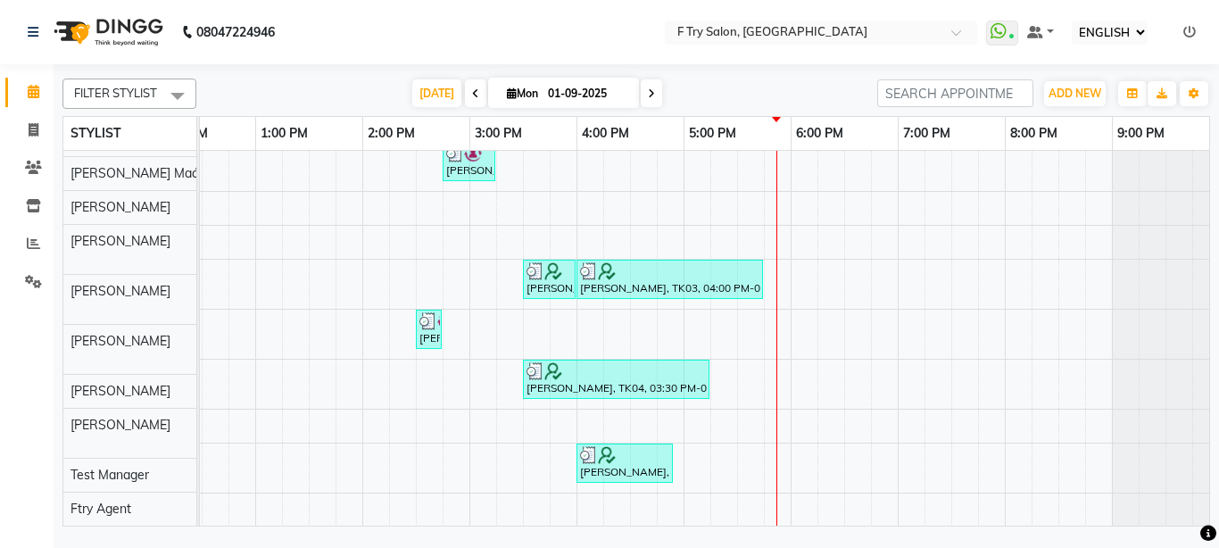
scroll to position [0, 0]
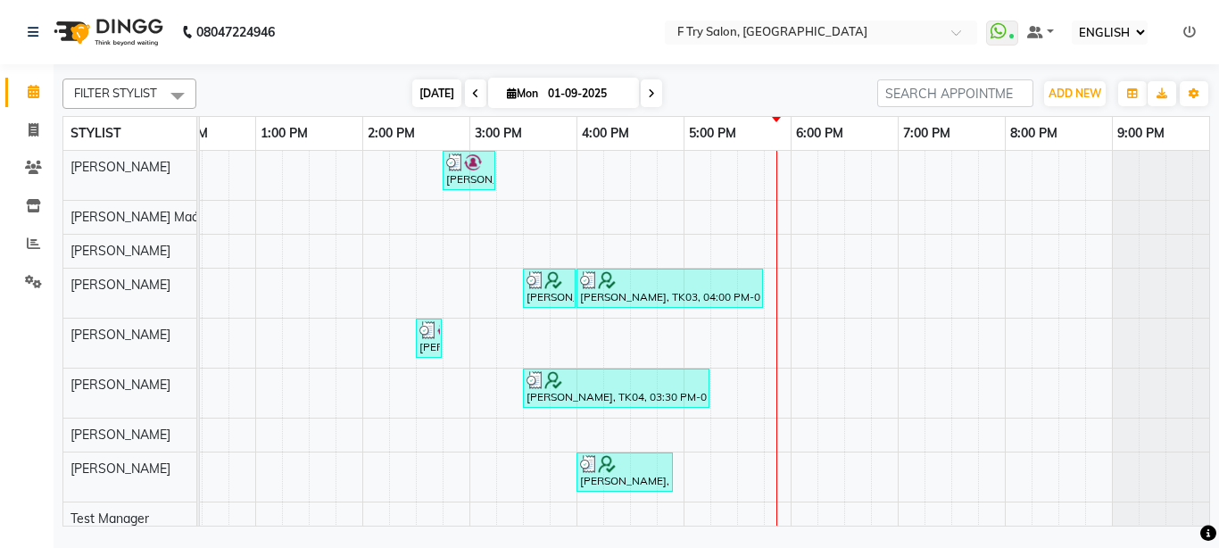
click at [436, 88] on span "[DATE]" at bounding box center [436, 93] width 49 height 28
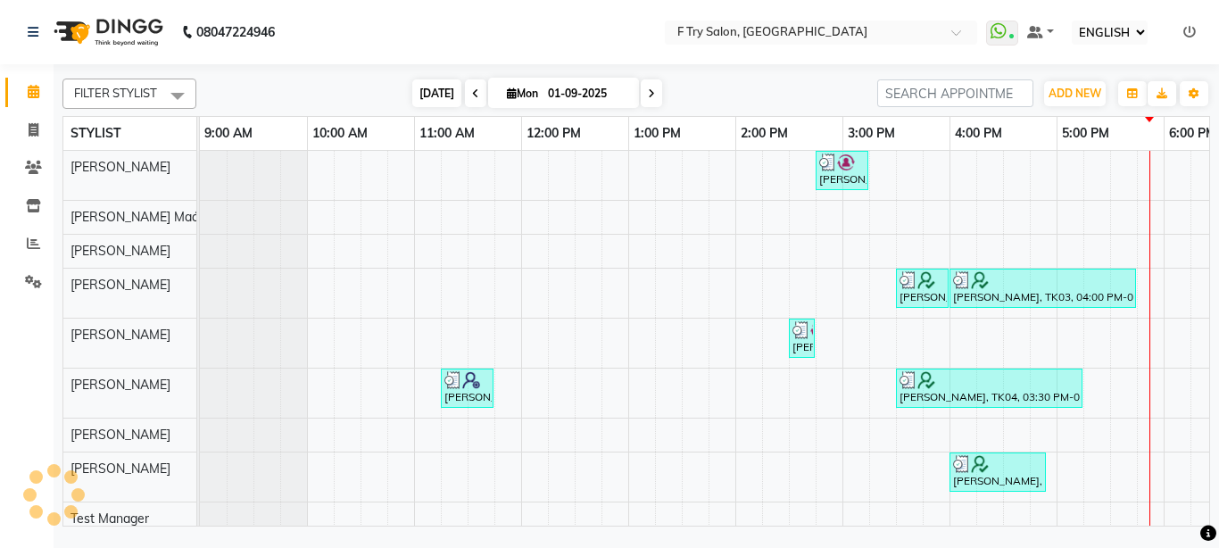
scroll to position [0, 383]
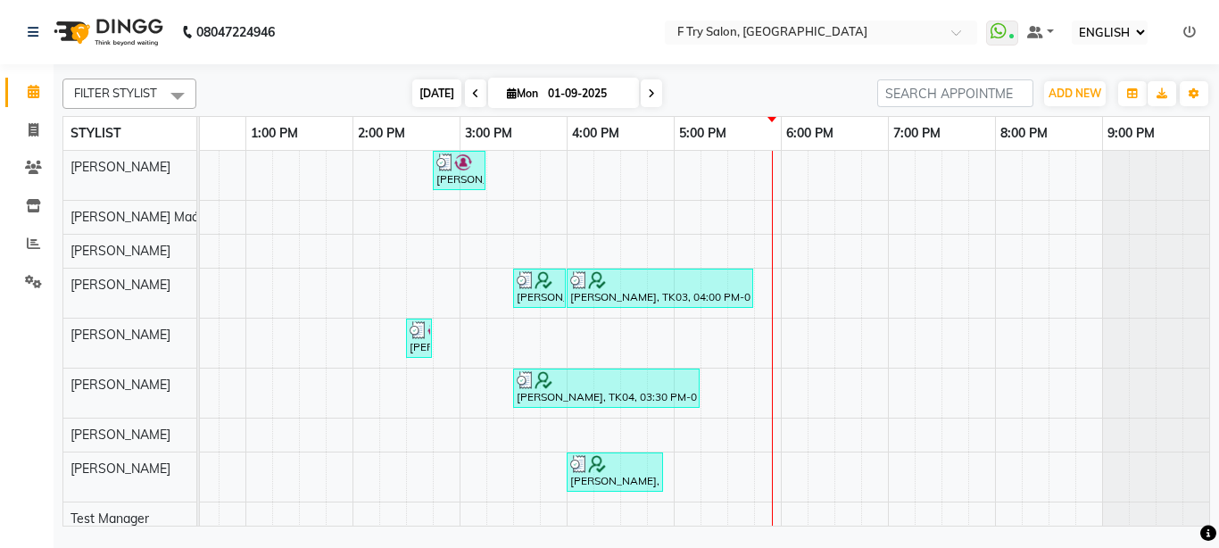
click at [436, 95] on span "[DATE]" at bounding box center [436, 93] width 49 height 28
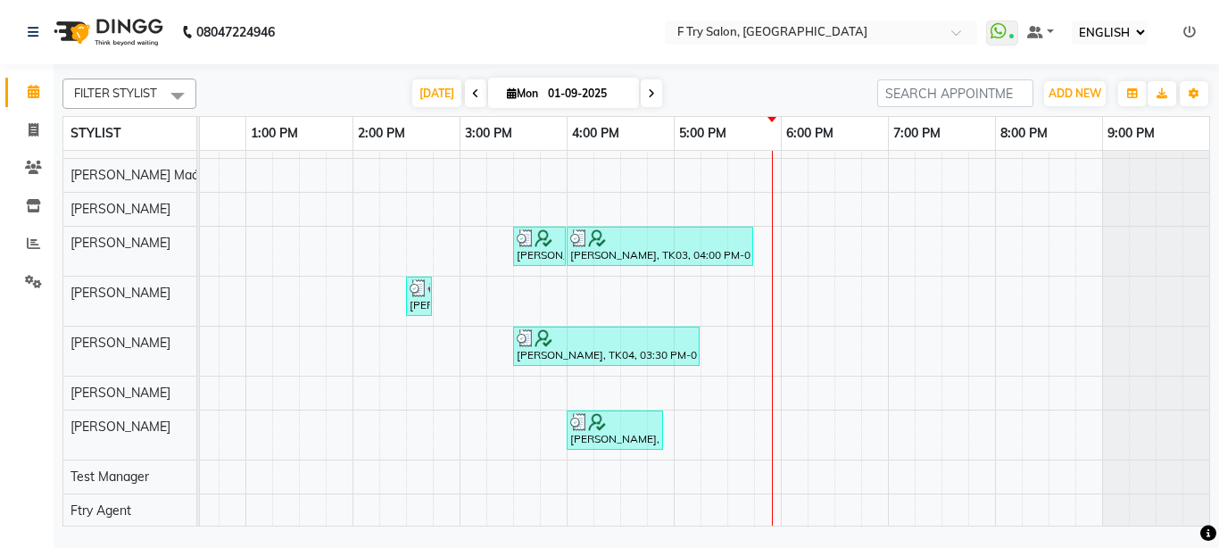
scroll to position [57, 0]
